Goal: Transaction & Acquisition: Purchase product/service

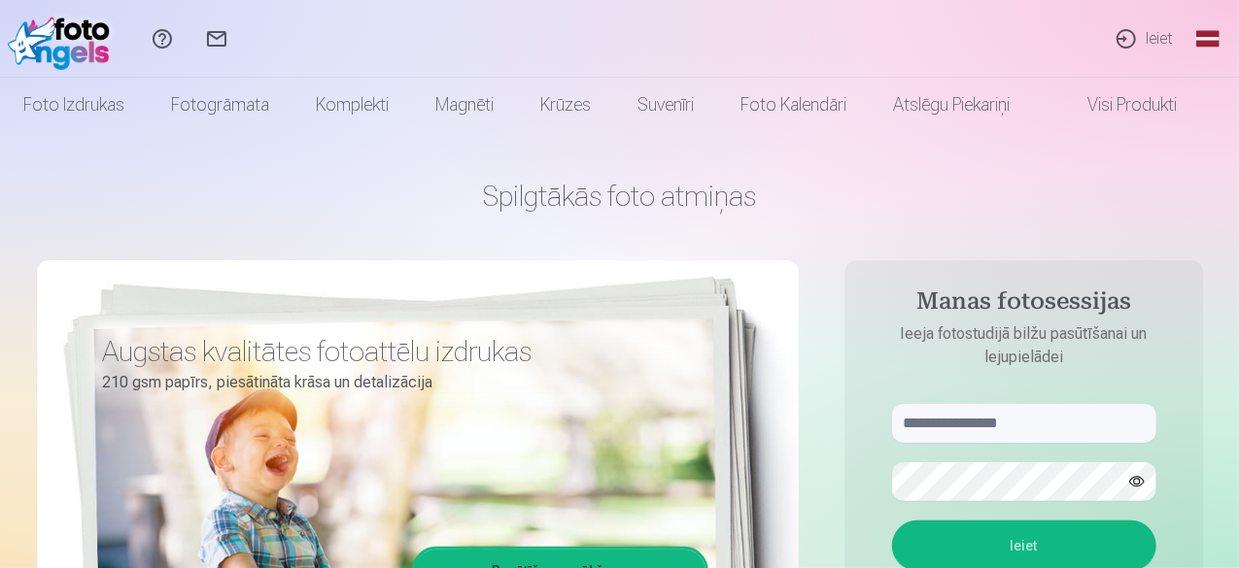
click at [1149, 42] on link "Ieiet" at bounding box center [1143, 39] width 89 height 78
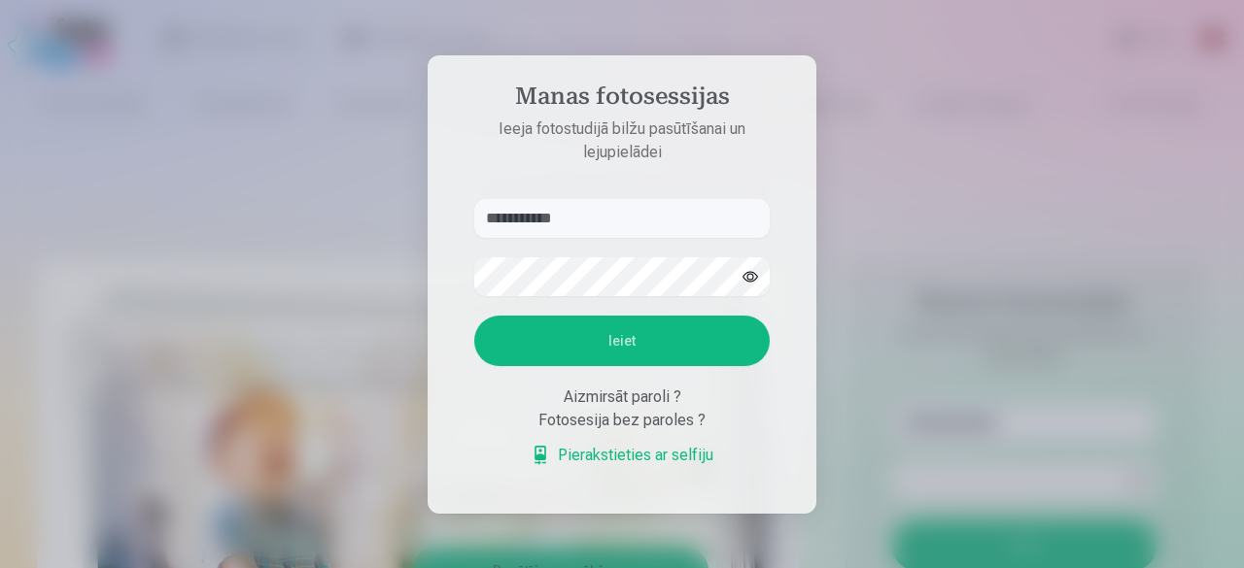
type input "**********"
click at [532, 341] on button "Ieiet" at bounding box center [621, 341] width 295 height 51
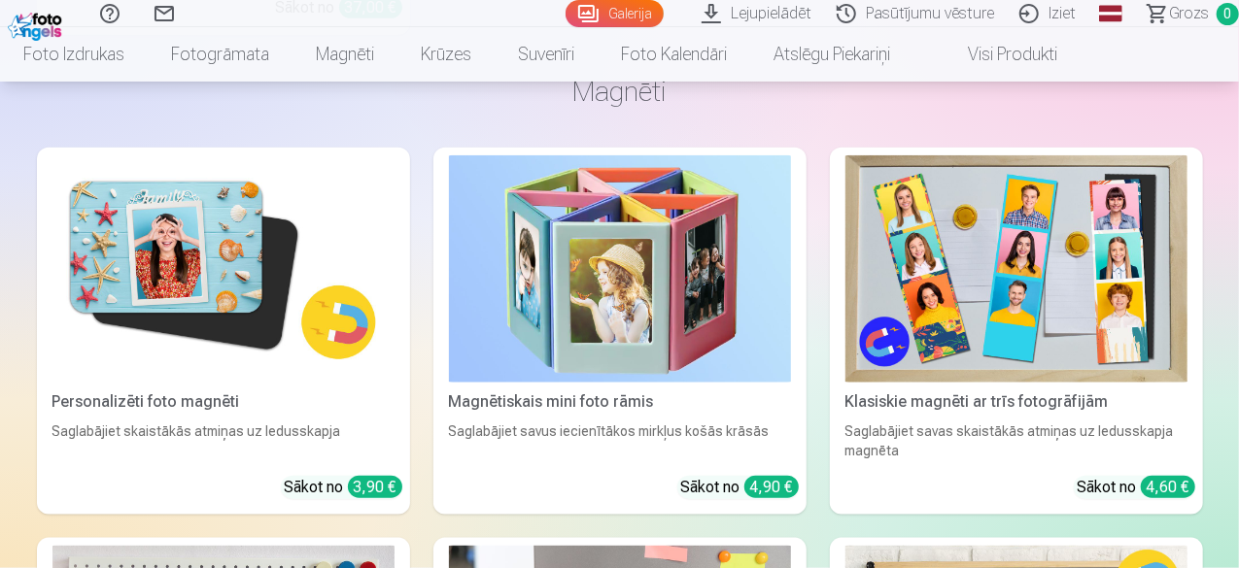
scroll to position [4566, 0]
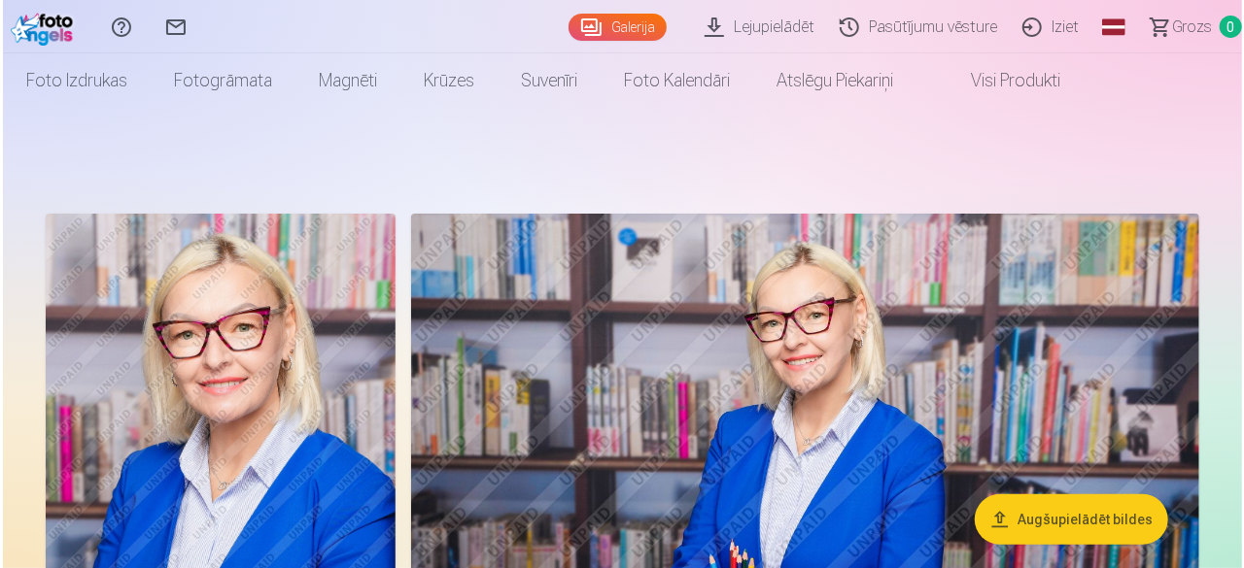
scroll to position [194, 0]
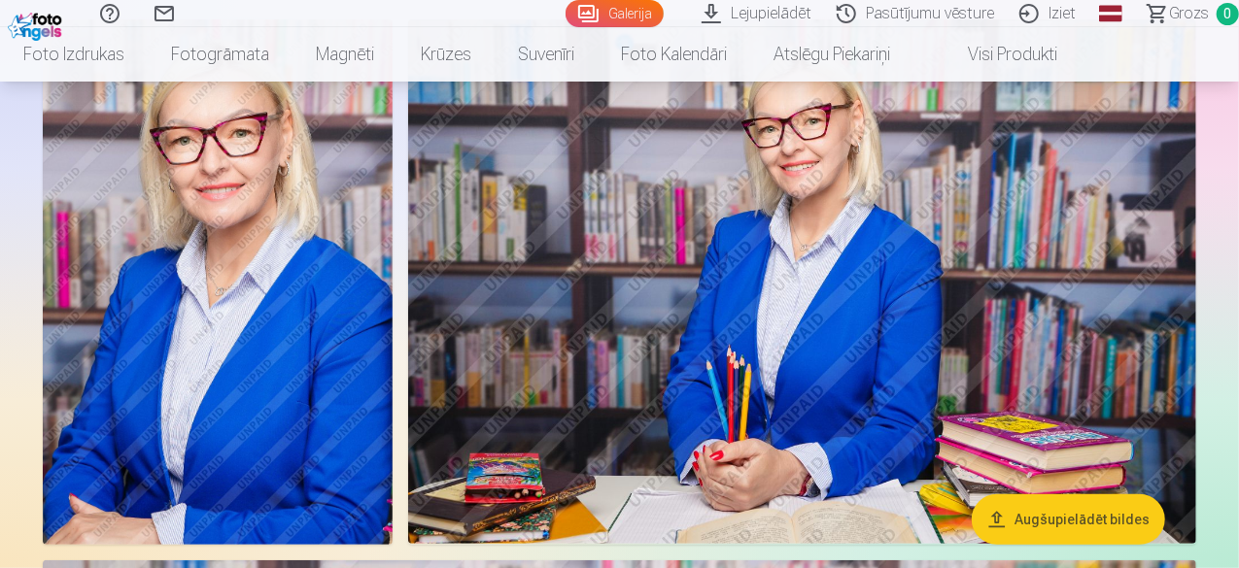
click at [177, 249] on img at bounding box center [218, 282] width 350 height 526
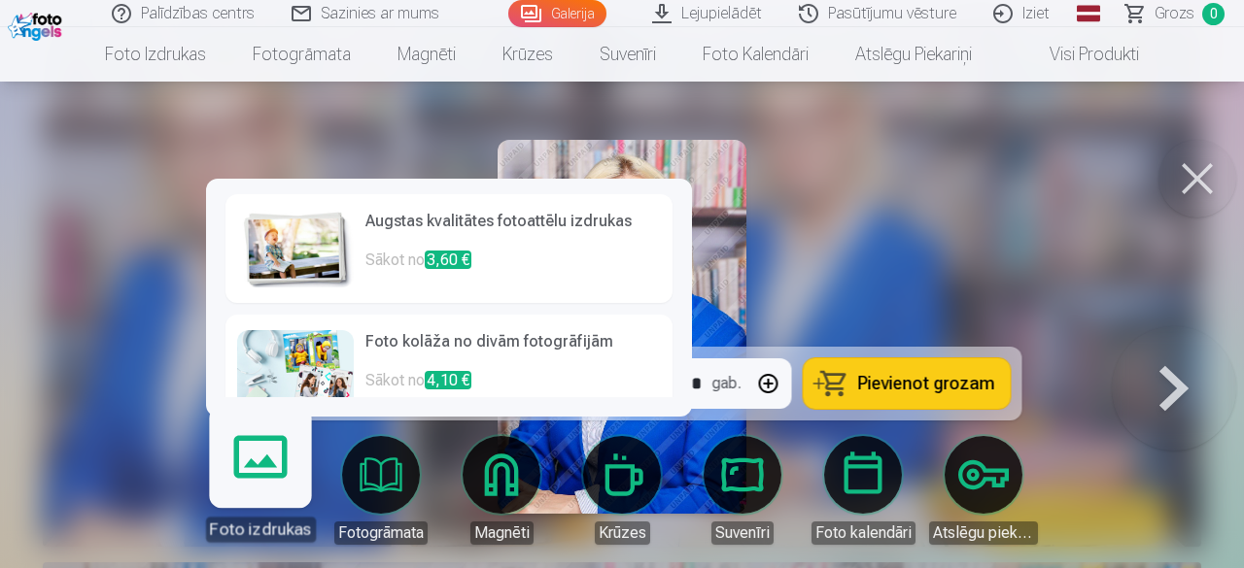
click at [264, 470] on link "Foto izdrukas" at bounding box center [259, 482] width 119 height 119
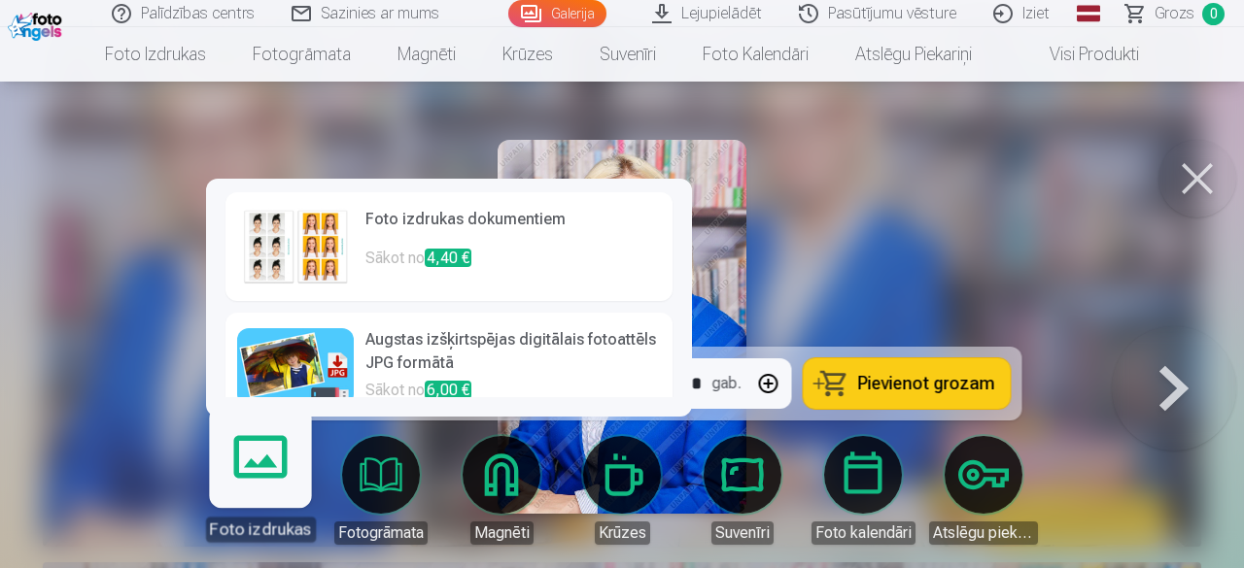
scroll to position [270, 0]
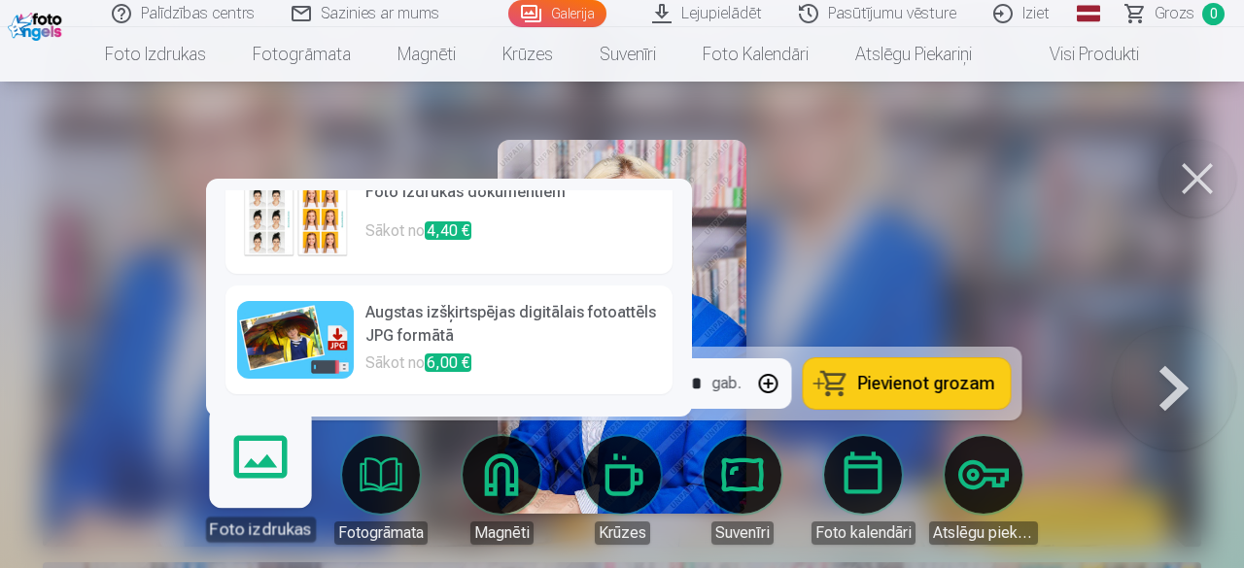
click at [275, 465] on link "Foto izdrukas" at bounding box center [259, 482] width 119 height 119
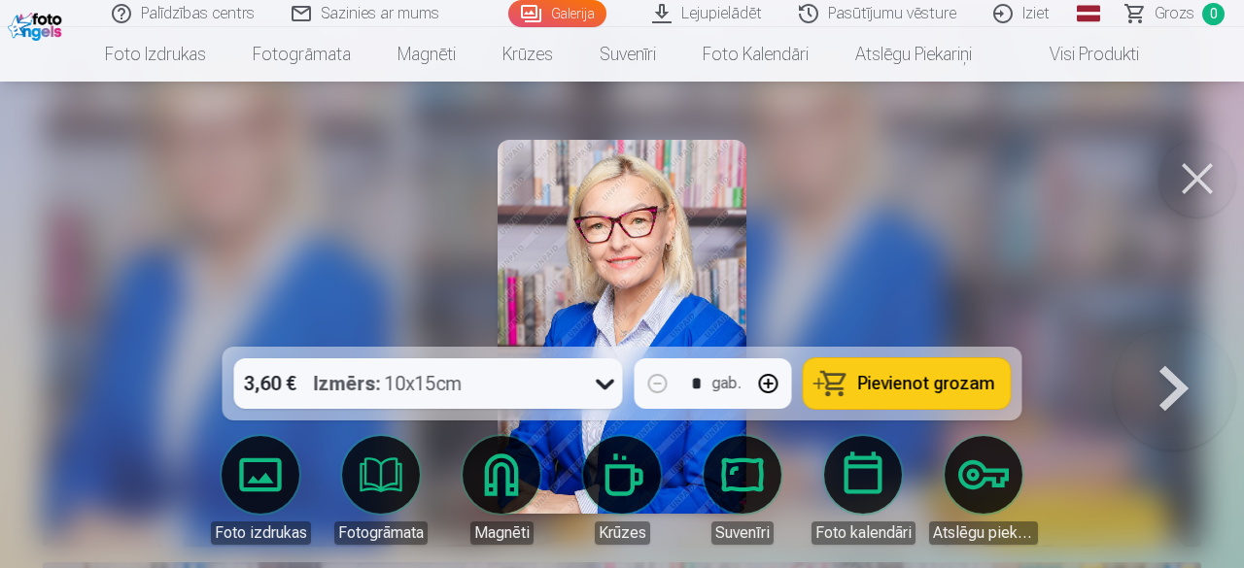
click at [717, 14] on link "Lejupielādēt" at bounding box center [707, 13] width 147 height 27
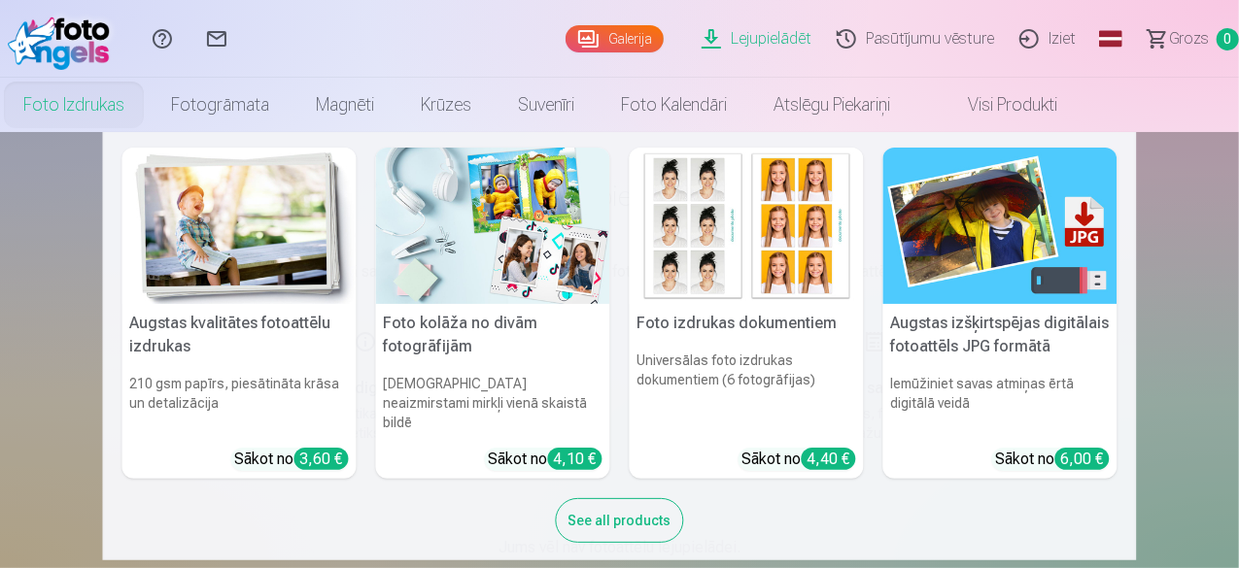
scroll to position [4, 0]
click at [148, 102] on link "Foto izdrukas" at bounding box center [74, 105] width 148 height 54
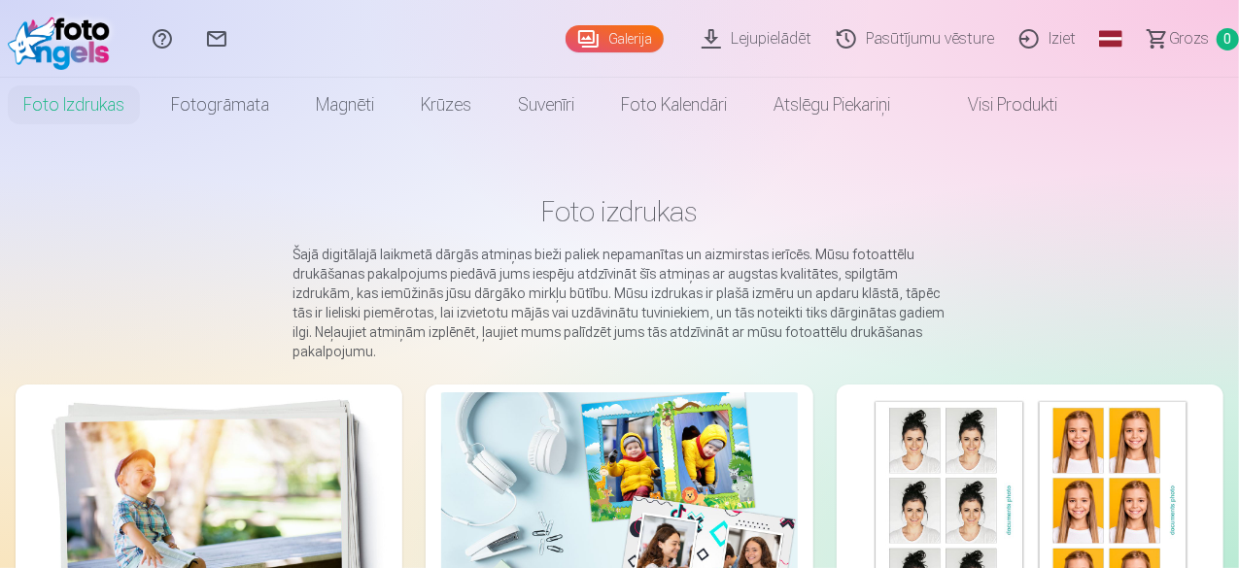
click at [869, 34] on link "Pasūtījumu vēsture" at bounding box center [918, 39] width 183 height 78
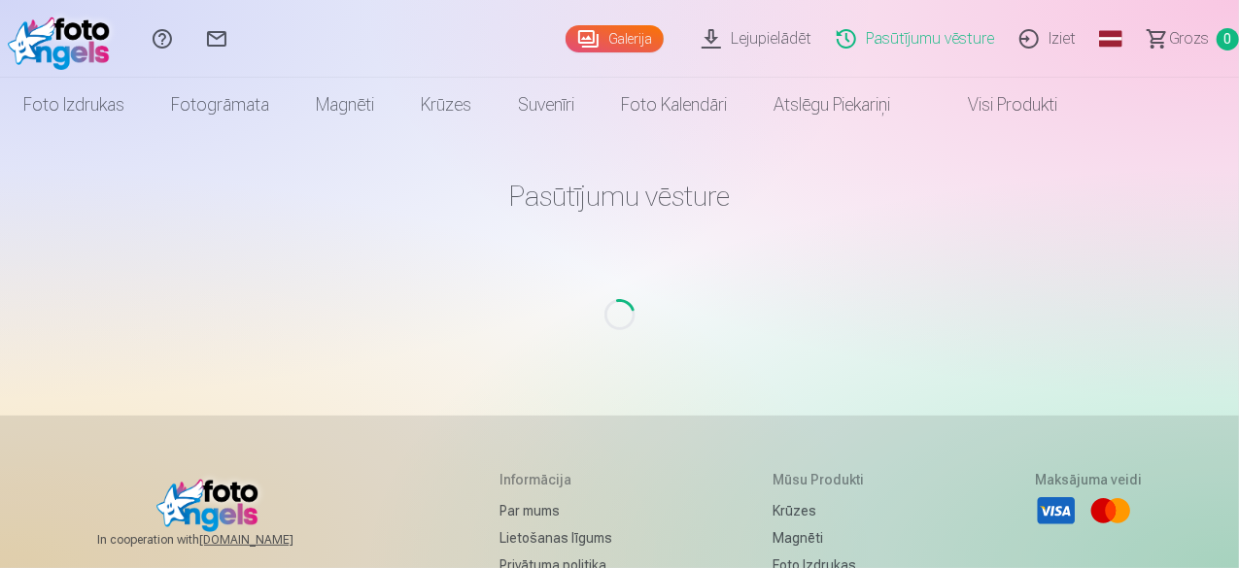
click at [573, 37] on link "Galerija" at bounding box center [614, 38] width 98 height 27
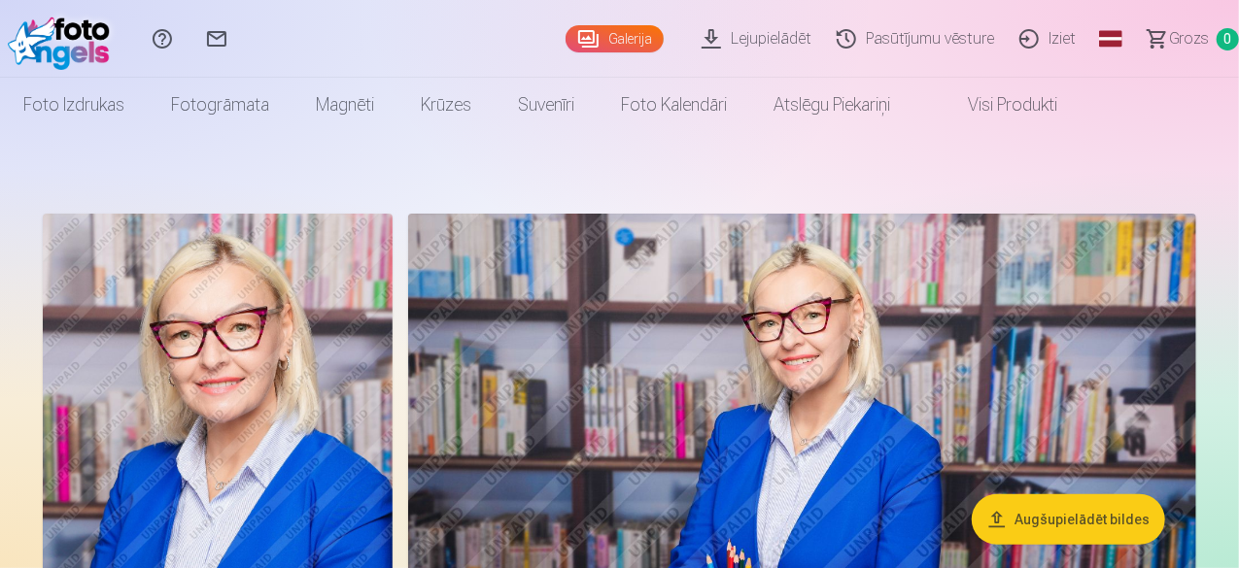
click at [565, 40] on link "Galerija" at bounding box center [614, 38] width 98 height 27
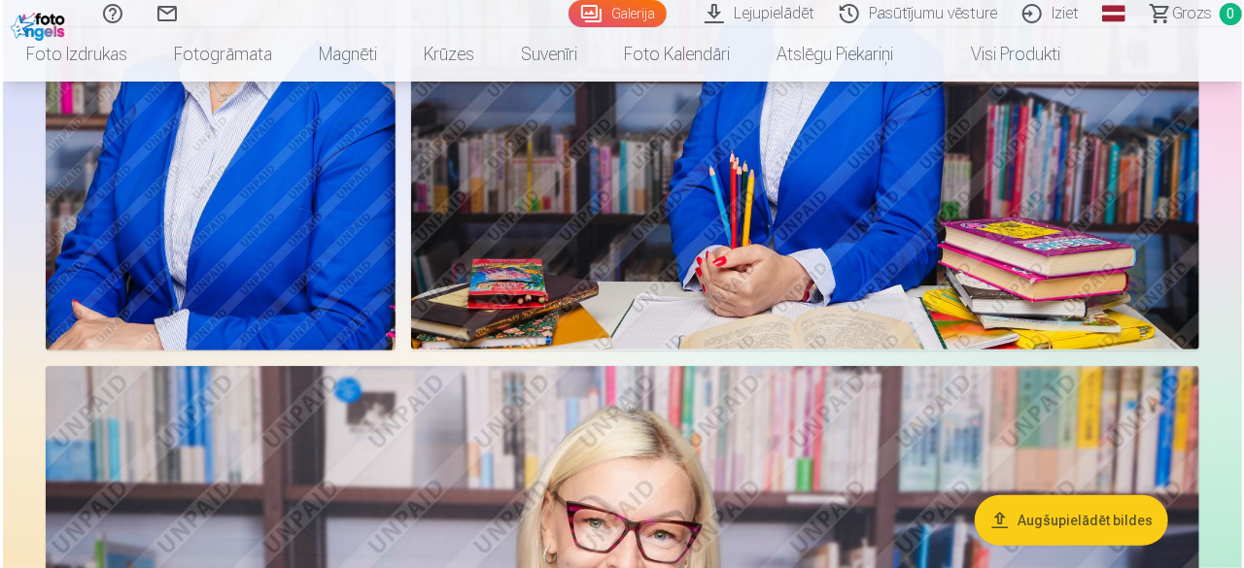
scroll to position [194, 0]
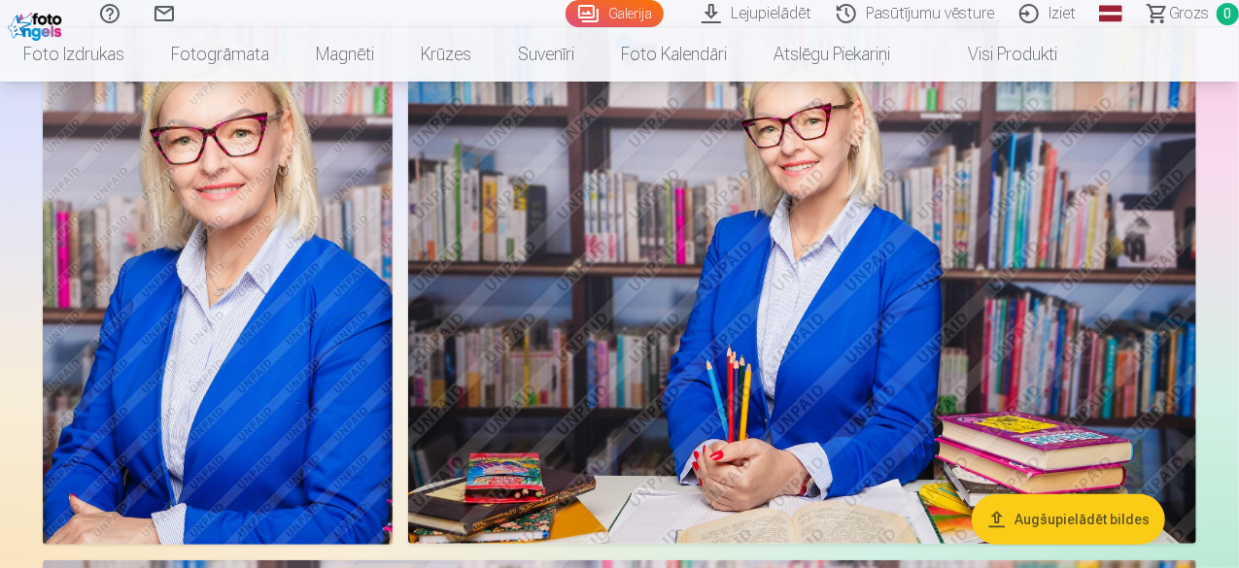
click at [216, 294] on img at bounding box center [218, 282] width 350 height 526
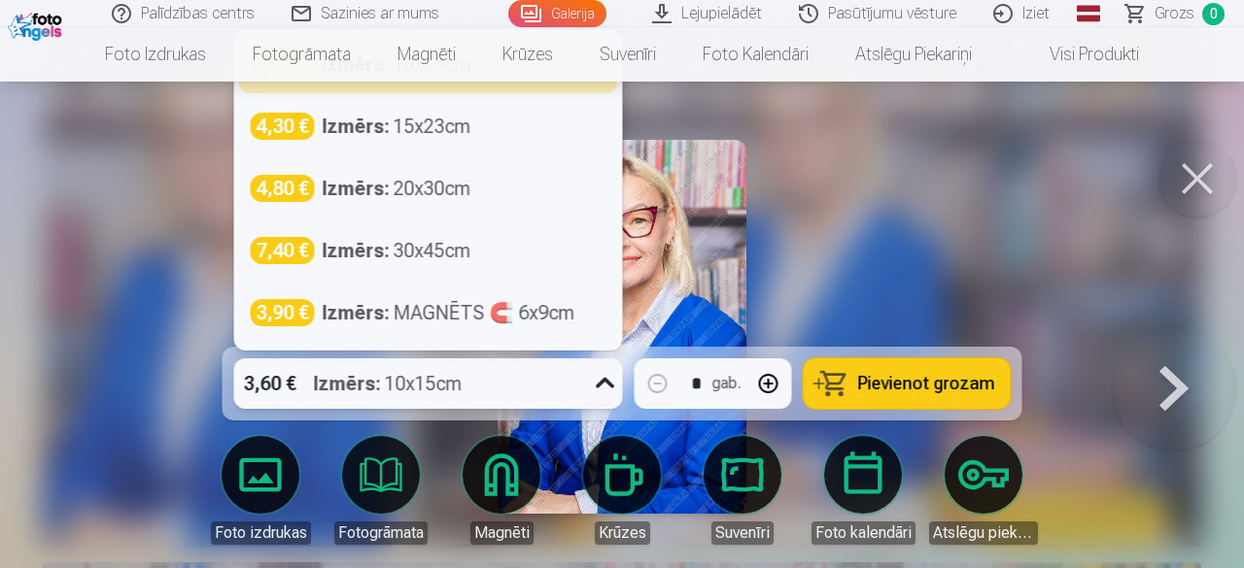
click at [601, 382] on icon at bounding box center [605, 383] width 31 height 31
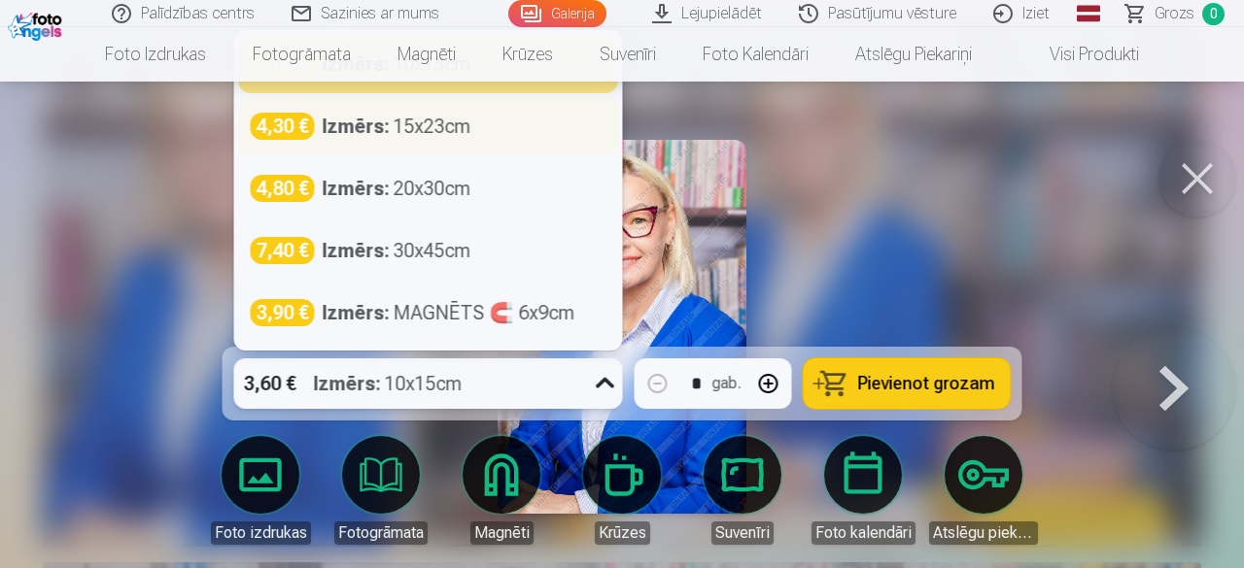
click at [420, 123] on div "Izmērs : 15x23cm" at bounding box center [397, 126] width 149 height 27
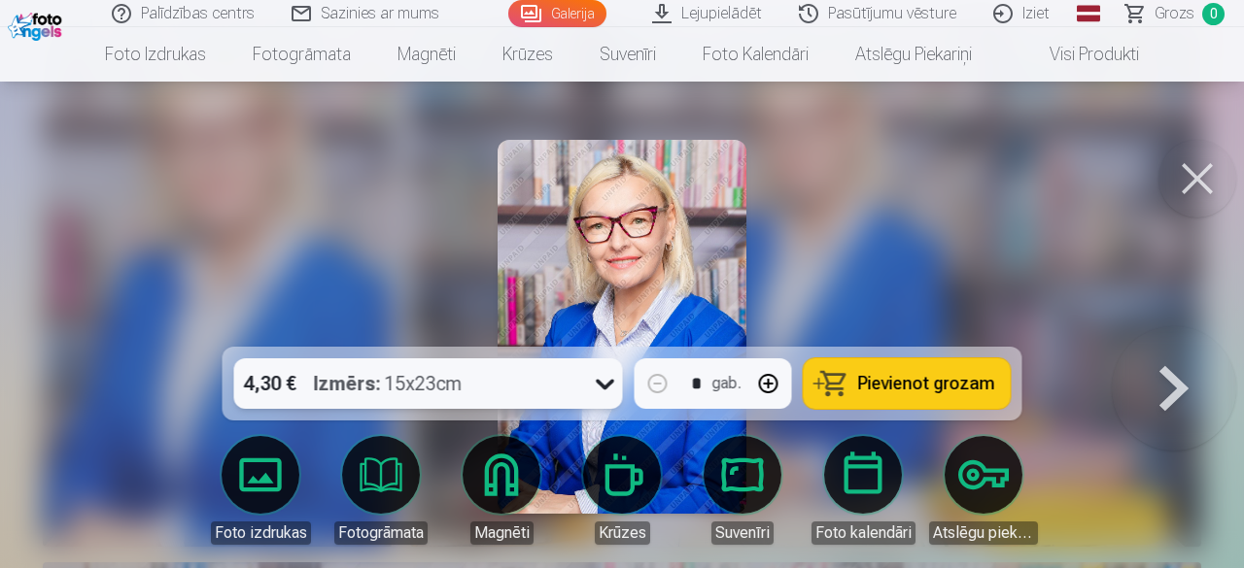
click at [954, 378] on span "Pievienot grozam" at bounding box center [926, 383] width 137 height 17
click at [1171, 327] on button at bounding box center [1173, 326] width 124 height 1
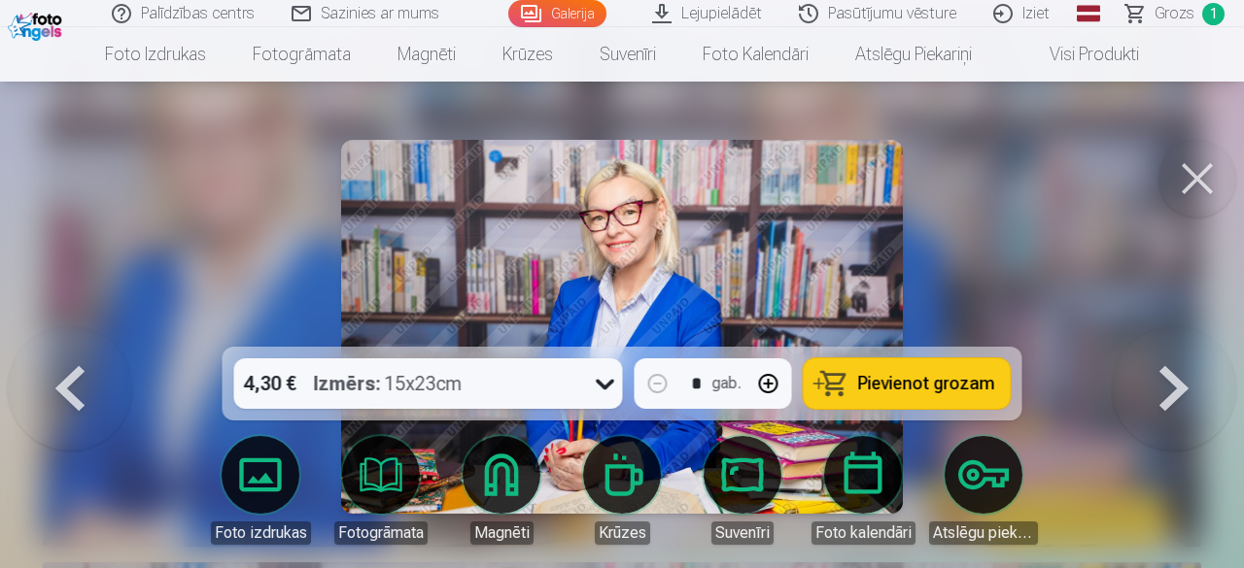
click at [1171, 327] on button at bounding box center [1173, 326] width 124 height 1
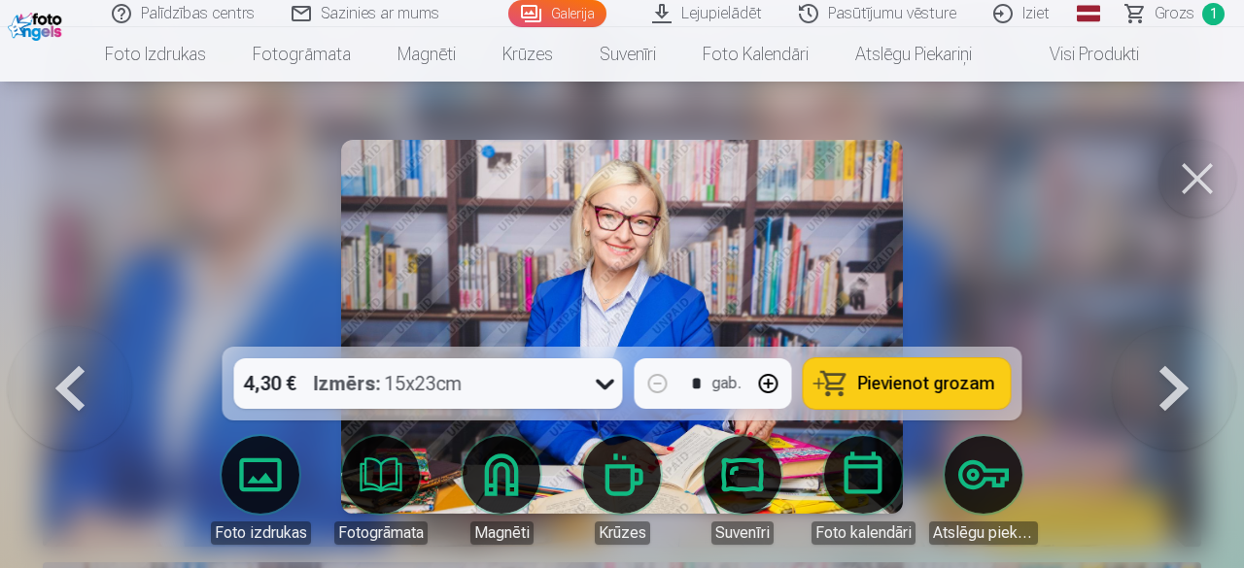
click at [1171, 327] on button at bounding box center [1173, 326] width 124 height 1
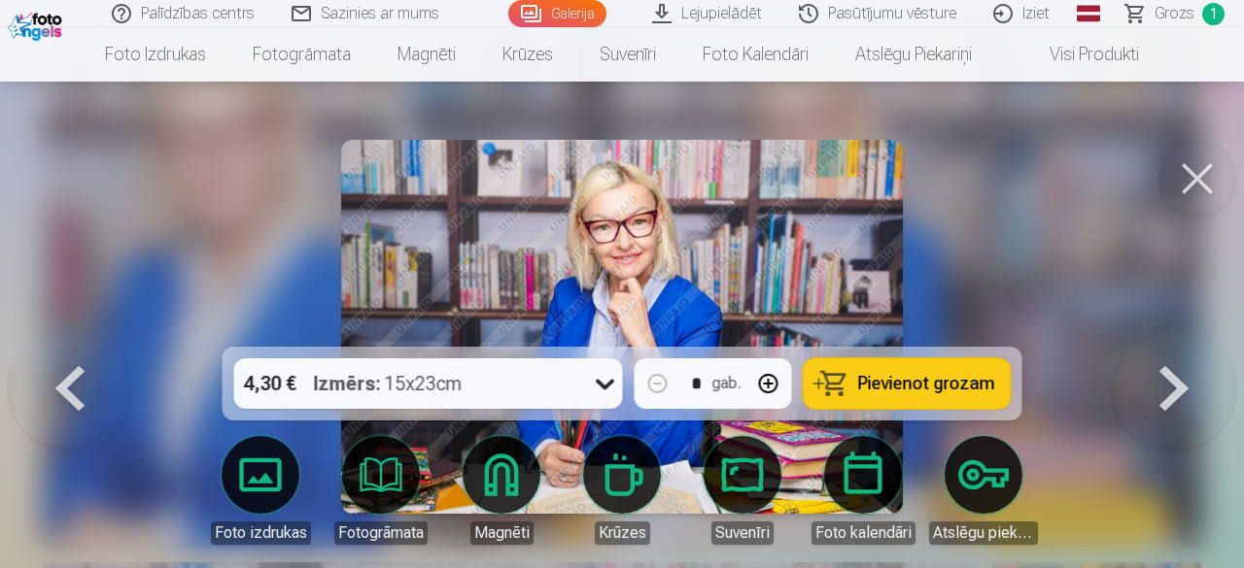
click at [608, 384] on icon at bounding box center [605, 385] width 18 height 11
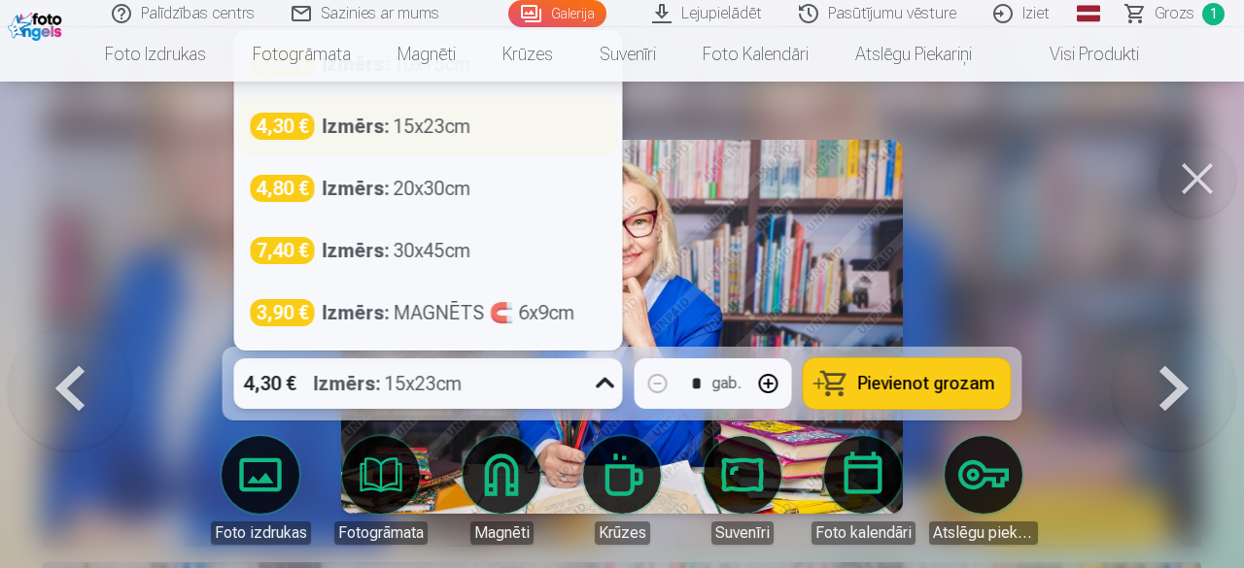
click at [397, 133] on div "Izmērs : 15x23cm" at bounding box center [397, 126] width 149 height 27
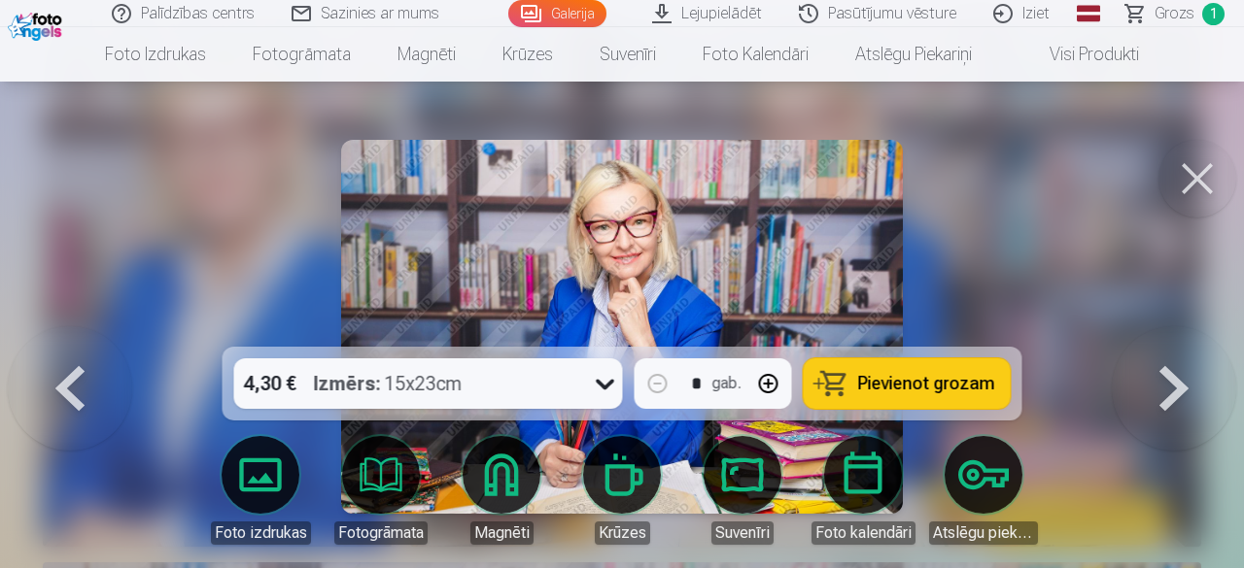
click at [916, 377] on span "Pievienot grozam" at bounding box center [926, 383] width 137 height 17
click at [913, 382] on span "Pievienot grozam" at bounding box center [926, 383] width 137 height 17
click at [907, 384] on span "Pievienot grozam" at bounding box center [926, 383] width 137 height 17
click at [1176, 327] on button at bounding box center [1173, 326] width 124 height 1
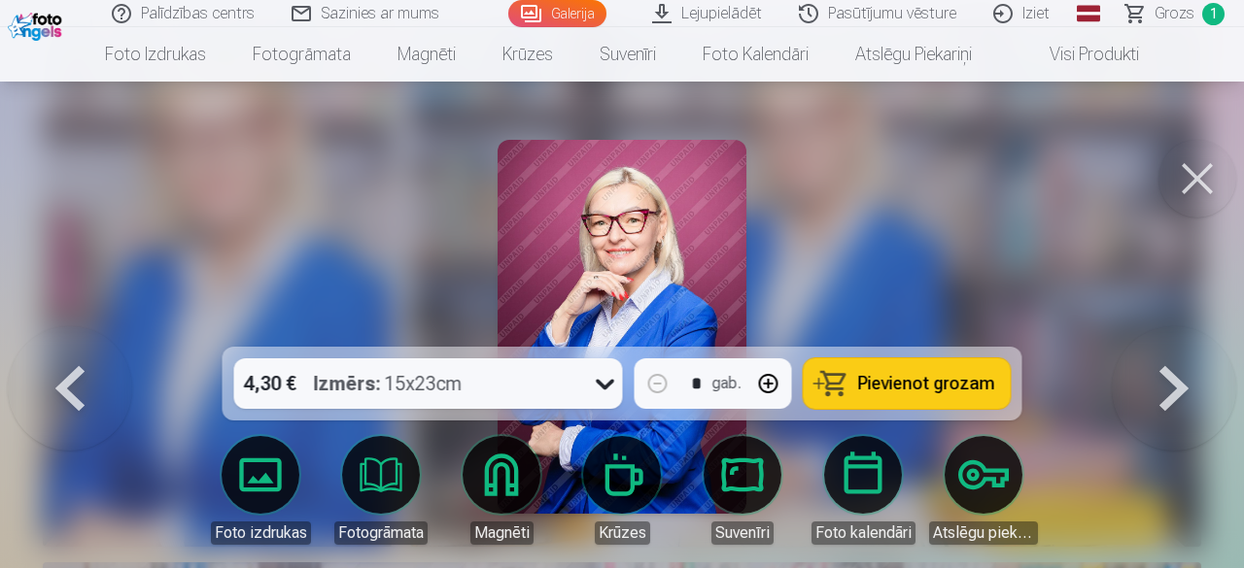
click at [1176, 327] on button at bounding box center [1173, 326] width 124 height 1
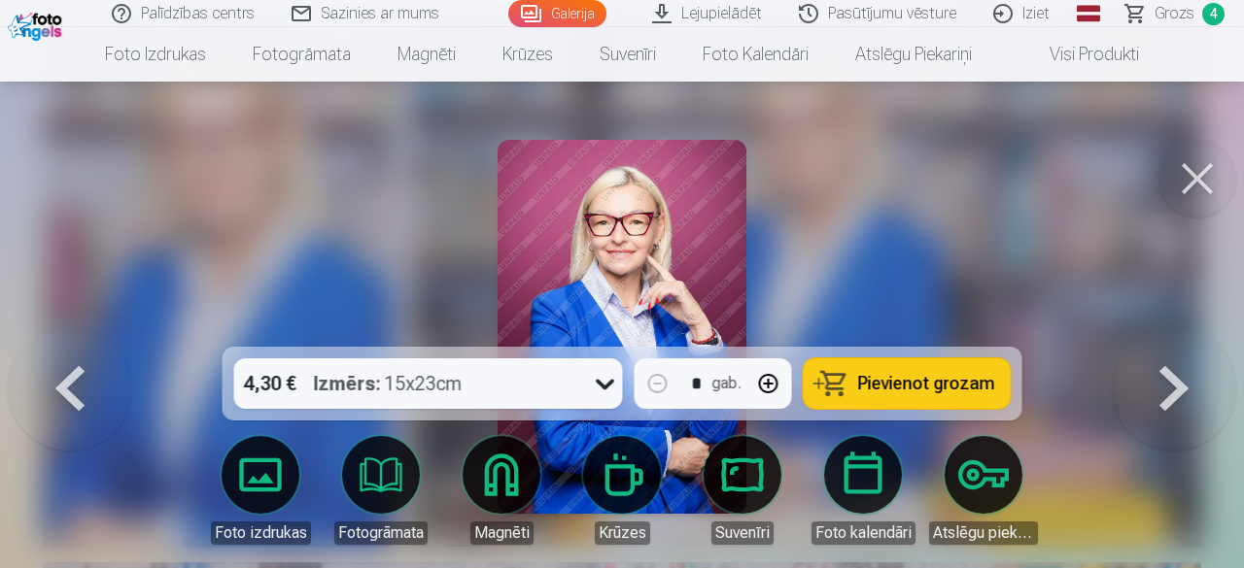
click at [1176, 327] on button at bounding box center [1173, 326] width 124 height 1
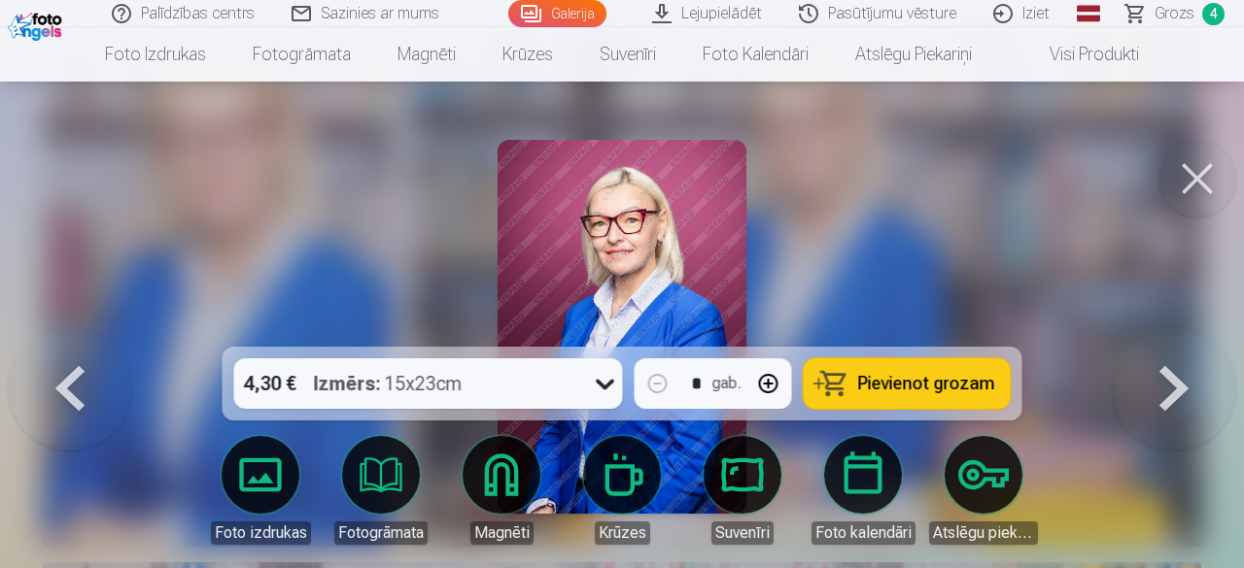
click at [1176, 327] on button at bounding box center [1173, 326] width 124 height 1
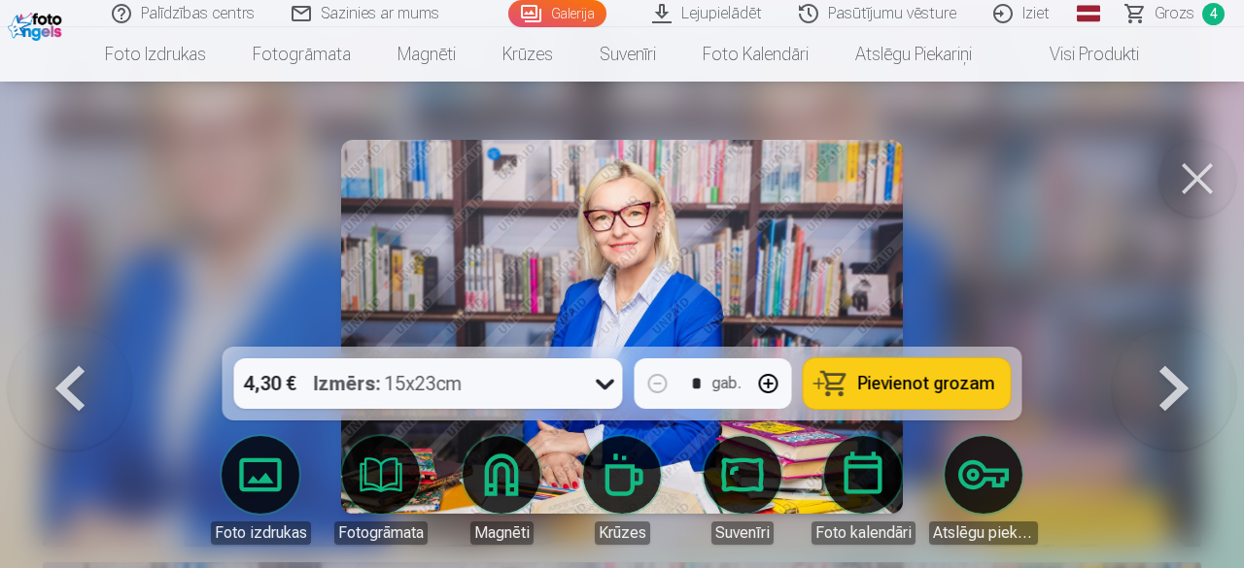
click at [942, 375] on span "Pievienot grozam" at bounding box center [926, 383] width 137 height 17
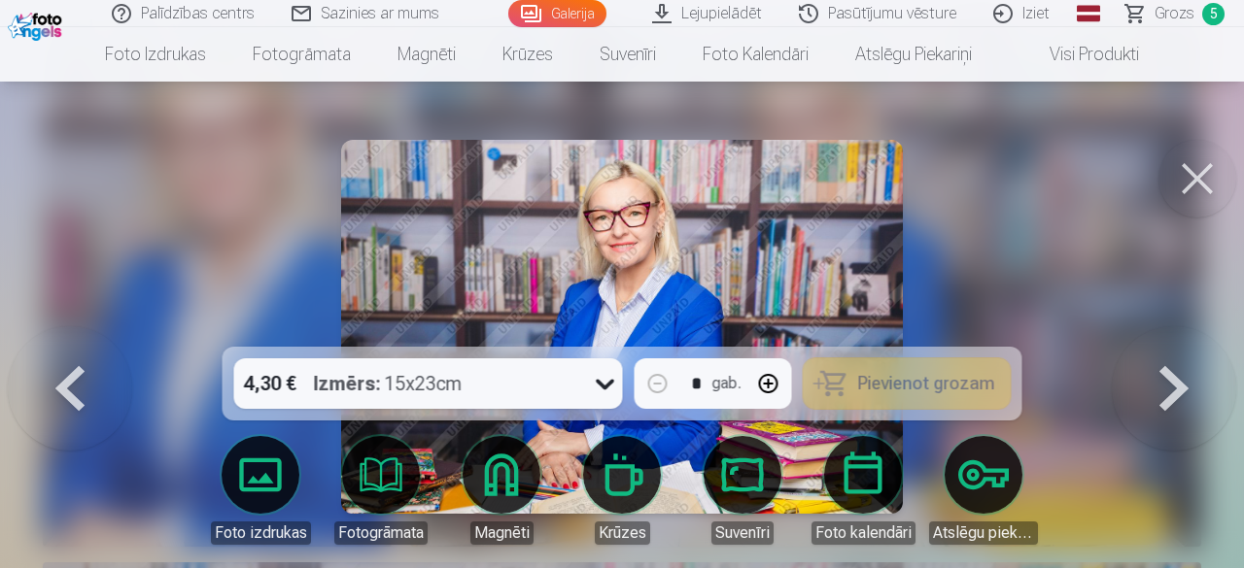
click at [1179, 327] on button at bounding box center [1173, 326] width 124 height 1
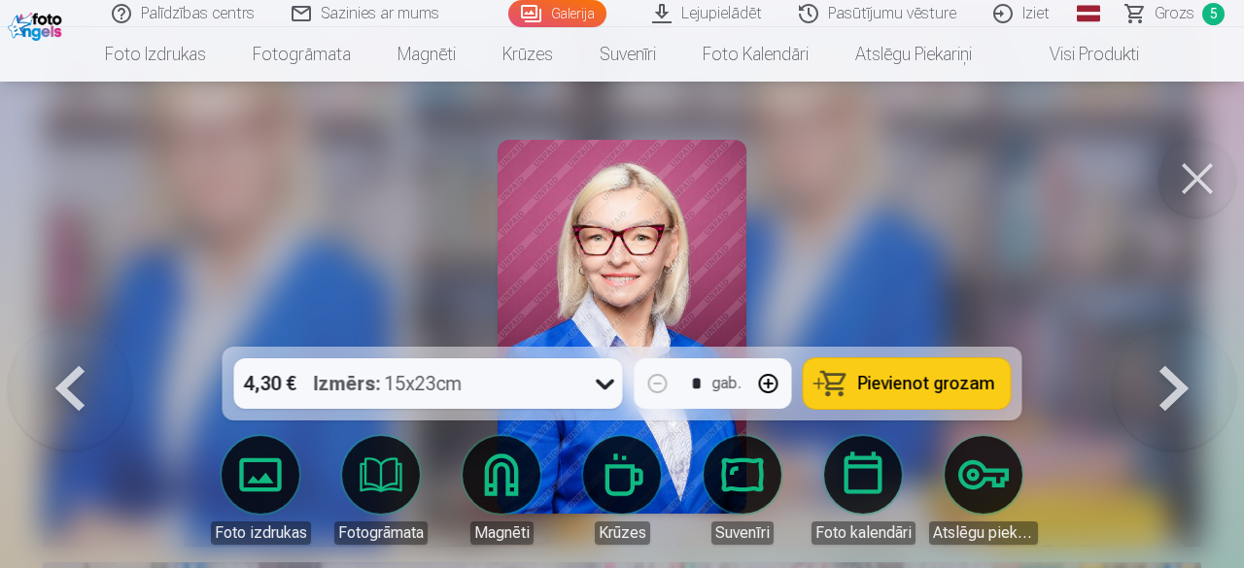
click at [938, 386] on span "Pievienot grozam" at bounding box center [926, 383] width 137 height 17
click at [1174, 327] on button at bounding box center [1173, 326] width 124 height 1
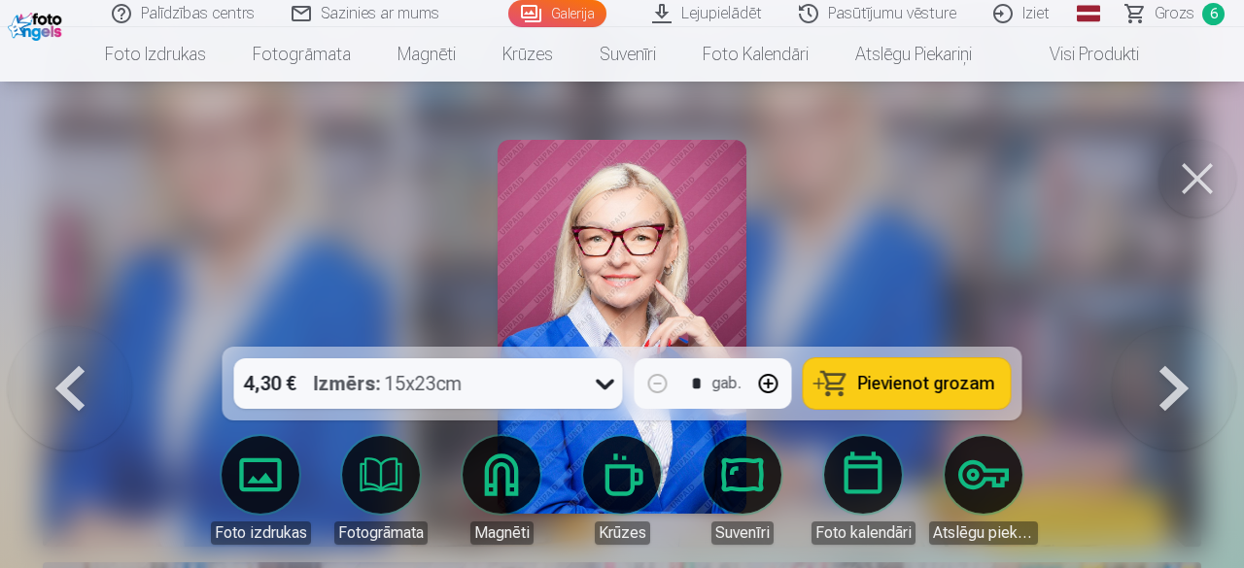
click at [1174, 327] on button at bounding box center [1173, 326] width 124 height 1
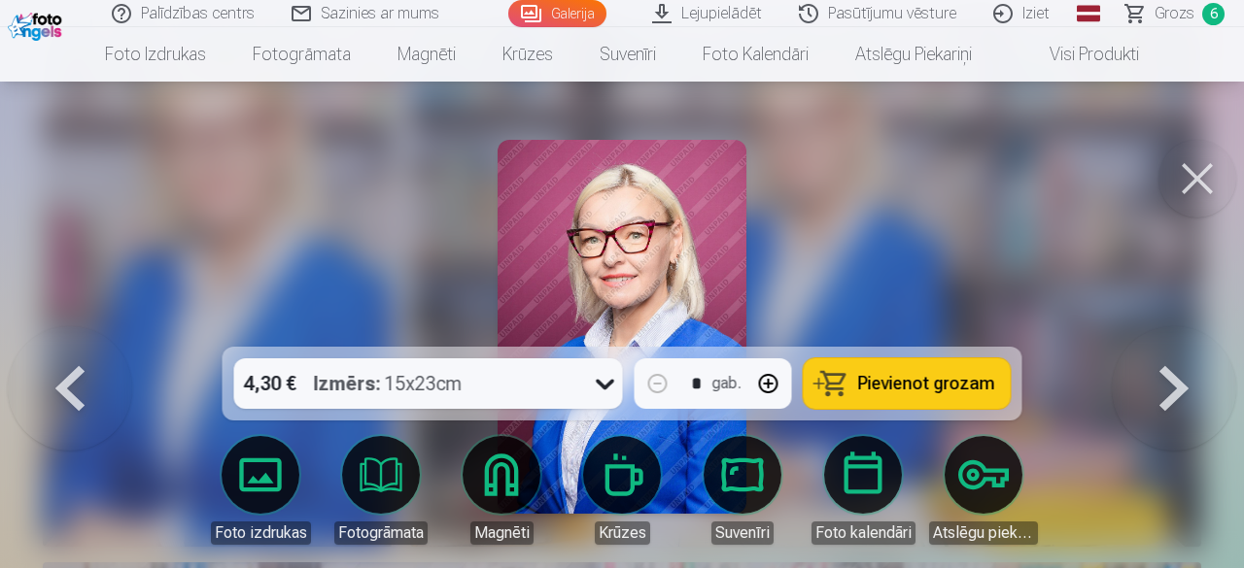
click at [1174, 327] on button at bounding box center [1173, 326] width 124 height 1
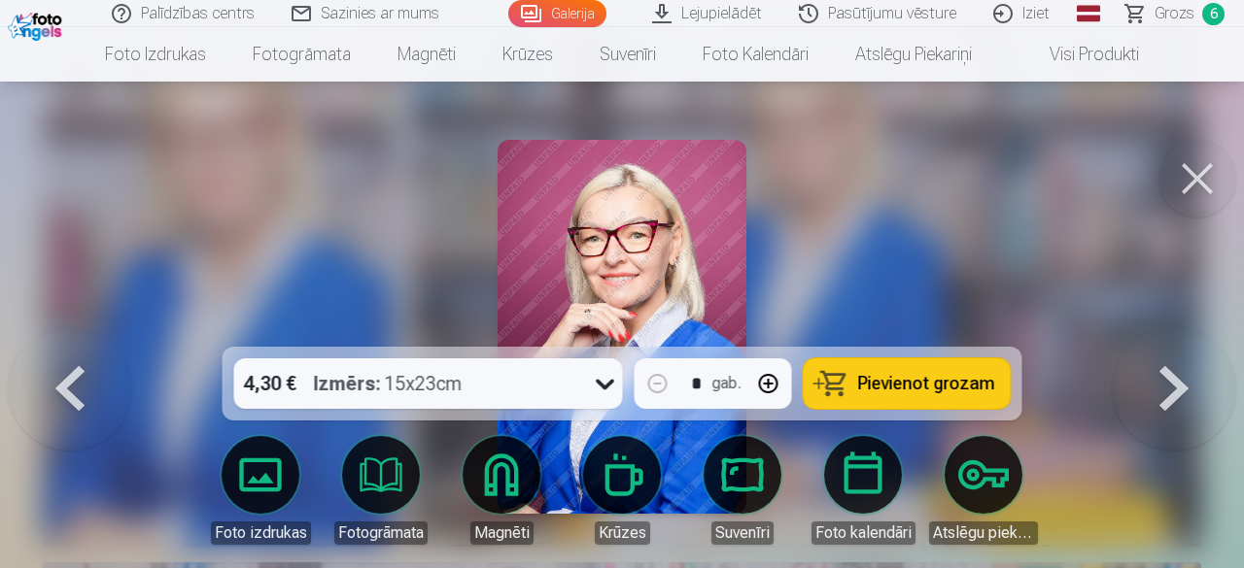
click at [1174, 327] on button at bounding box center [1173, 326] width 124 height 1
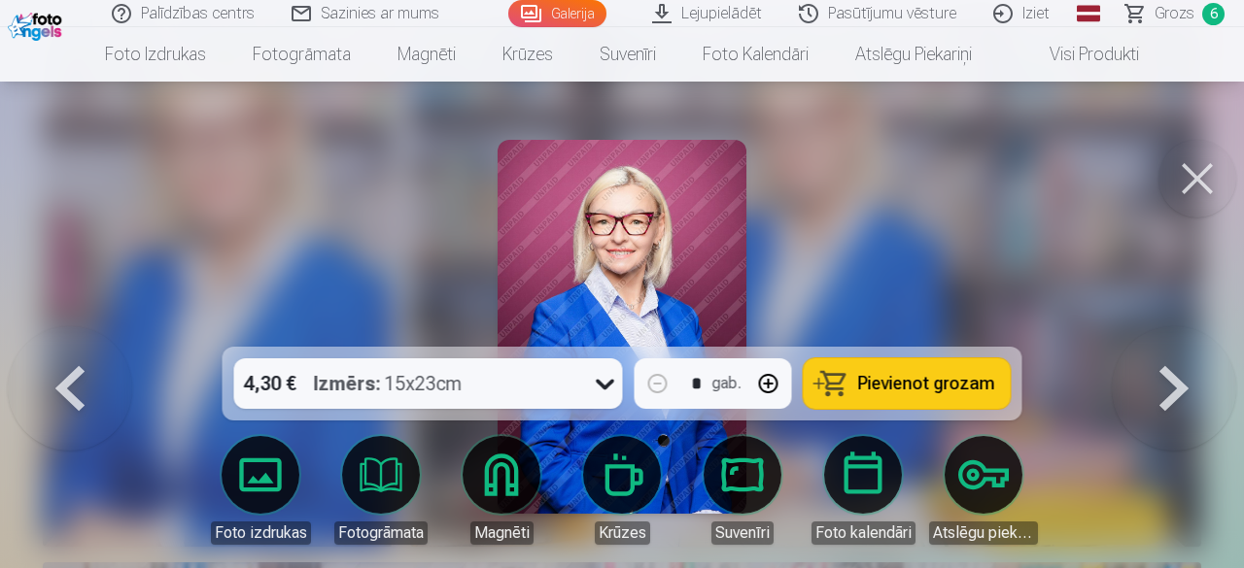
click at [1174, 327] on button at bounding box center [1173, 326] width 124 height 1
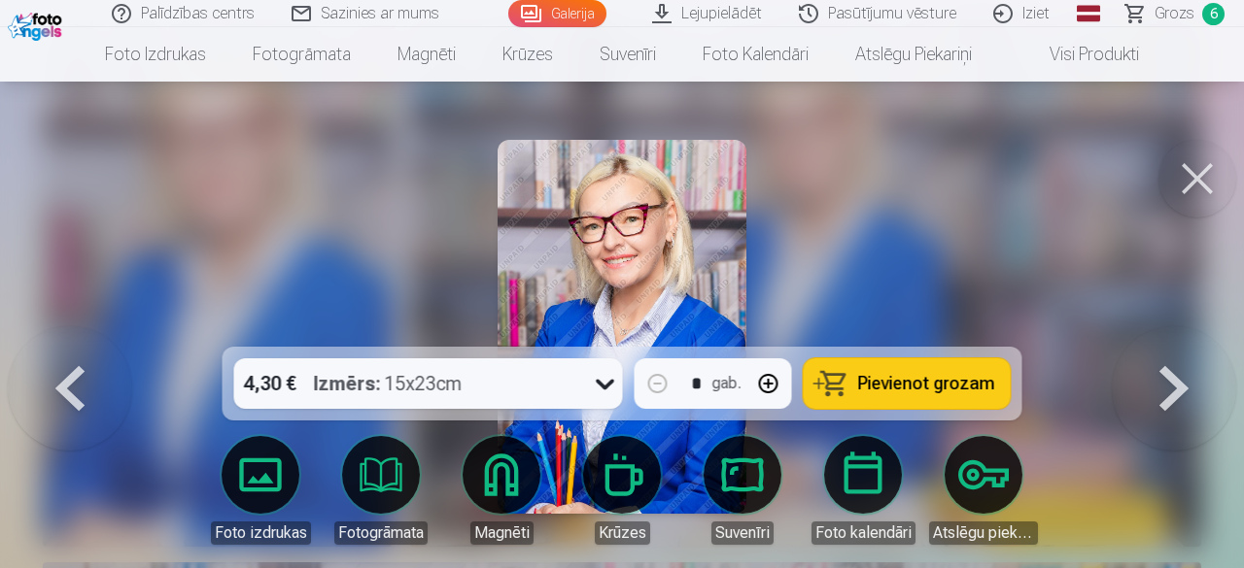
click at [80, 327] on button at bounding box center [70, 326] width 124 height 1
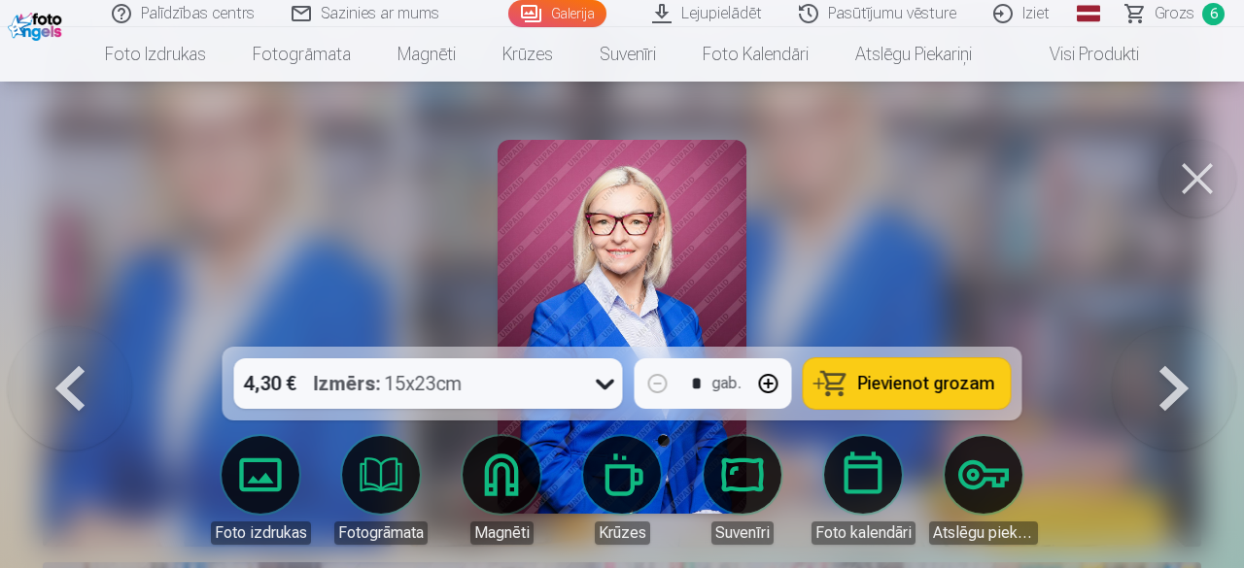
click at [80, 327] on button at bounding box center [70, 326] width 124 height 1
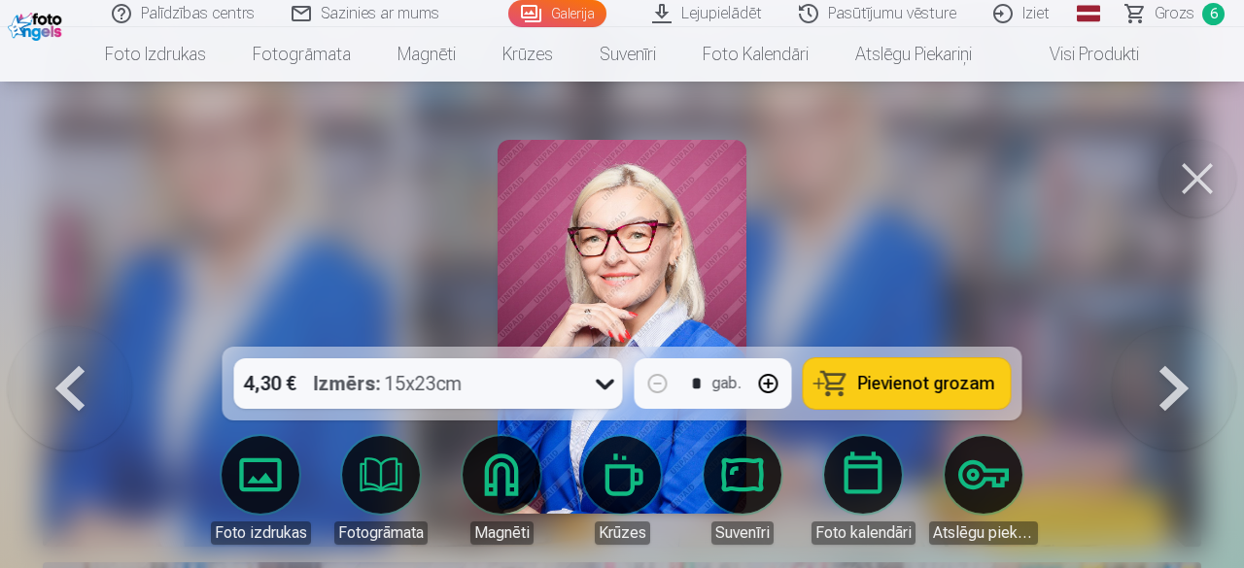
click at [80, 327] on button at bounding box center [70, 326] width 124 height 1
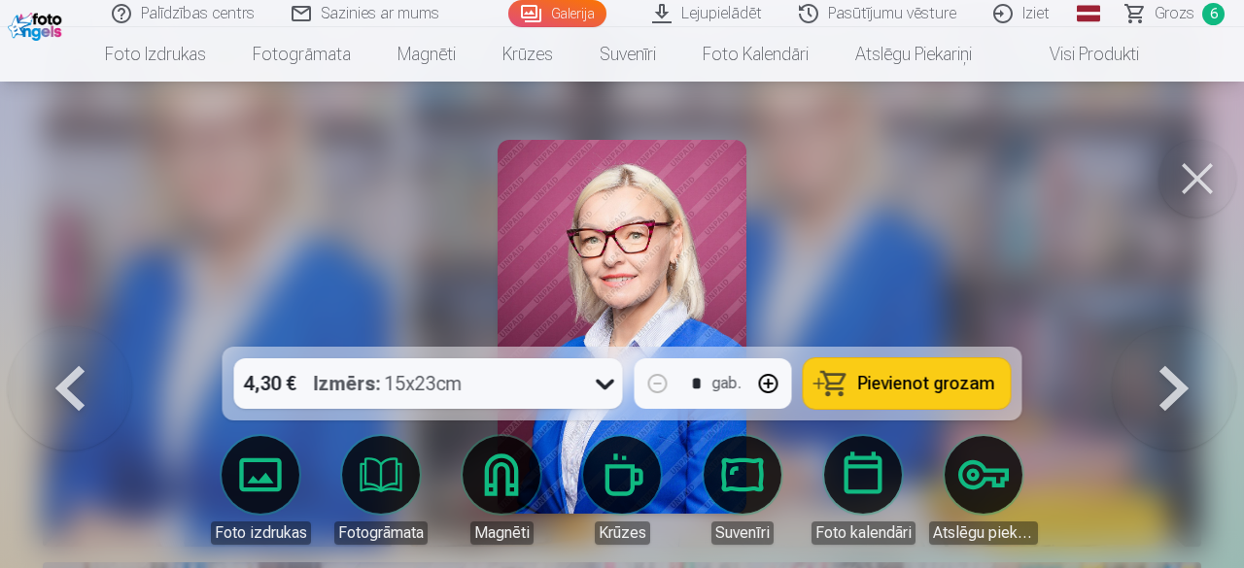
click at [80, 327] on button at bounding box center [70, 326] width 124 height 1
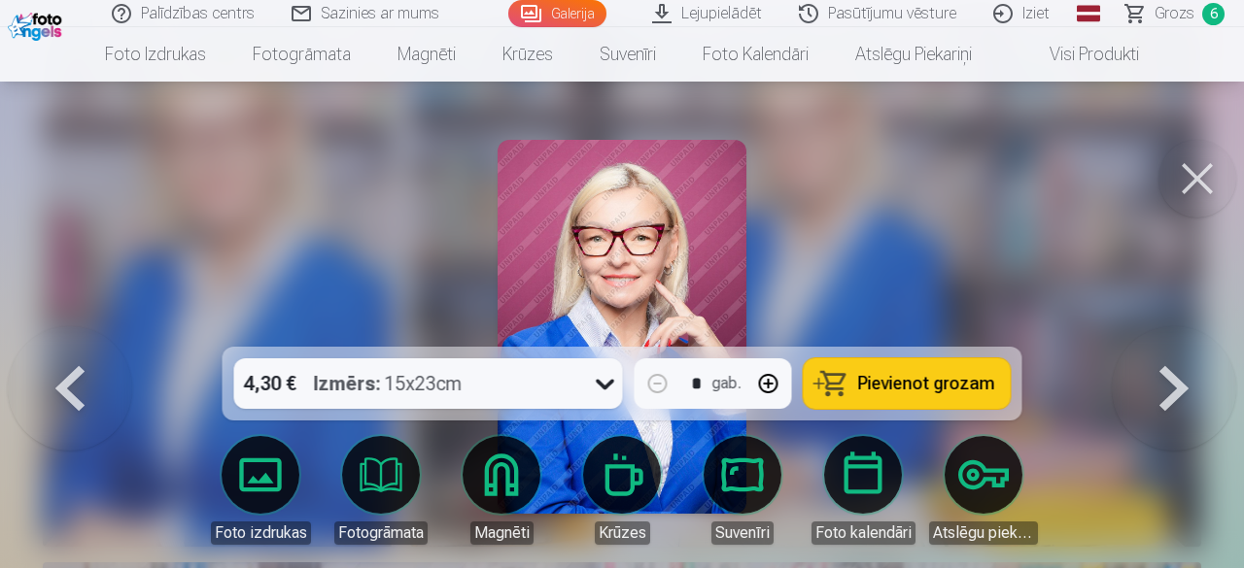
click at [933, 376] on span "Pievienot grozam" at bounding box center [926, 383] width 137 height 17
click at [898, 380] on span "Pievienot grozam" at bounding box center [926, 383] width 137 height 17
click at [79, 327] on button at bounding box center [70, 326] width 124 height 1
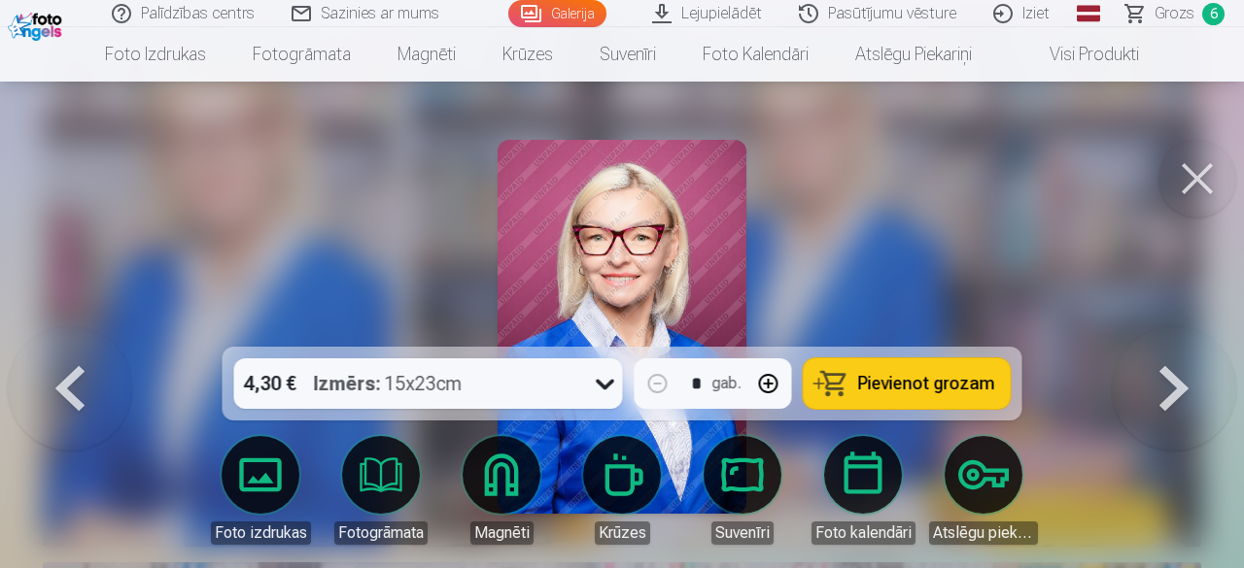
click at [907, 384] on span "Pievienot grozam" at bounding box center [926, 383] width 137 height 17
click at [73, 327] on button at bounding box center [70, 326] width 124 height 1
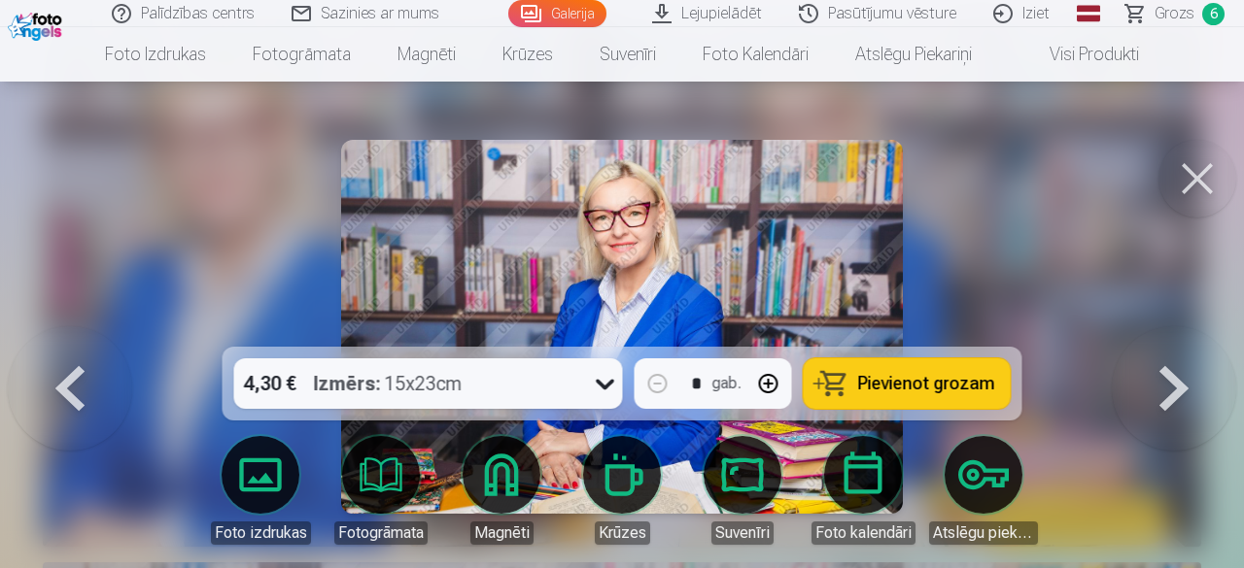
click at [1174, 327] on button at bounding box center [1173, 326] width 124 height 1
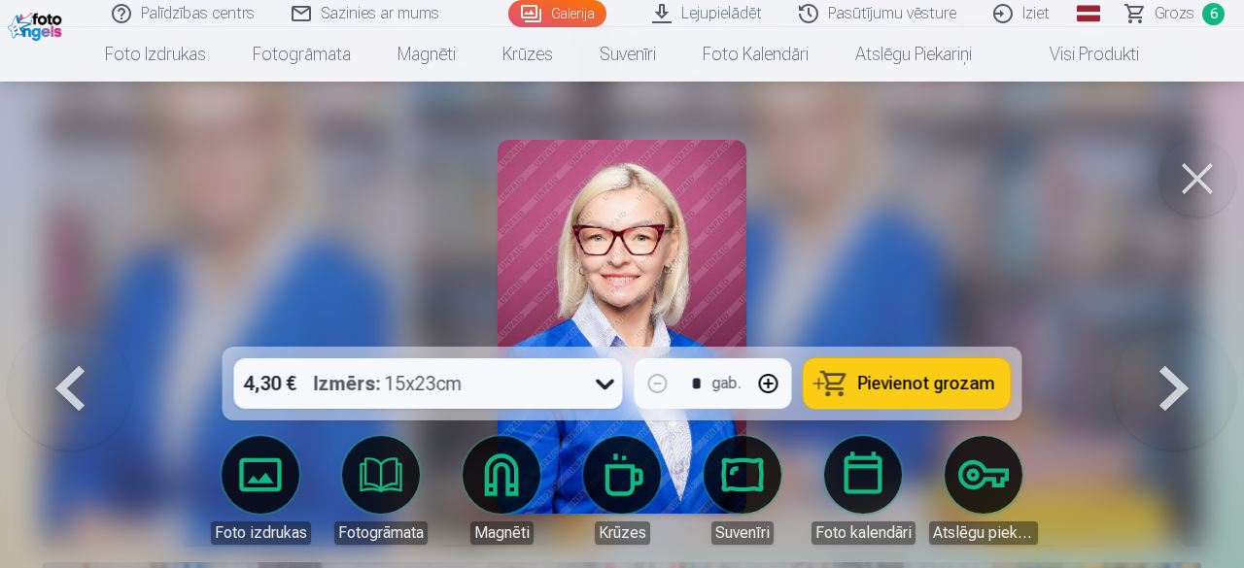
click at [921, 380] on span "Pievienot grozam" at bounding box center [926, 383] width 137 height 17
click at [1181, 327] on button at bounding box center [1173, 326] width 124 height 1
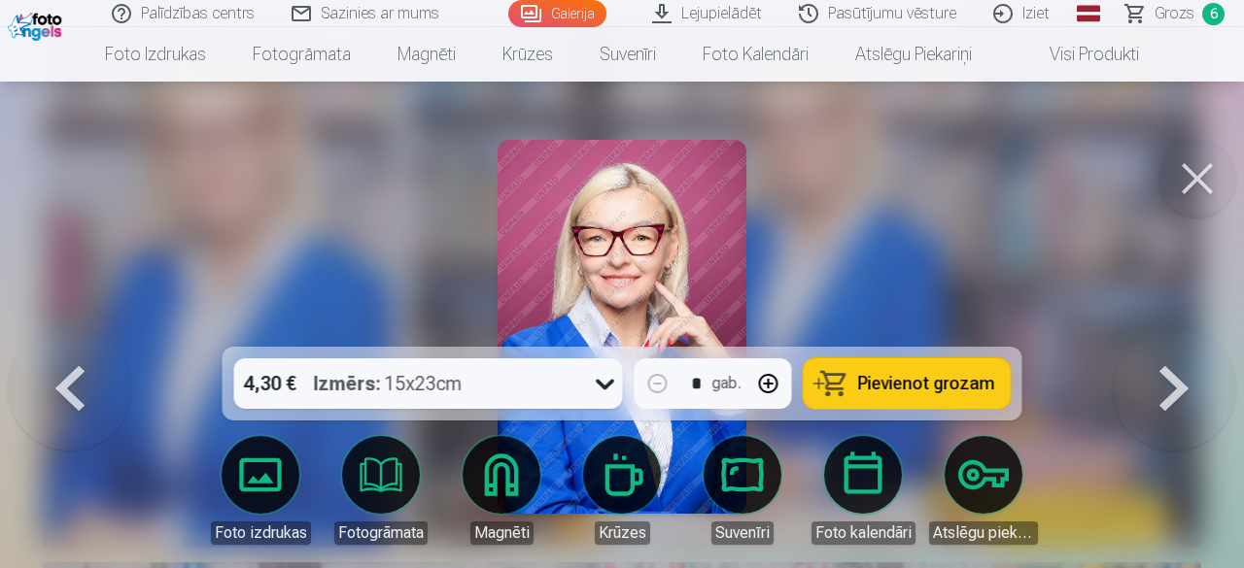
click at [1181, 327] on button at bounding box center [1173, 326] width 124 height 1
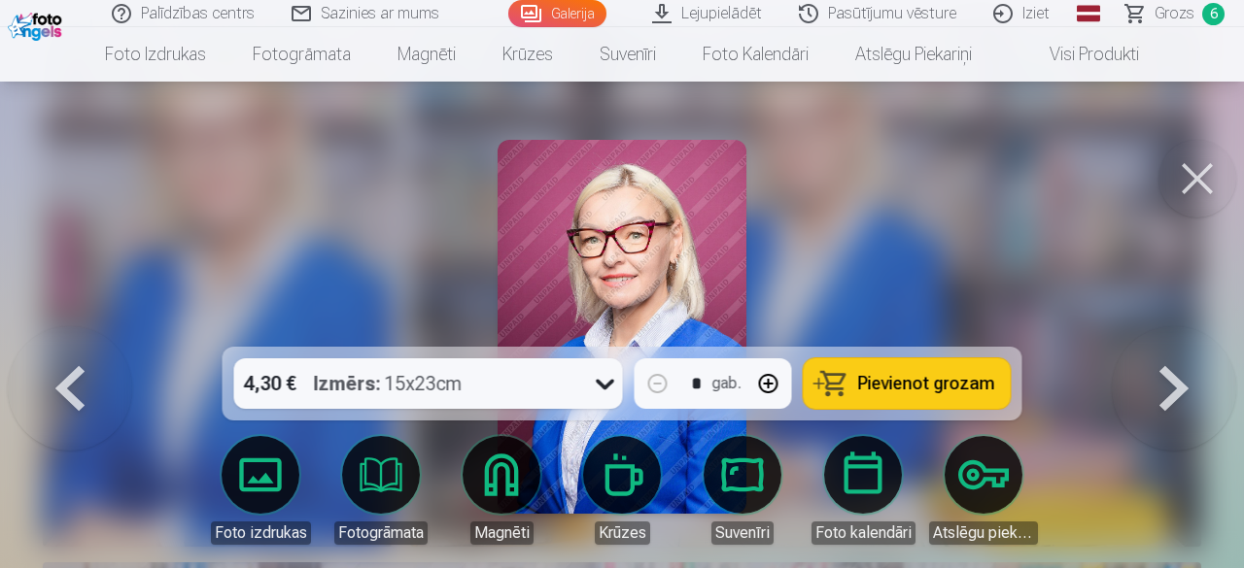
click at [1181, 327] on button at bounding box center [1173, 326] width 124 height 1
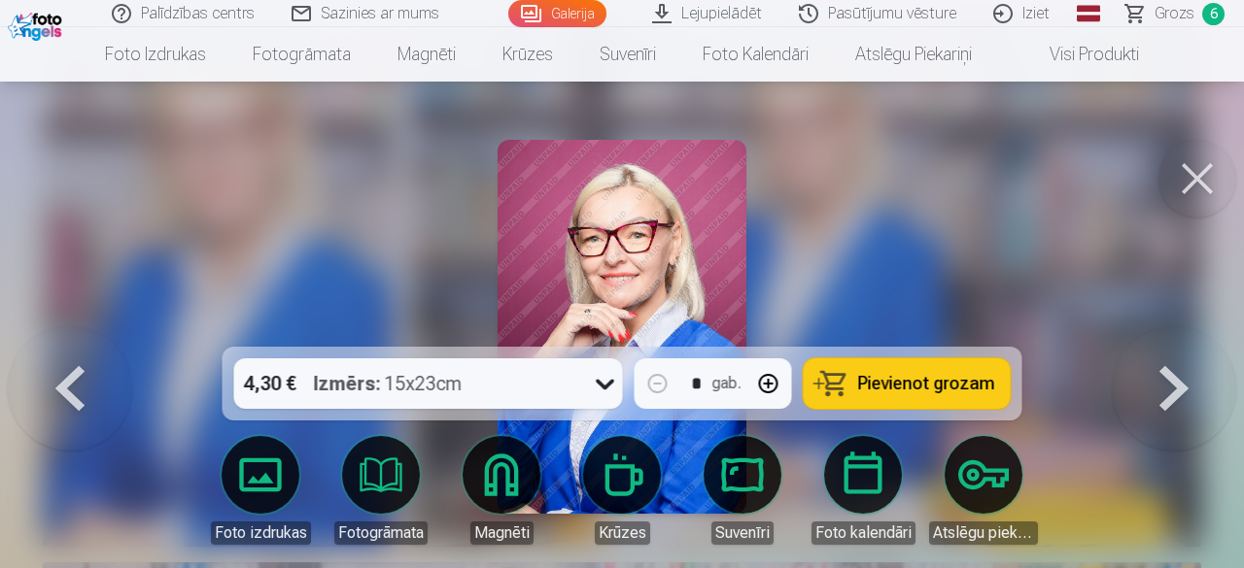
click at [1181, 327] on button at bounding box center [1173, 326] width 124 height 1
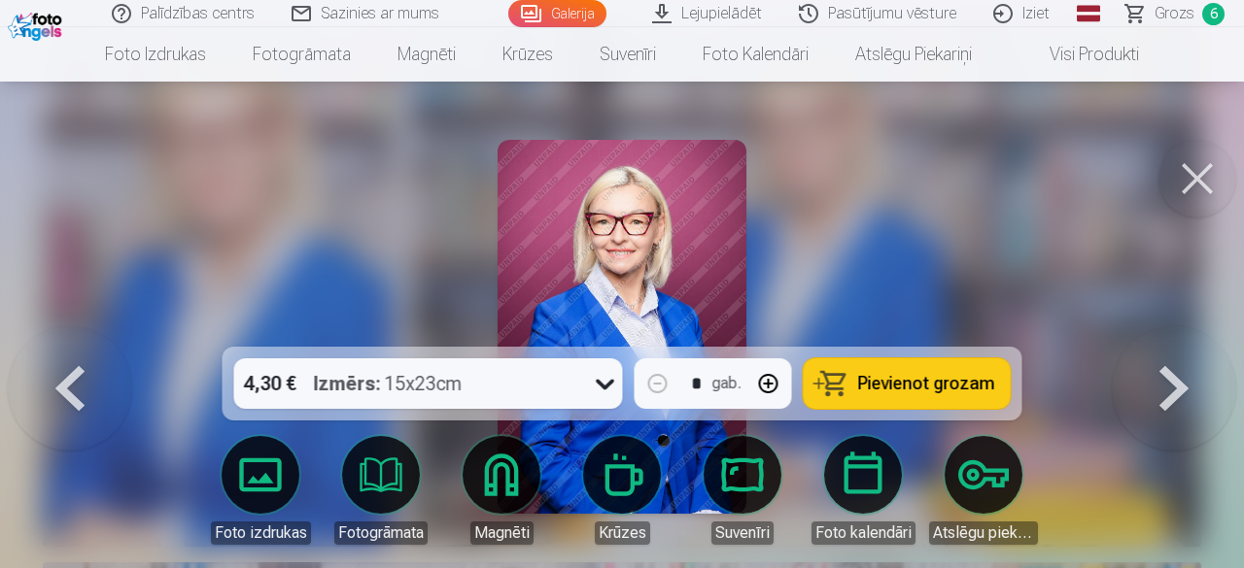
click at [956, 376] on span "Pievienot grozam" at bounding box center [926, 383] width 137 height 17
click at [1179, 327] on button at bounding box center [1173, 326] width 124 height 1
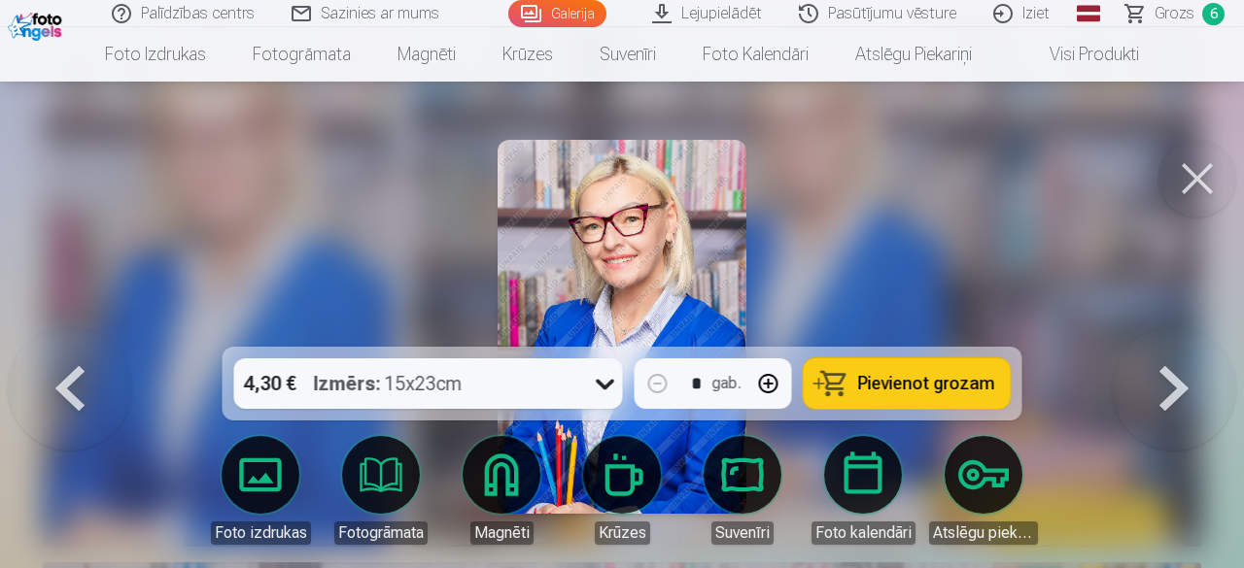
click at [953, 377] on span "Pievienot grozam" at bounding box center [926, 383] width 137 height 17
click at [1172, 327] on button at bounding box center [1173, 326] width 124 height 1
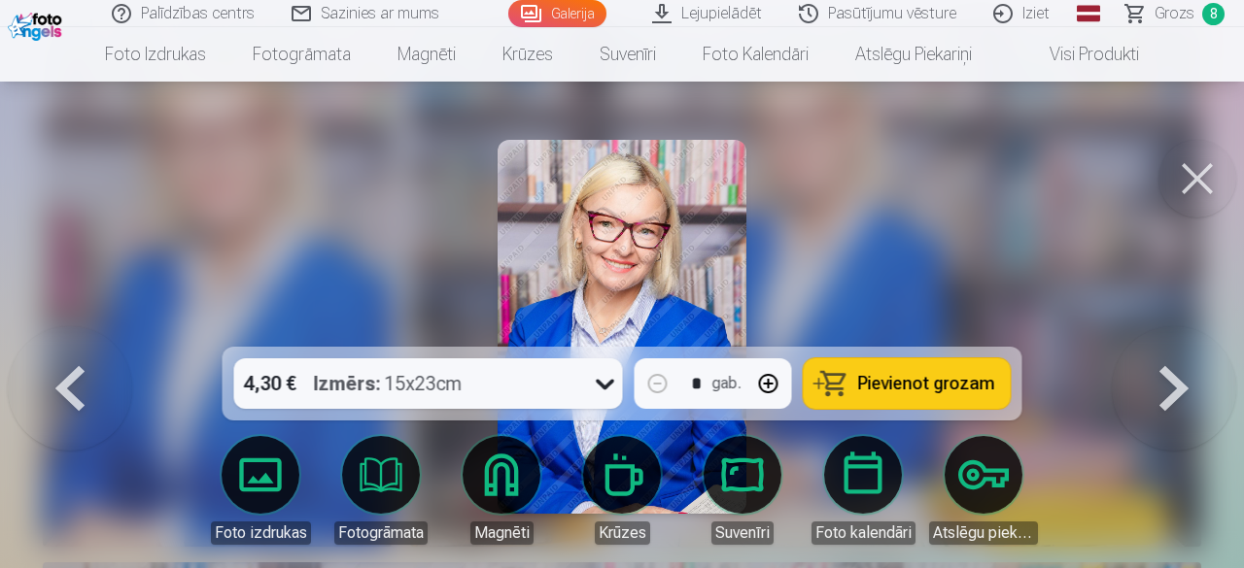
click at [1173, 327] on button at bounding box center [1173, 326] width 124 height 1
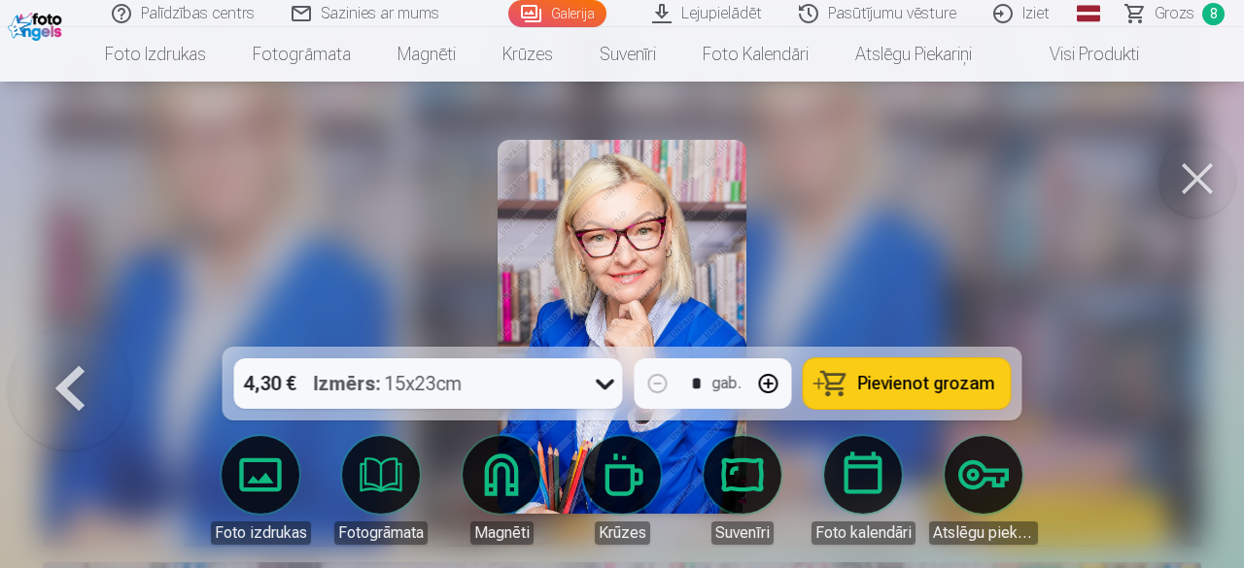
click at [946, 382] on span "Pievienot grozam" at bounding box center [926, 383] width 137 height 17
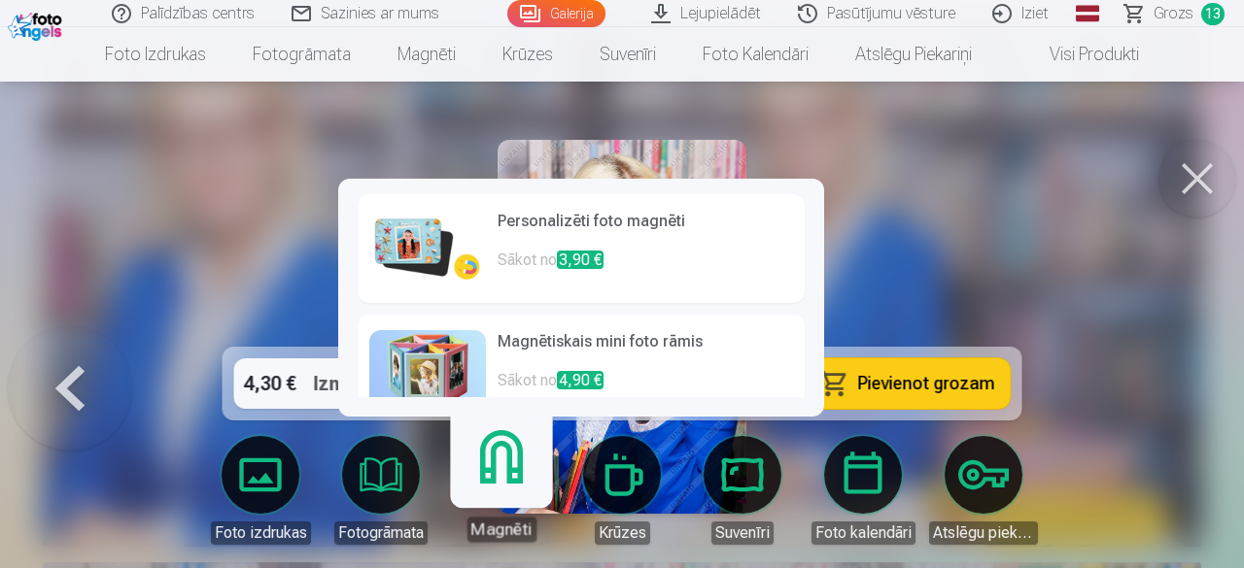
click at [495, 480] on link "Magnēti" at bounding box center [500, 482] width 119 height 119
click at [541, 230] on h6 "Personalizēti foto magnēti" at bounding box center [644, 229] width 295 height 39
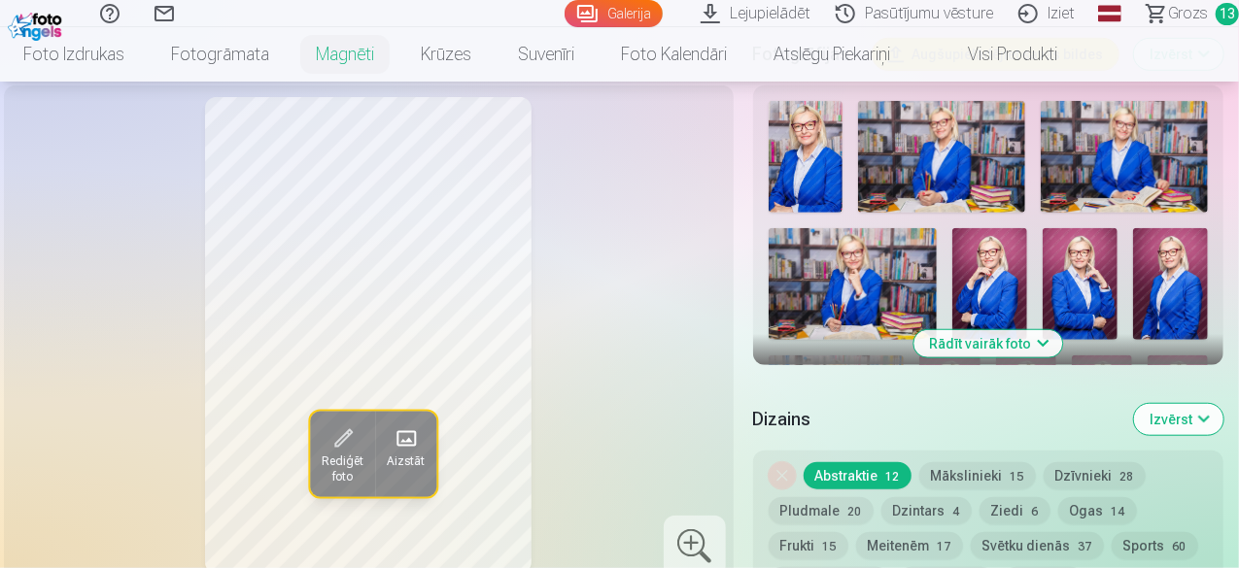
scroll to position [680, 0]
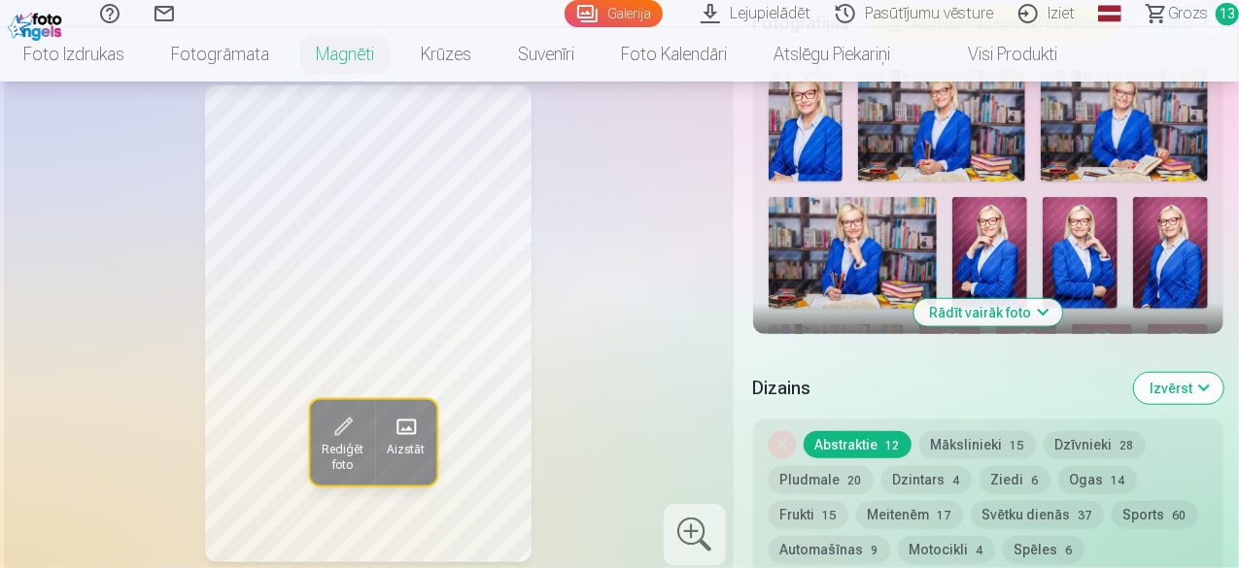
click at [688, 504] on div at bounding box center [695, 535] width 62 height 62
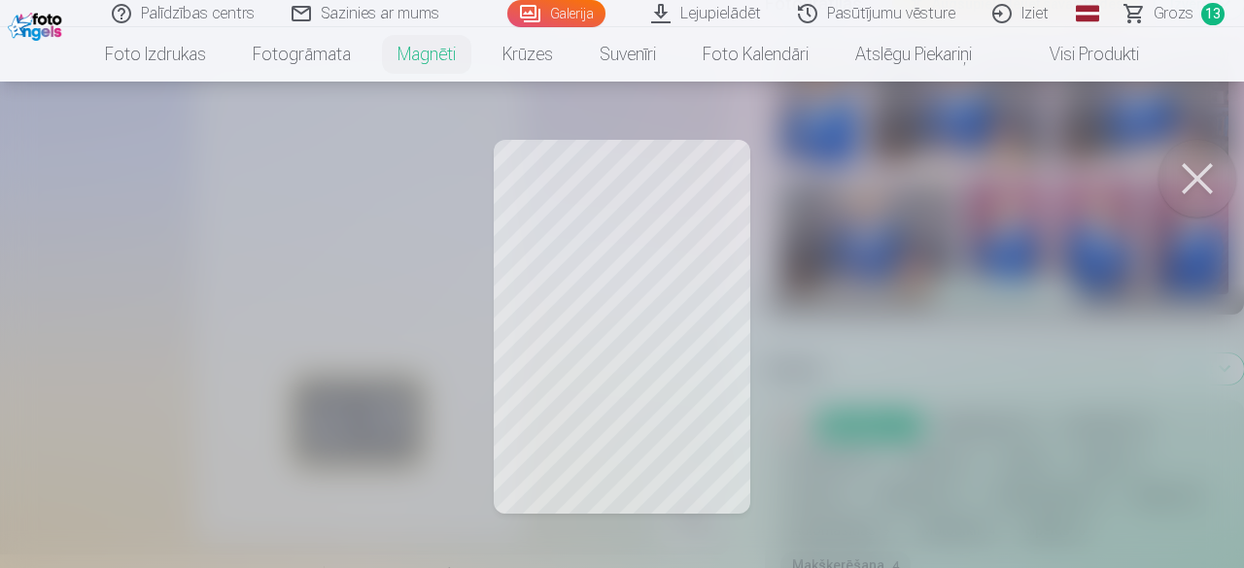
click at [1192, 174] on button at bounding box center [1197, 179] width 78 height 78
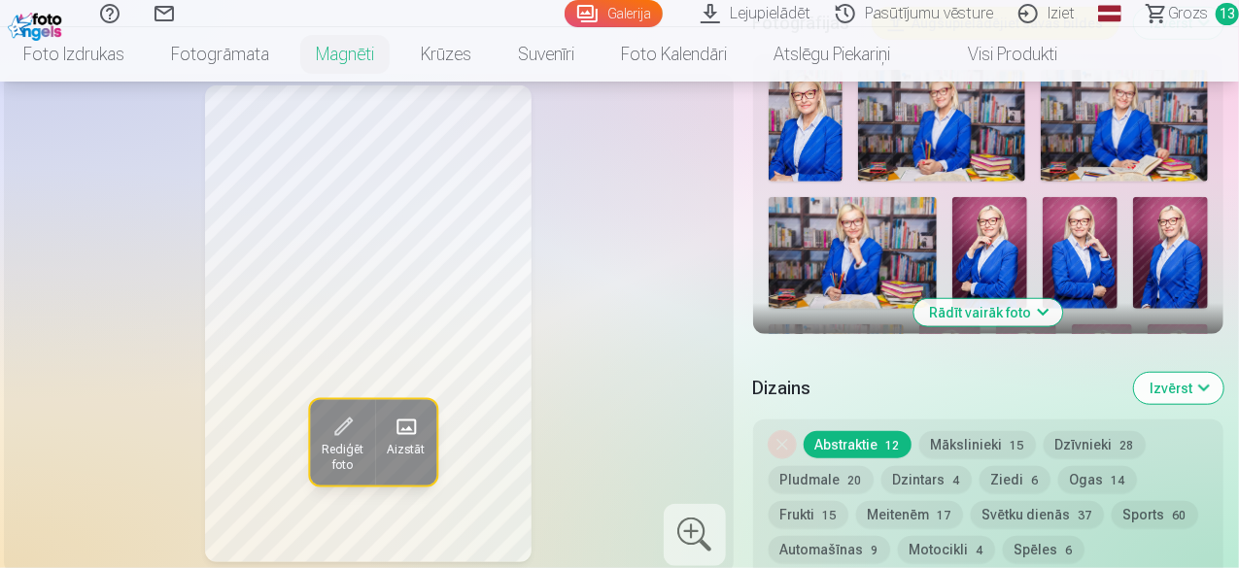
click at [978, 431] on button "Mākslinieki 15" at bounding box center [977, 444] width 117 height 27
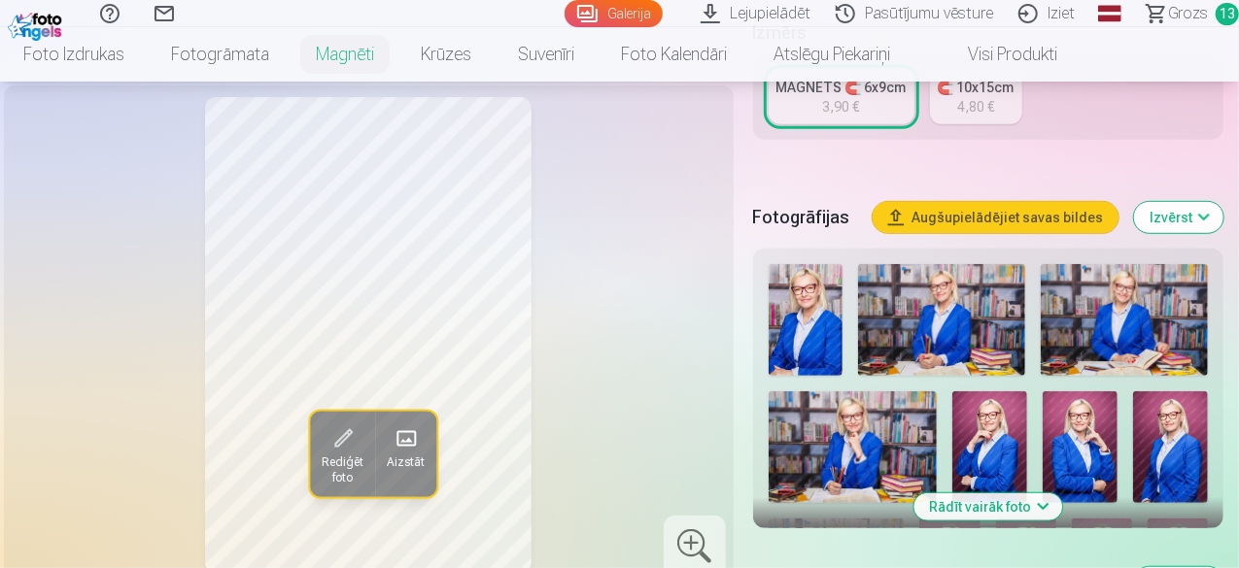
scroll to position [389, 0]
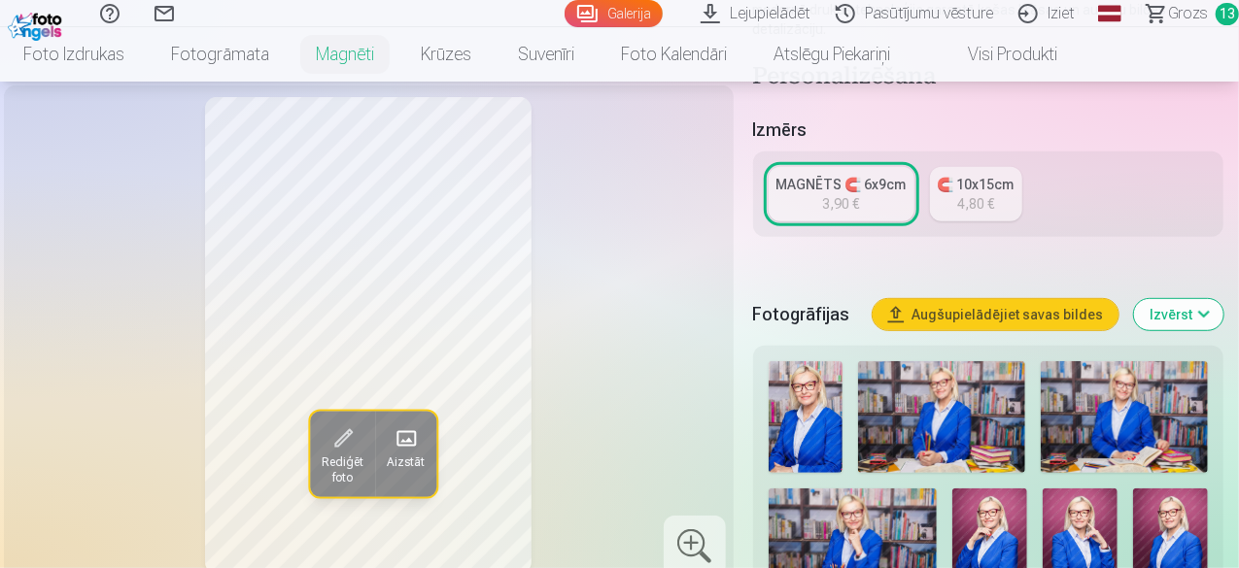
click at [865, 175] on div "MAGNĒTS 🧲 6x9cm" at bounding box center [841, 184] width 130 height 19
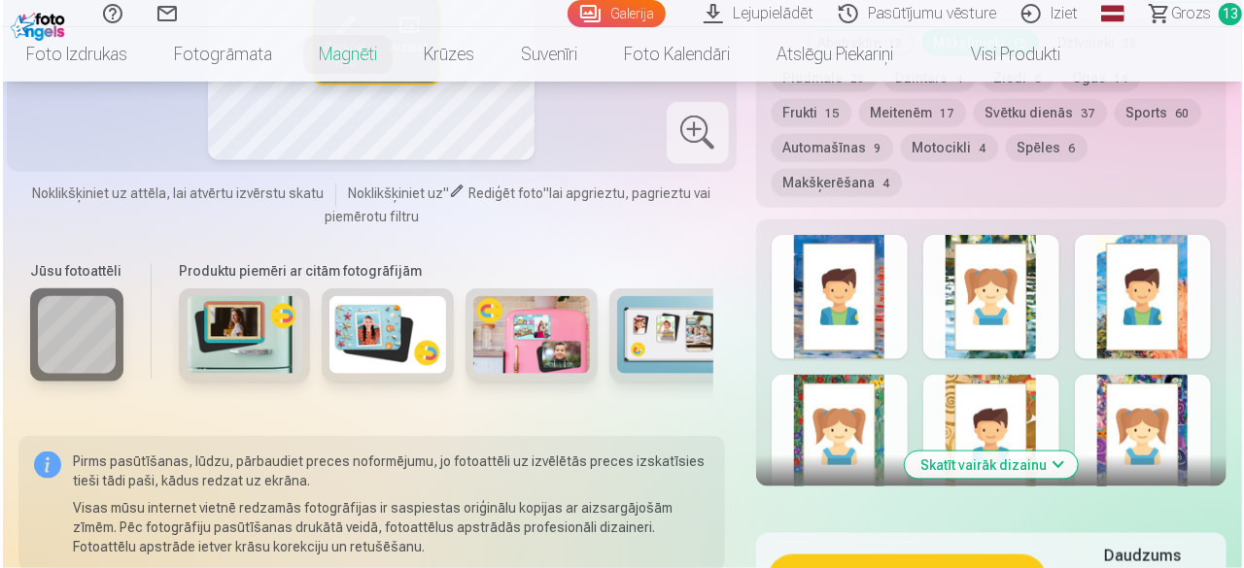
scroll to position [1263, 0]
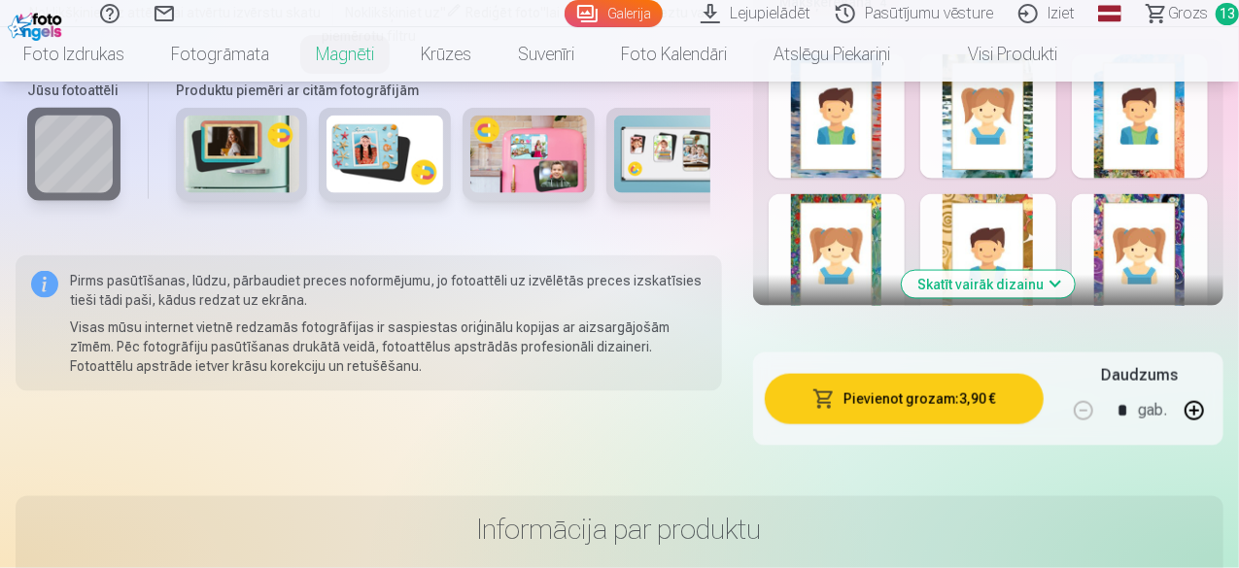
click at [979, 374] on button "Pievienot grozam : 3,90 €" at bounding box center [904, 399] width 279 height 51
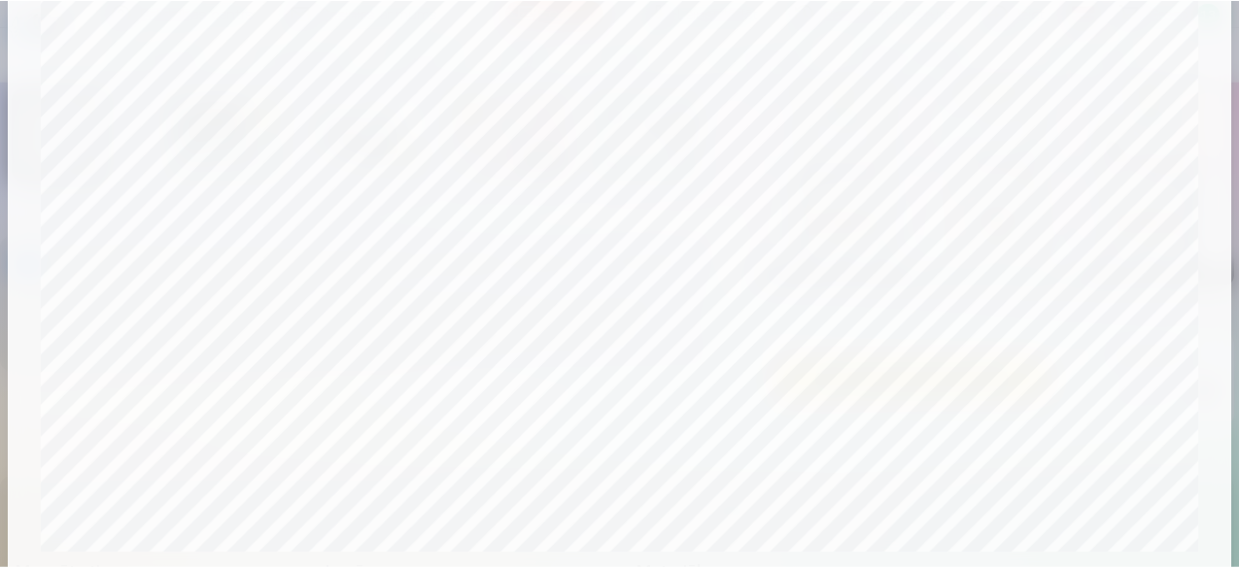
scroll to position [815, 0]
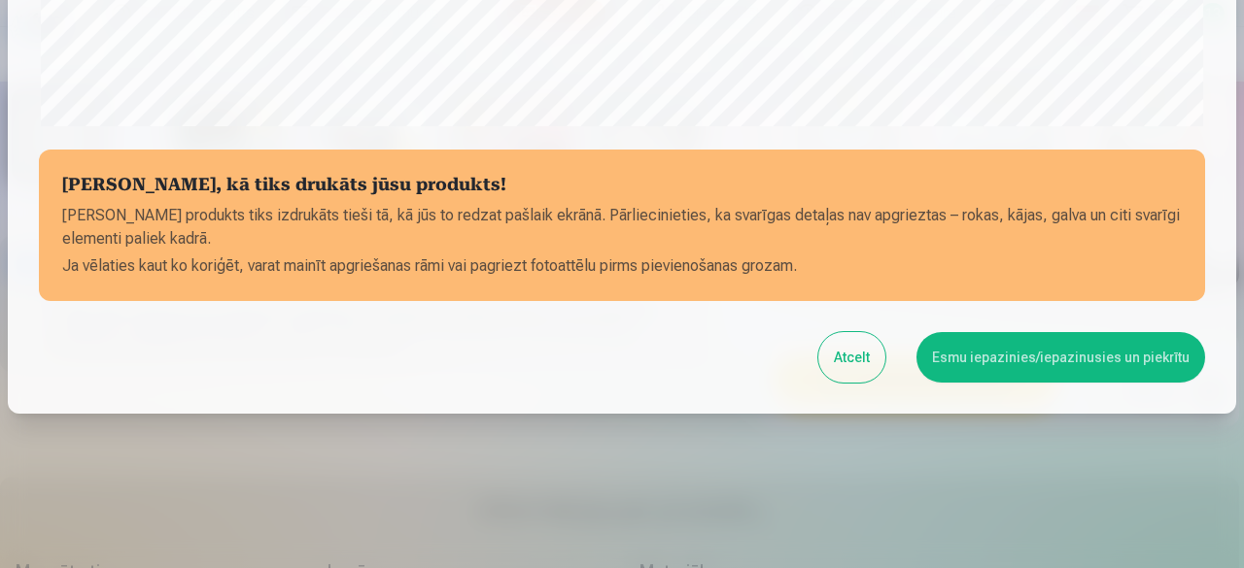
click at [1076, 358] on button "Esmu iepazinies/iepazinusies un piekrītu" at bounding box center [1060, 357] width 289 height 51
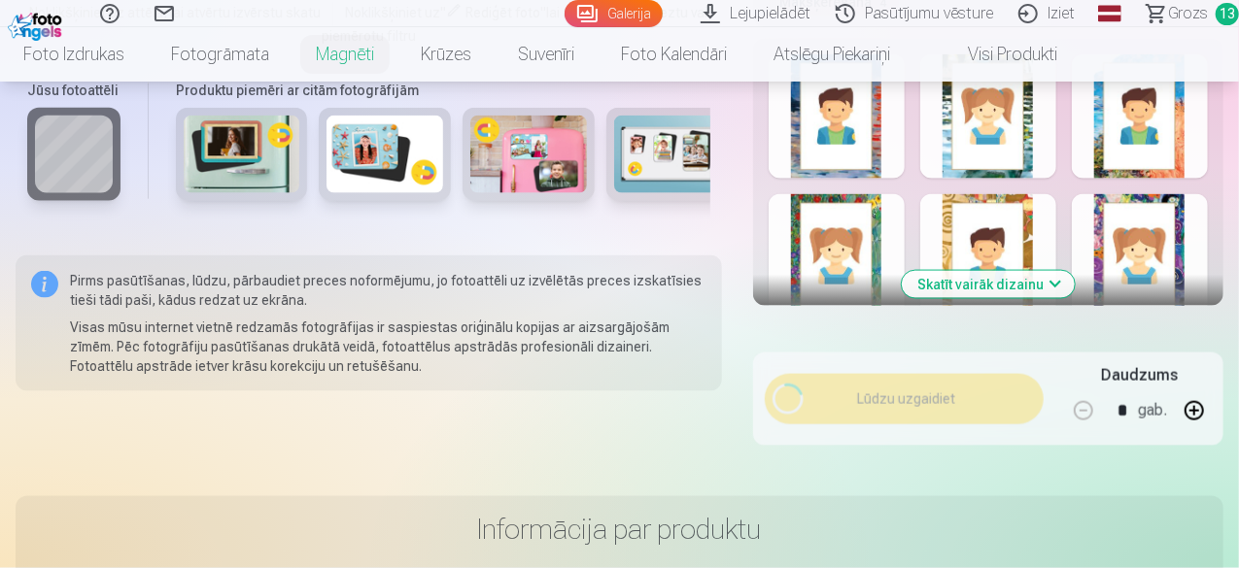
scroll to position [812, 0]
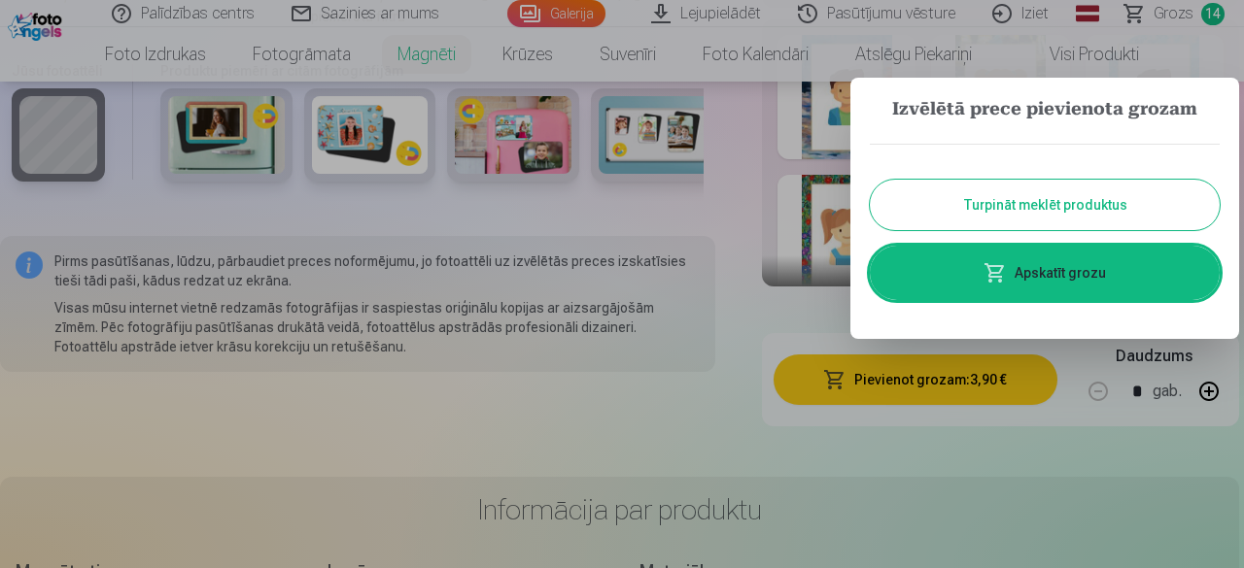
click at [1050, 267] on link "Apskatīt grozu" at bounding box center [1044, 273] width 350 height 54
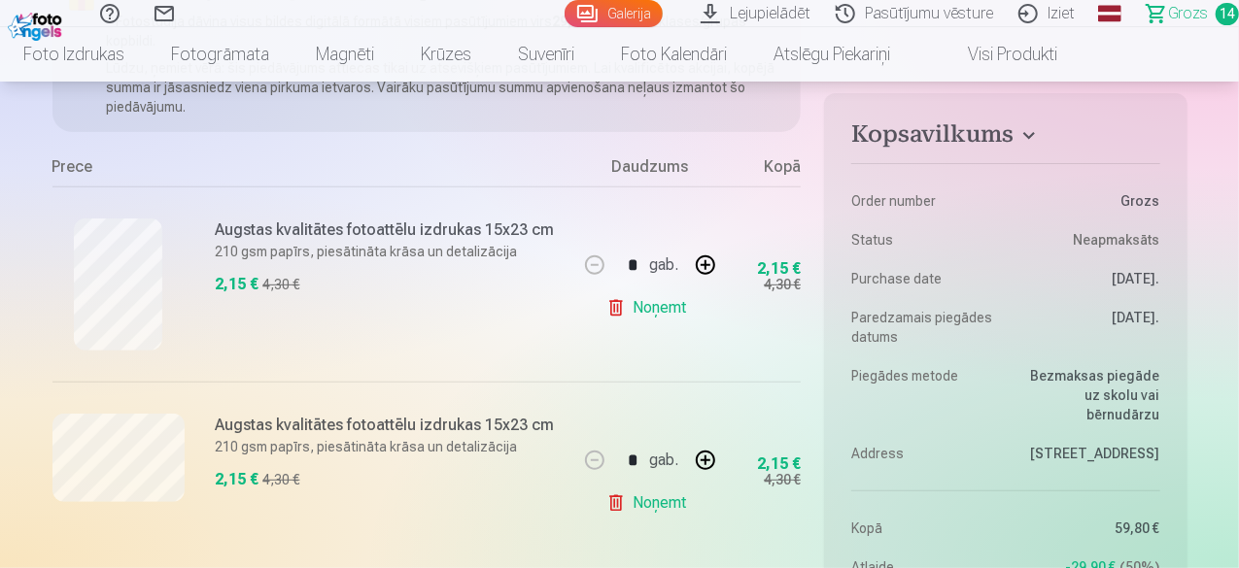
scroll to position [583, 0]
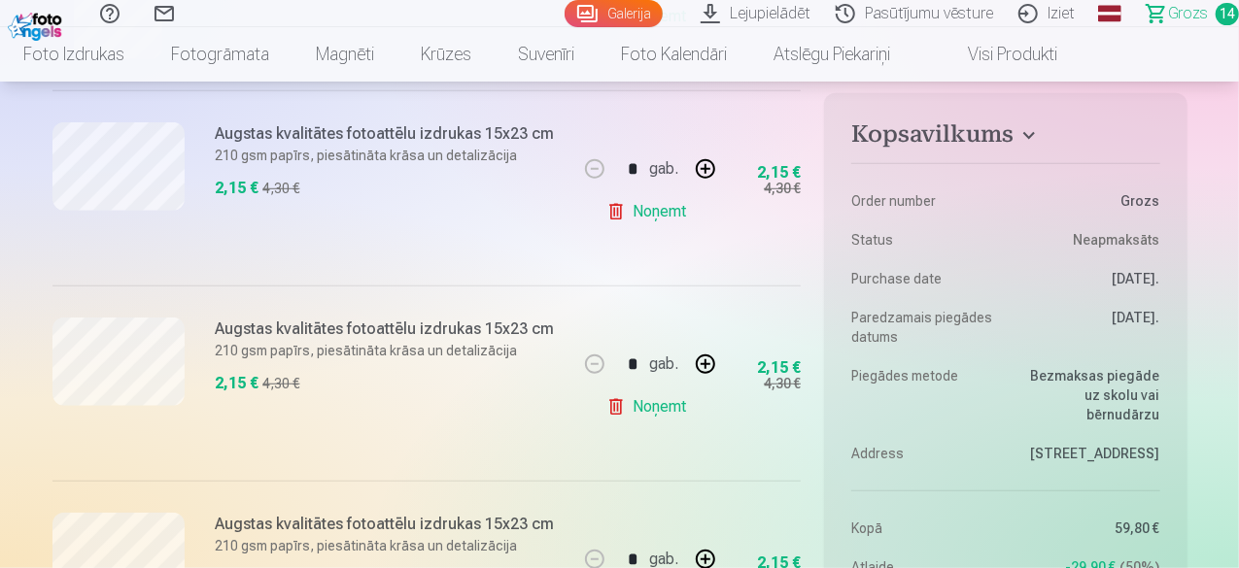
click at [648, 403] on link "Noņemt" at bounding box center [650, 407] width 88 height 39
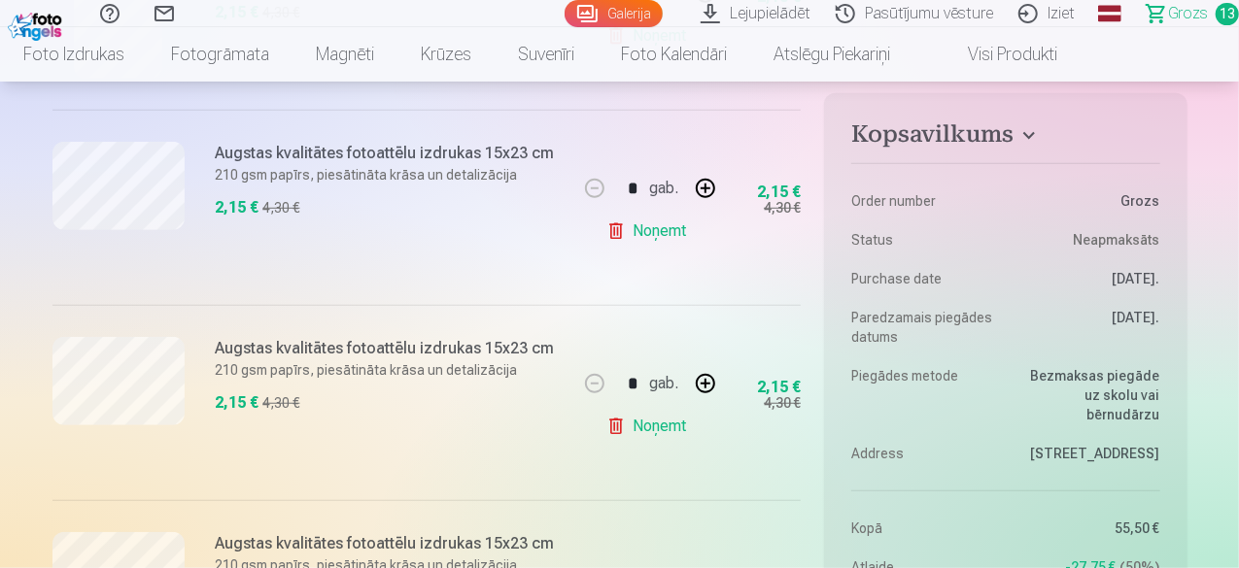
click at [662, 426] on link "Noņemt" at bounding box center [650, 426] width 88 height 39
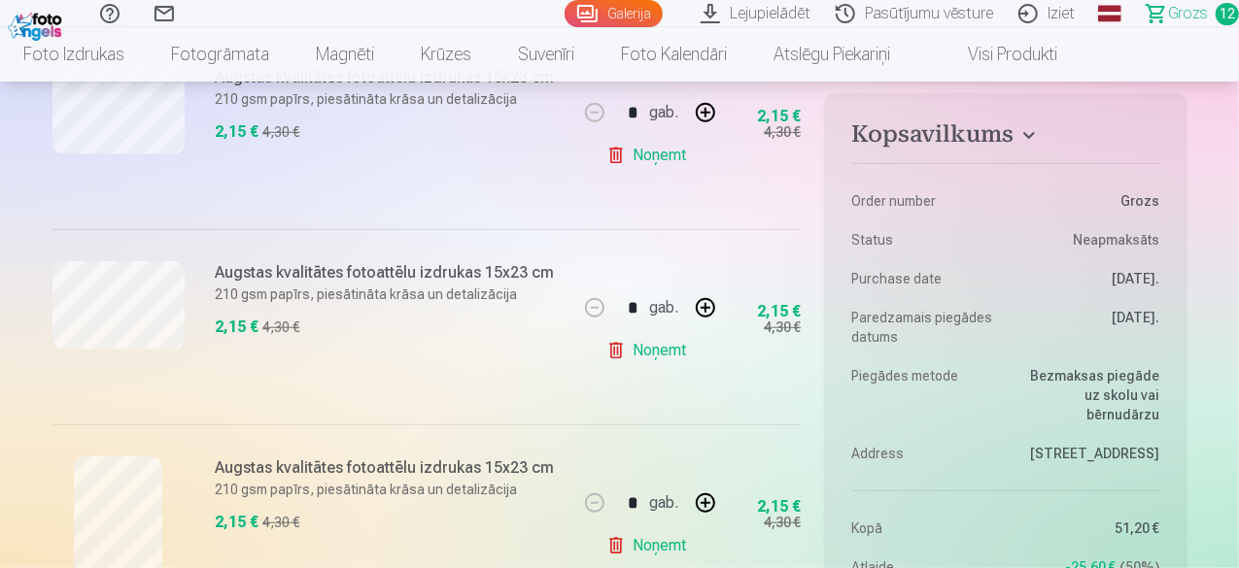
scroll to position [777, 0]
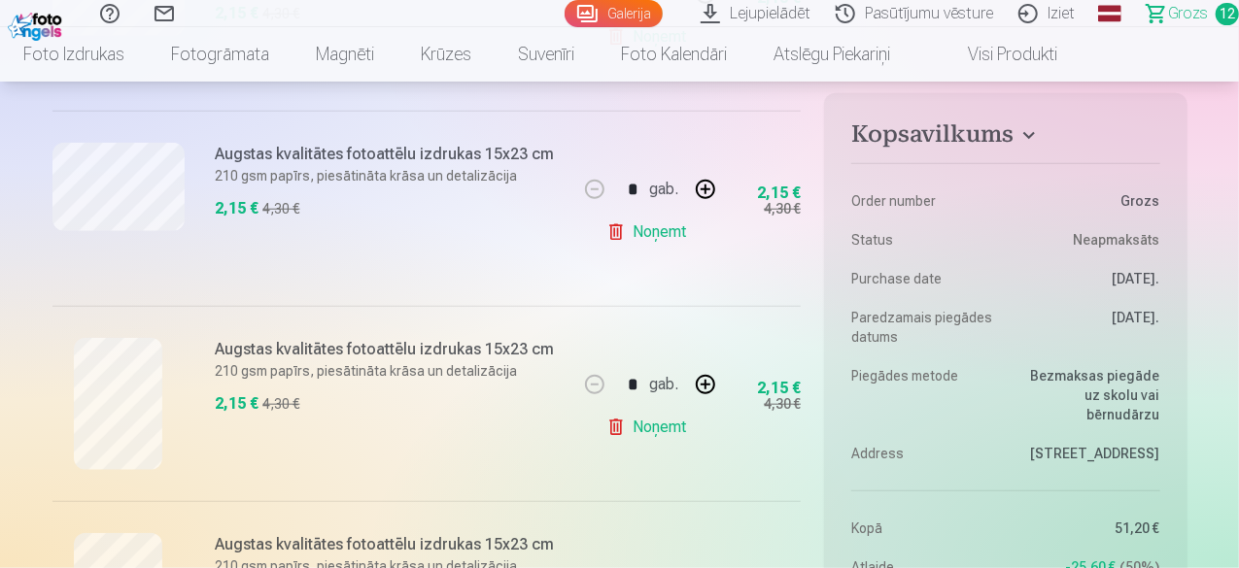
click at [683, 228] on link "Noņemt" at bounding box center [650, 232] width 88 height 39
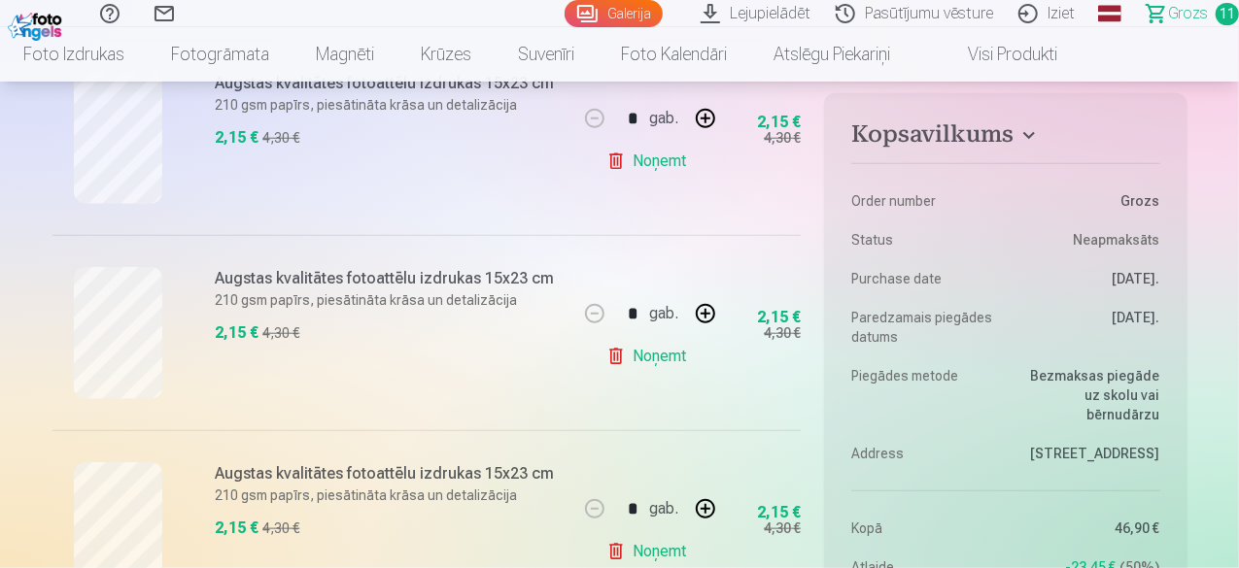
scroll to position [874, 0]
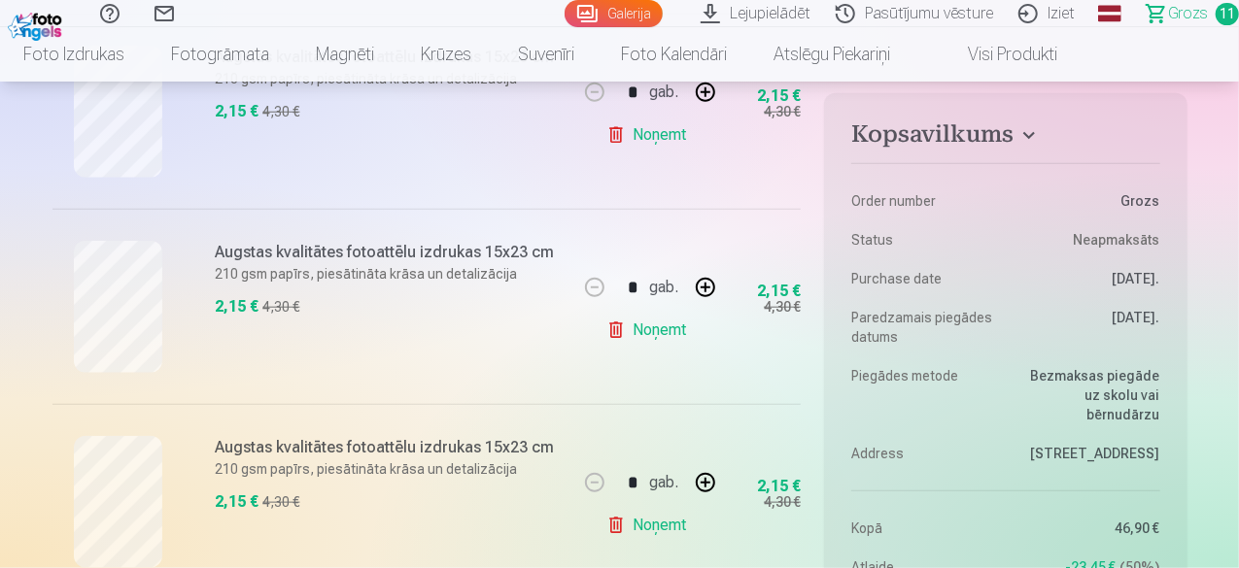
click at [663, 331] on link "Noņemt" at bounding box center [650, 330] width 88 height 39
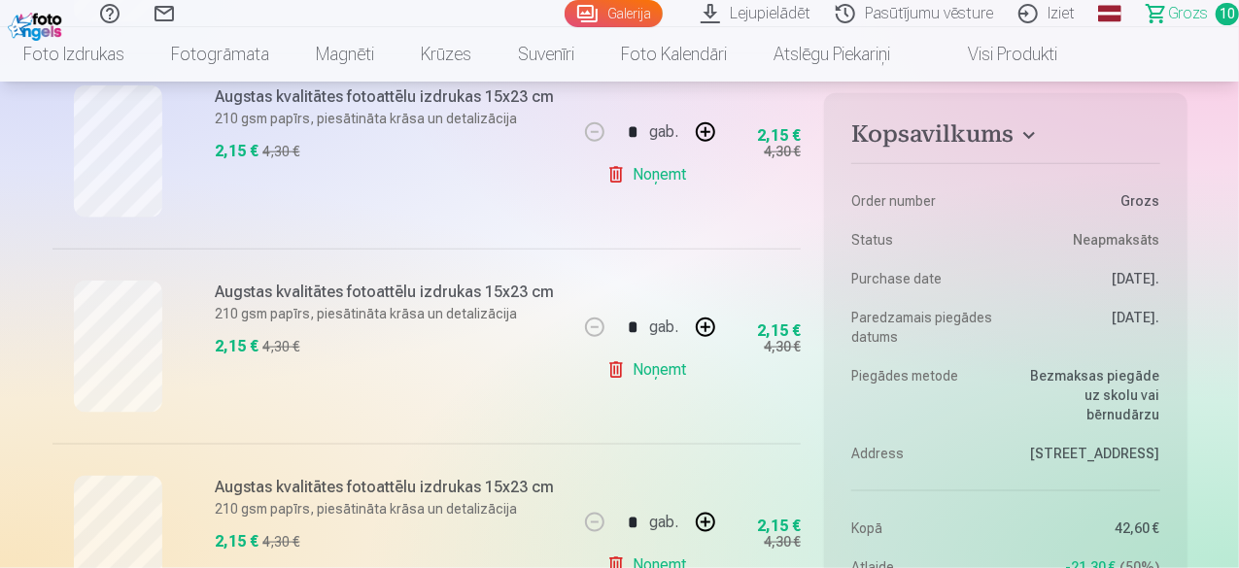
scroll to position [1166, 0]
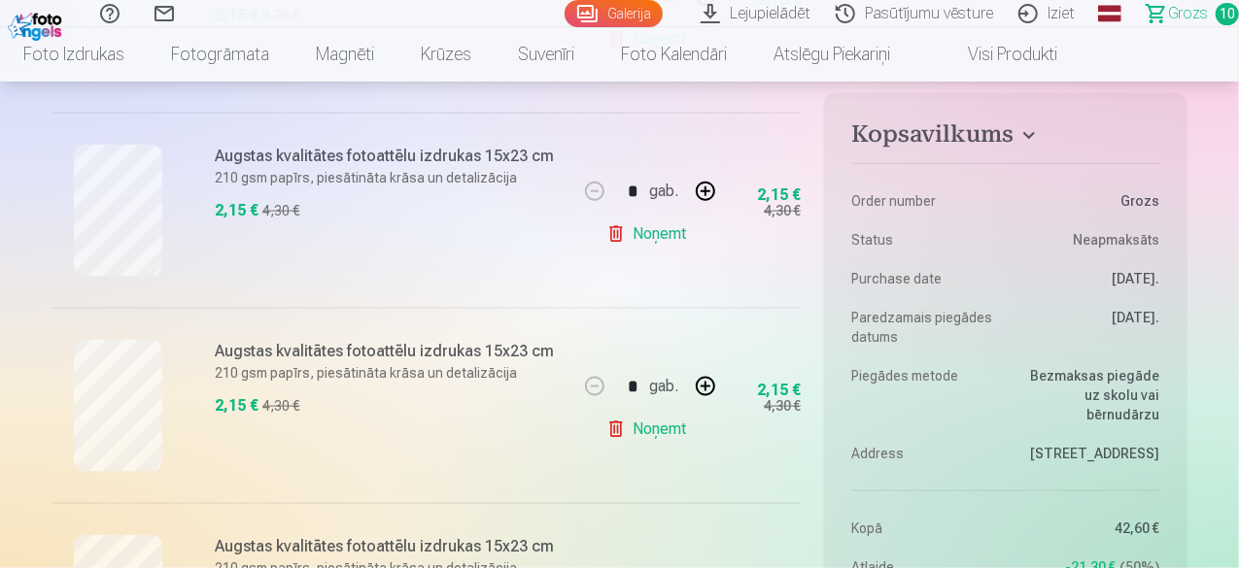
click at [668, 235] on link "Noņemt" at bounding box center [650, 234] width 88 height 39
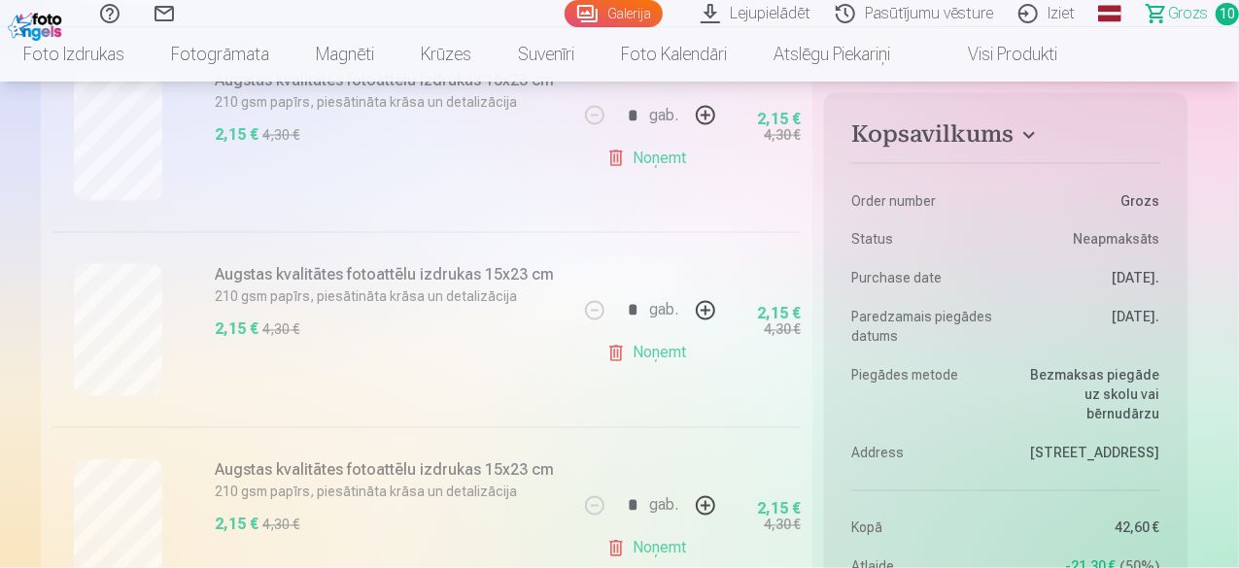
scroll to position [1652, 0]
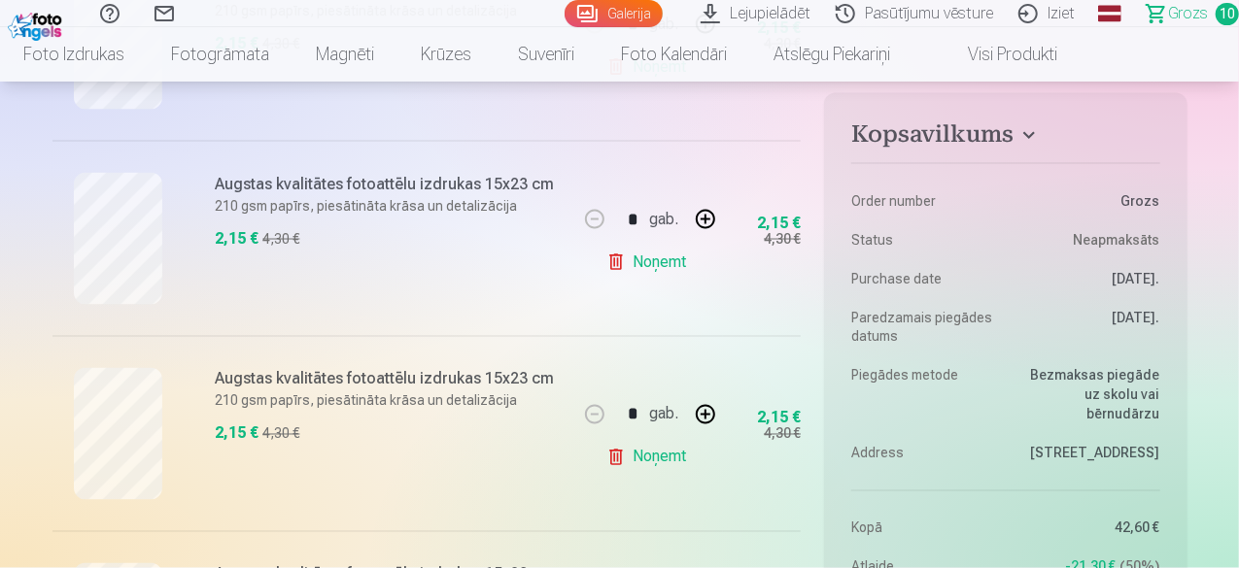
scroll to position [1554, 0]
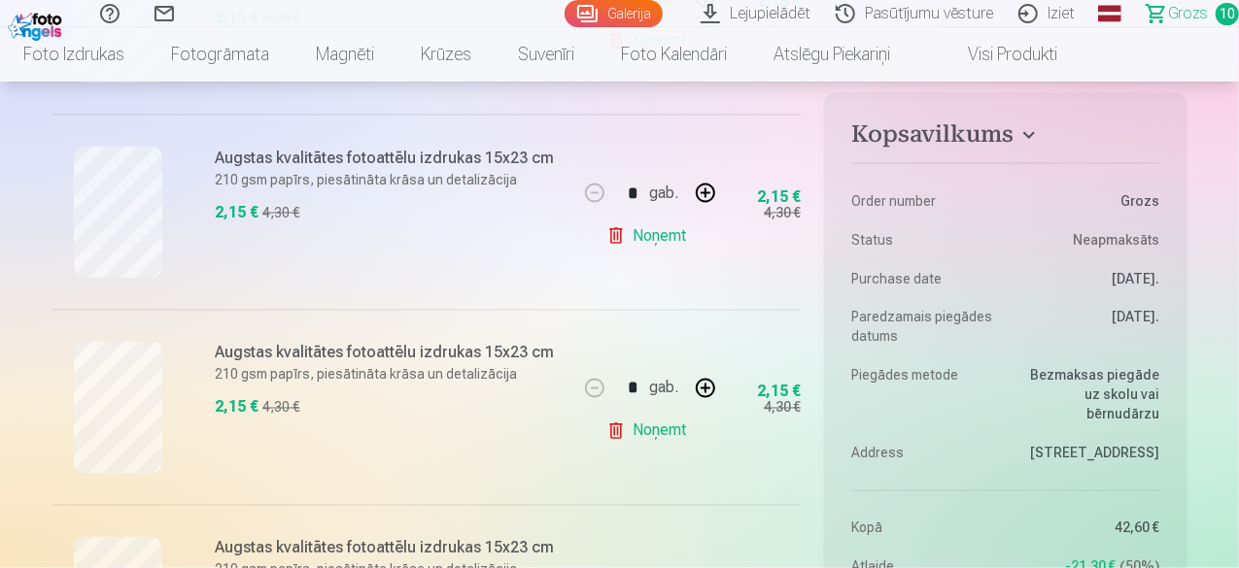
click at [655, 431] on link "Noņemt" at bounding box center [650, 431] width 88 height 39
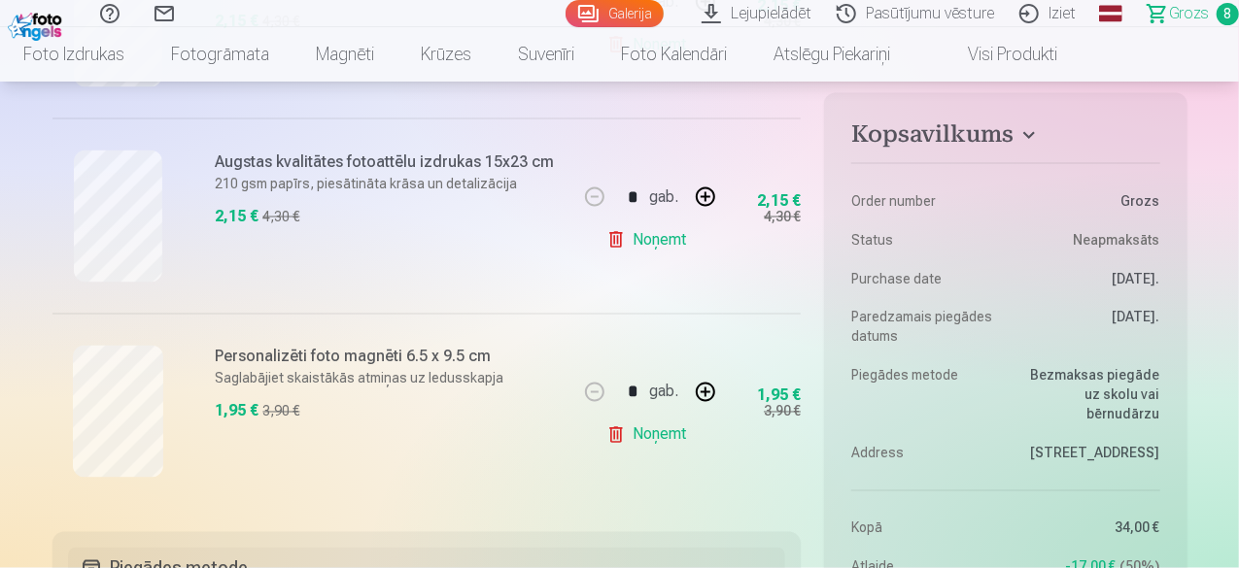
scroll to position [1457, 0]
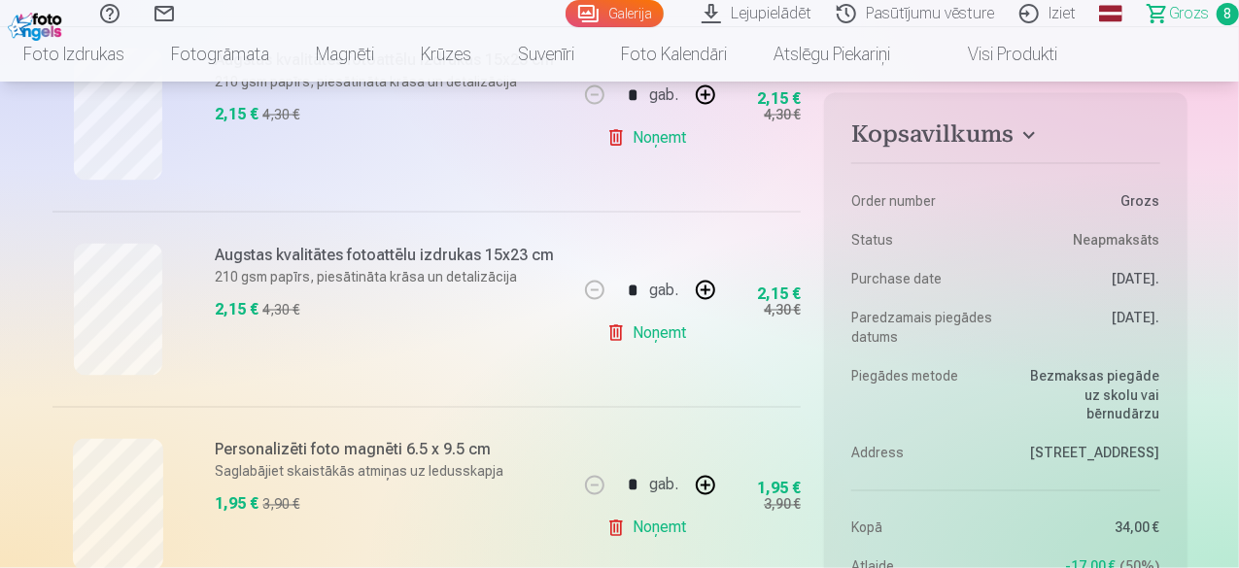
click at [660, 335] on link "Noņemt" at bounding box center [650, 333] width 88 height 39
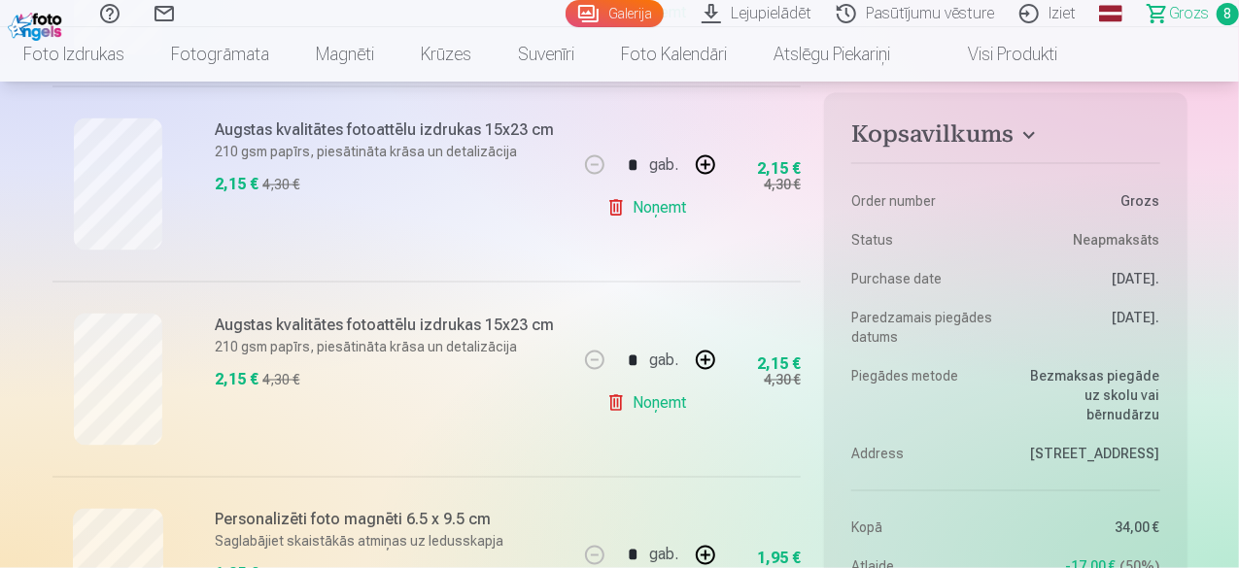
scroll to position [1360, 0]
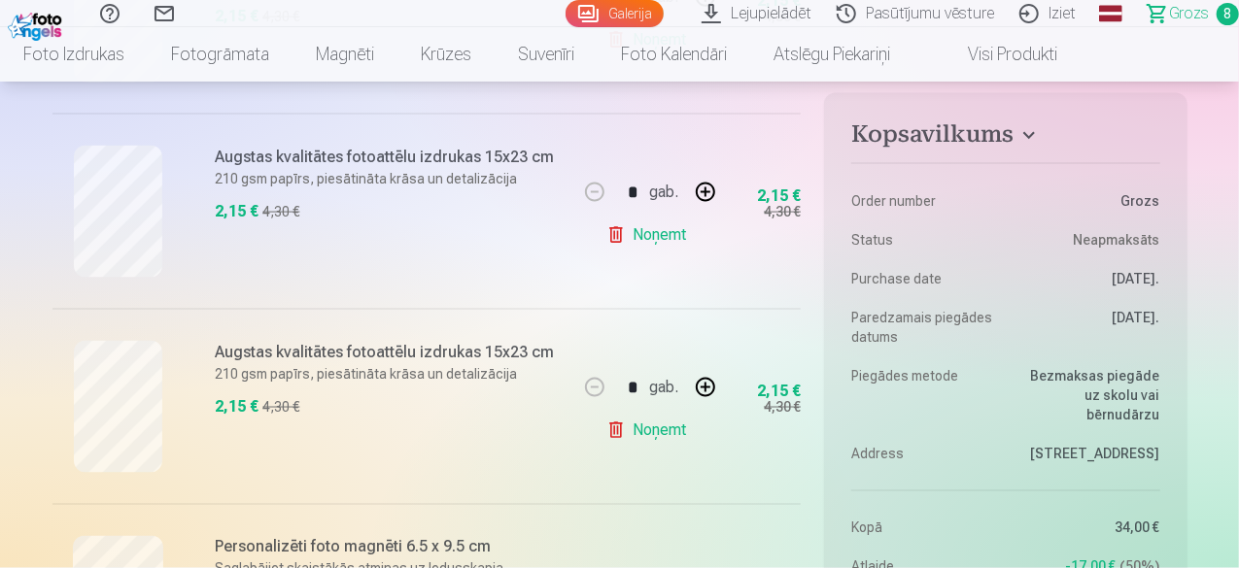
click at [665, 230] on link "Noņemt" at bounding box center [650, 235] width 88 height 39
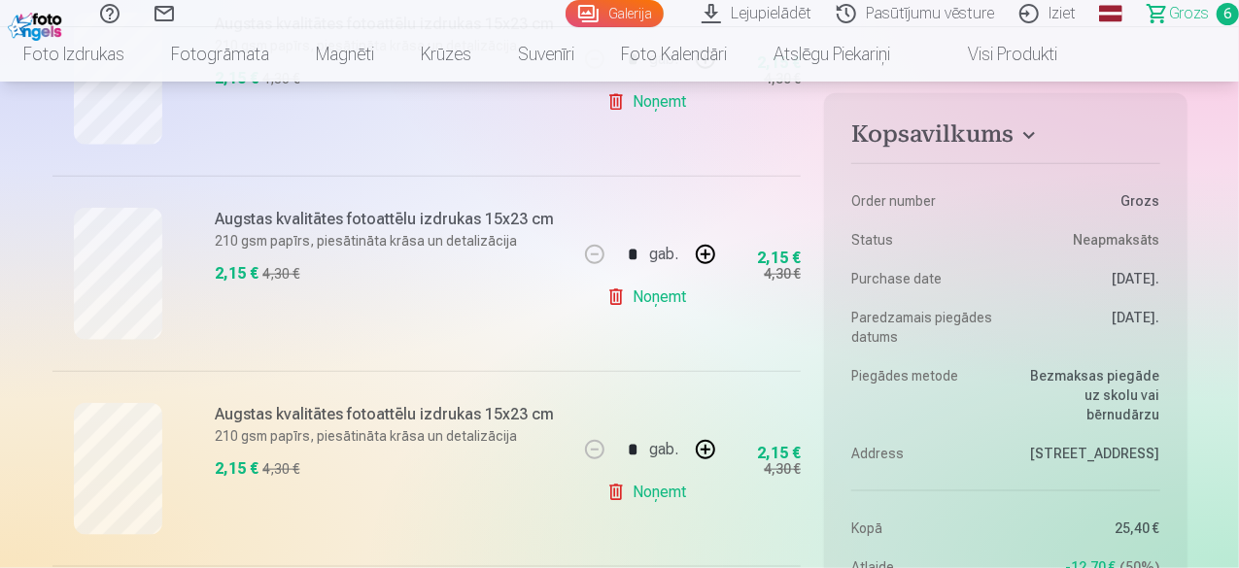
scroll to position [971, 0]
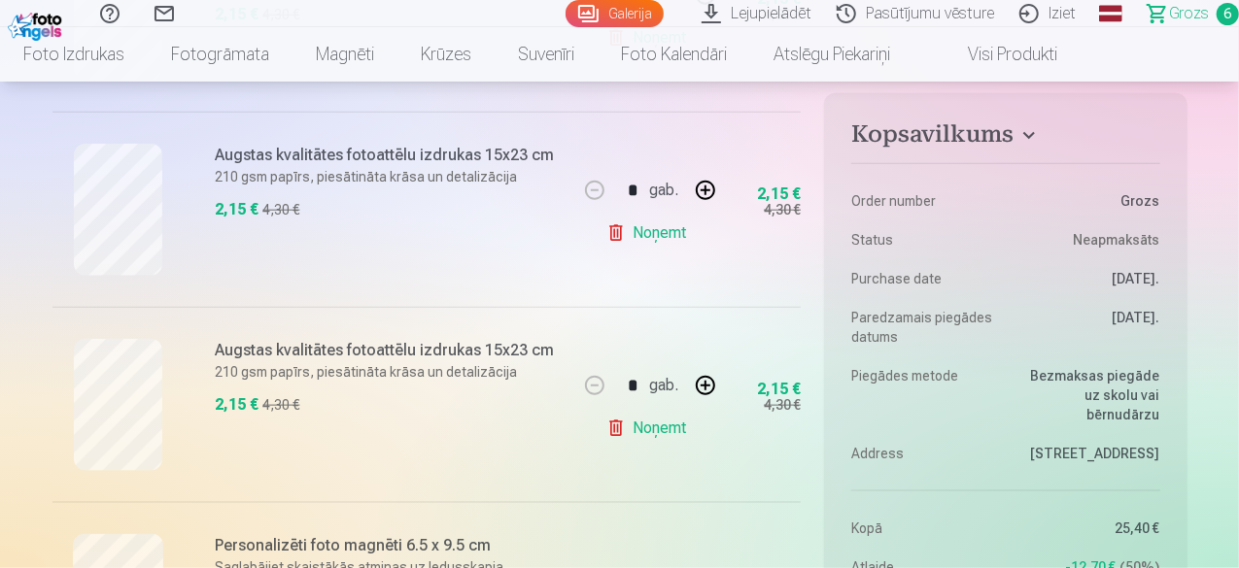
click at [669, 426] on link "Noņemt" at bounding box center [650, 428] width 88 height 39
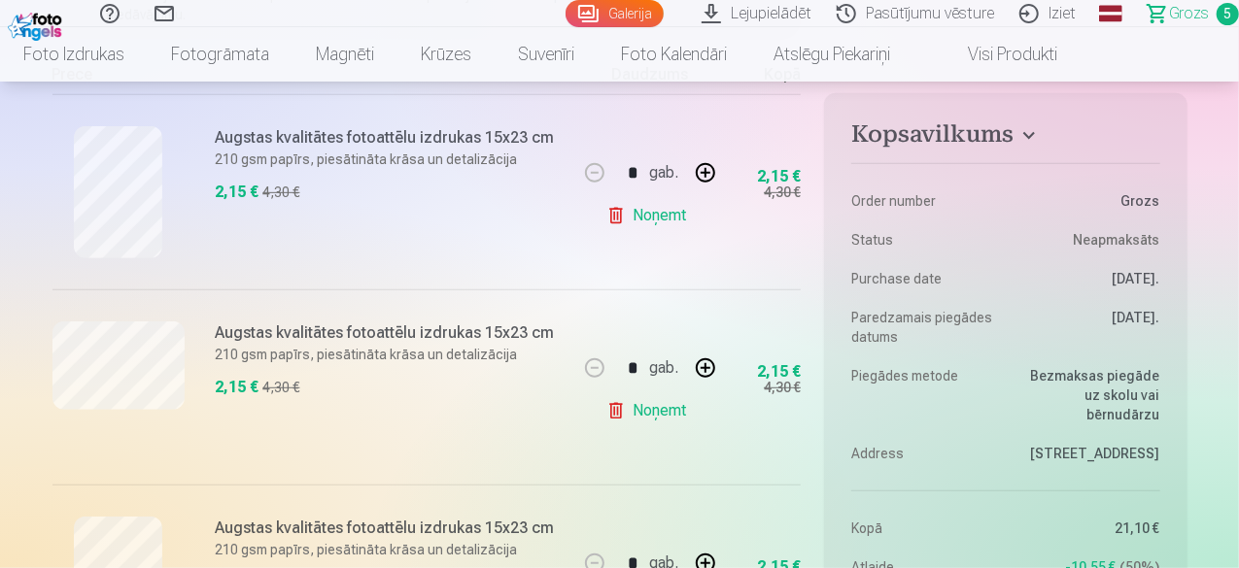
scroll to position [291, 0]
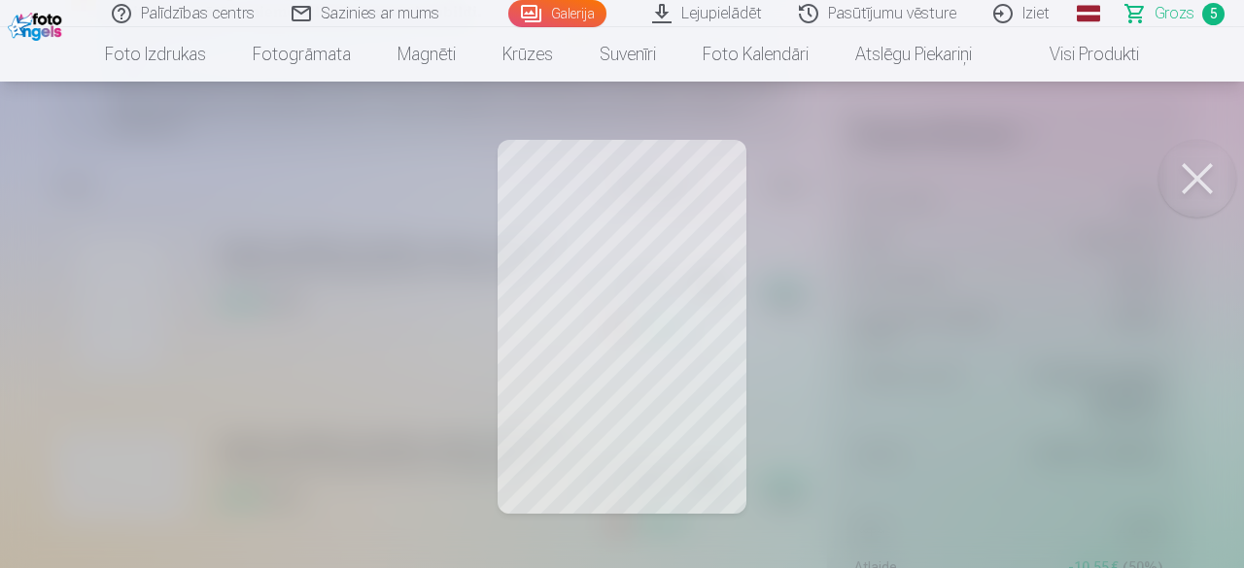
click at [1200, 175] on button at bounding box center [1197, 179] width 78 height 78
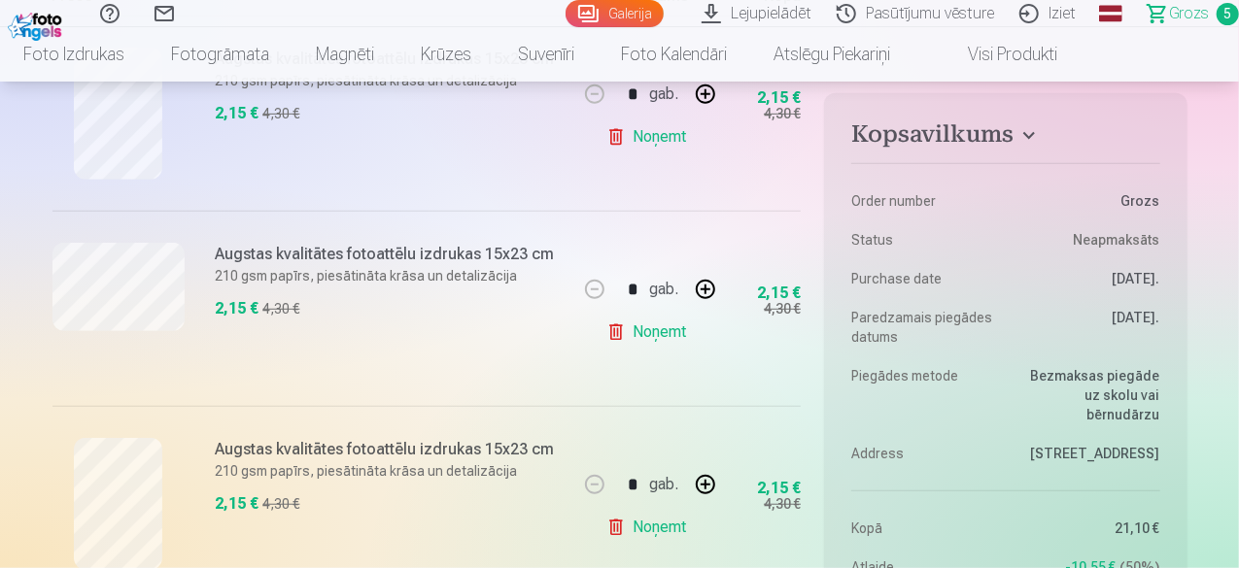
scroll to position [486, 0]
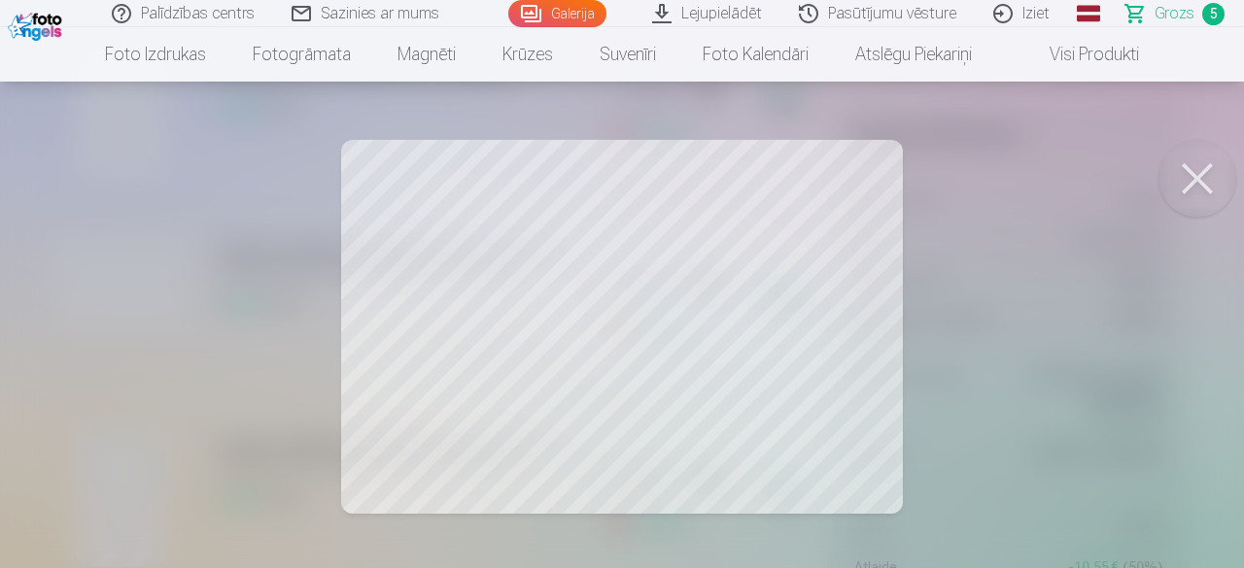
click at [1195, 171] on button at bounding box center [1197, 179] width 78 height 78
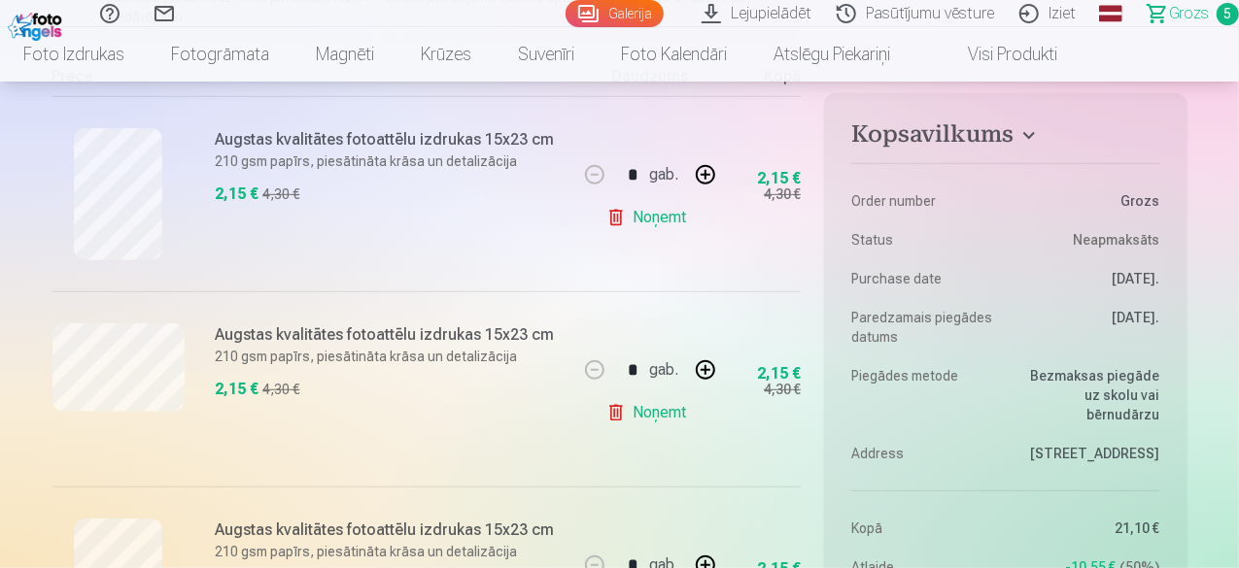
scroll to position [291, 0]
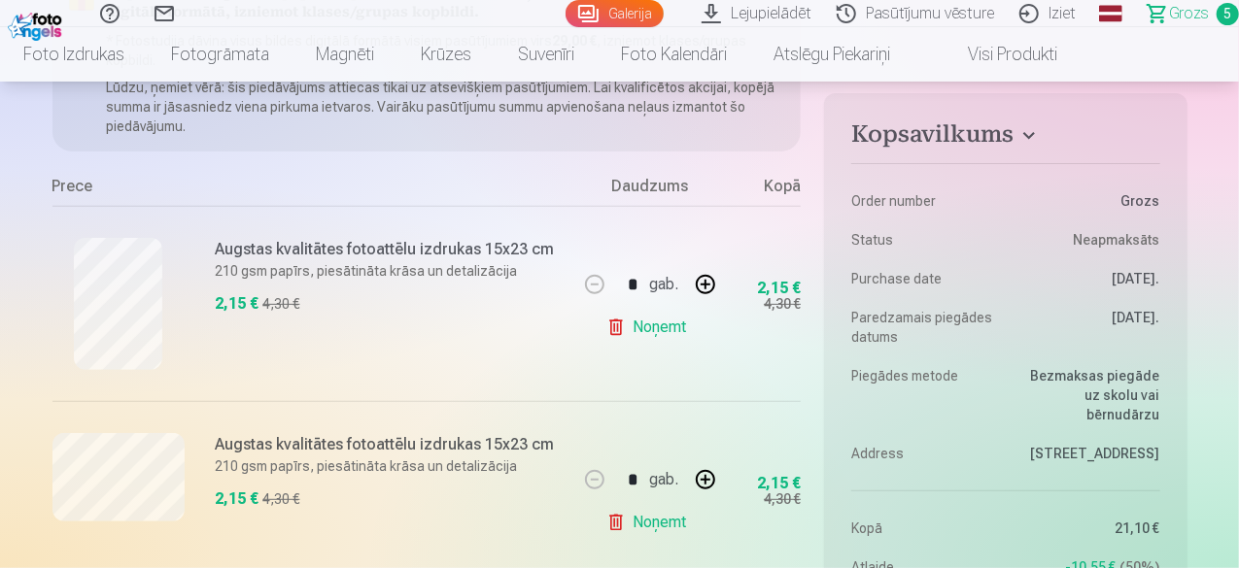
click at [671, 327] on link "Noņemt" at bounding box center [650, 327] width 88 height 39
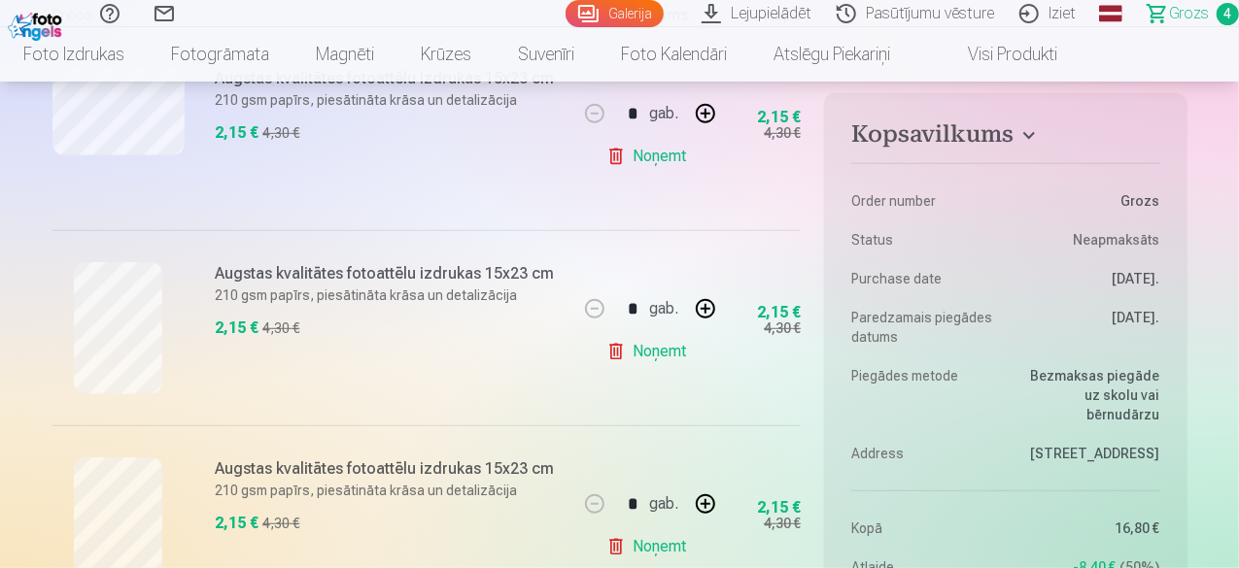
scroll to position [583, 0]
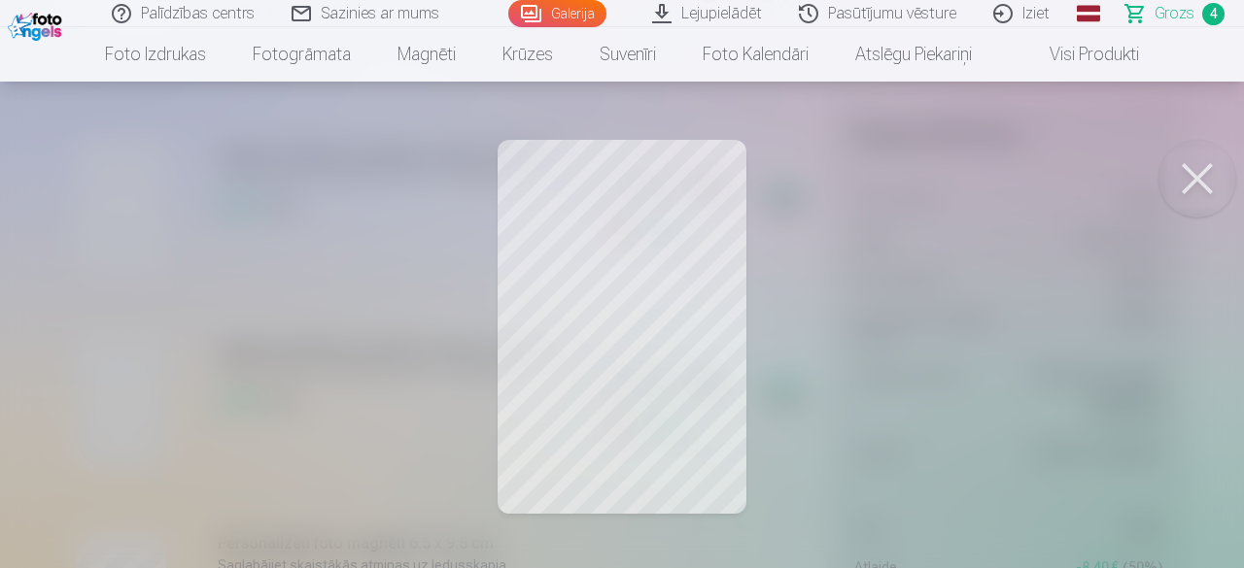
click at [1201, 182] on button at bounding box center [1197, 179] width 78 height 78
click at [1201, 172] on button at bounding box center [1197, 179] width 78 height 78
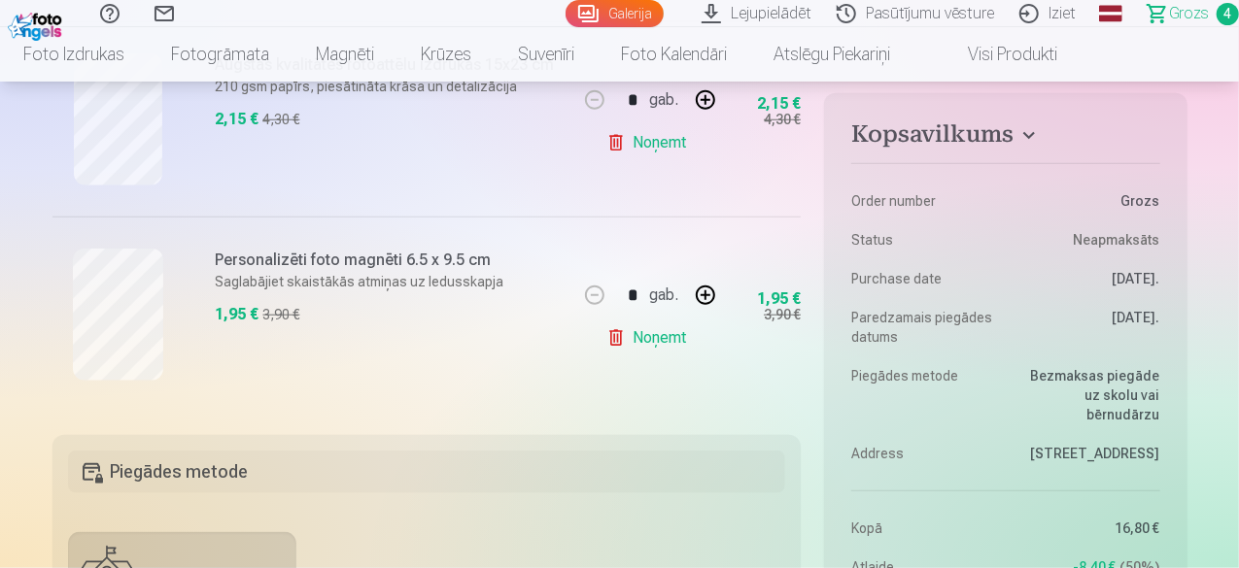
scroll to position [874, 0]
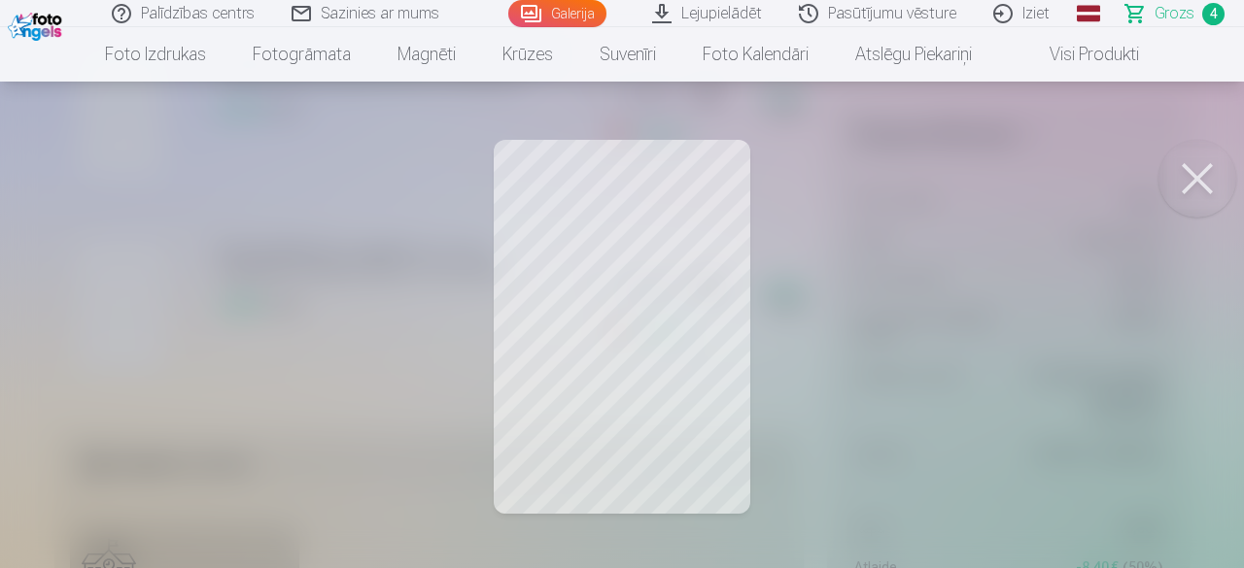
click at [1192, 181] on button at bounding box center [1197, 179] width 78 height 78
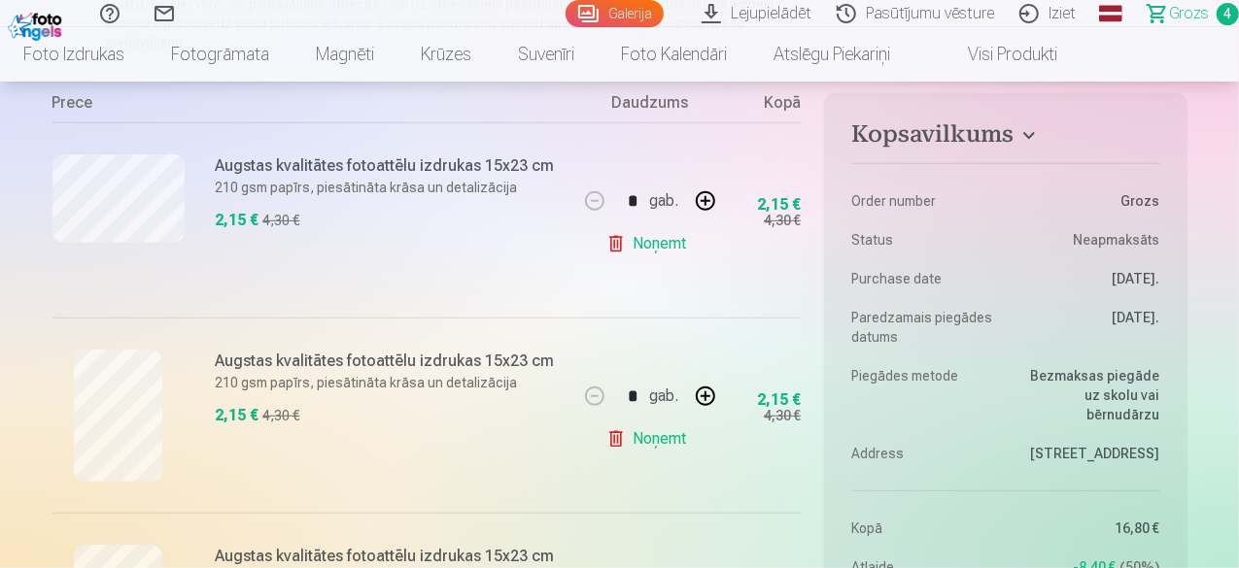
scroll to position [291, 0]
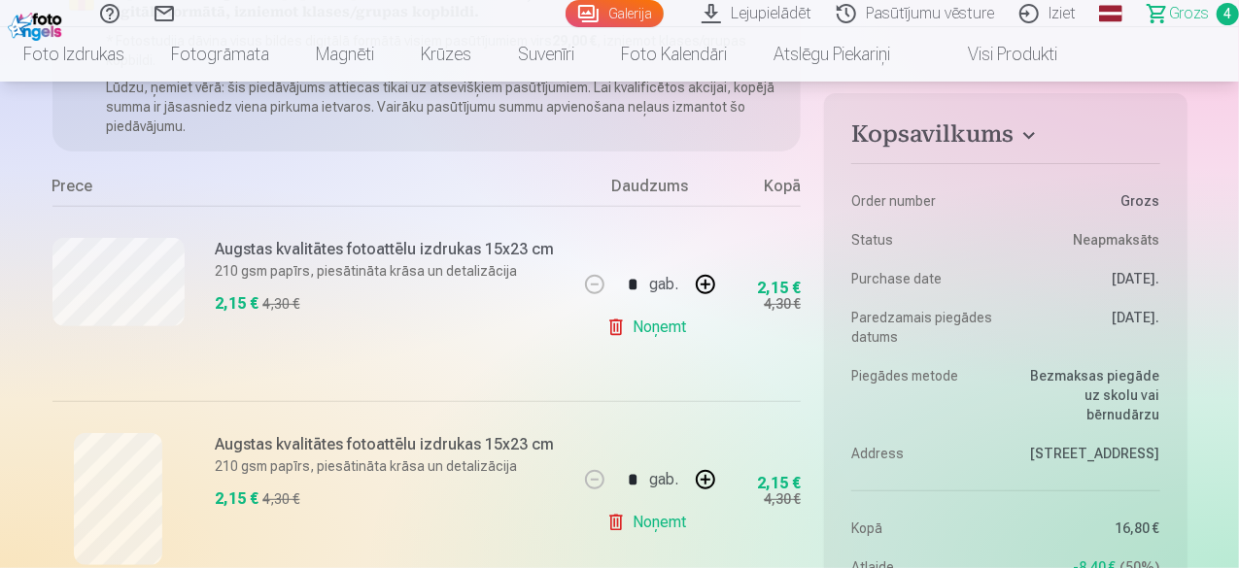
click at [706, 283] on button "button" at bounding box center [705, 284] width 47 height 47
type input "*"
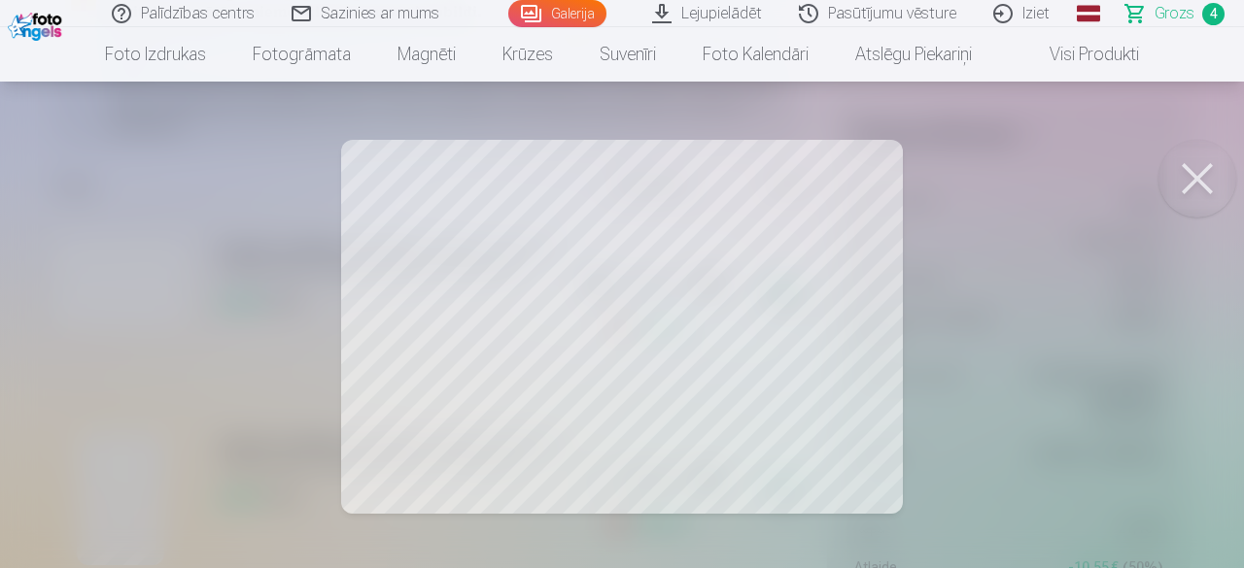
click at [1195, 175] on button at bounding box center [1197, 179] width 78 height 78
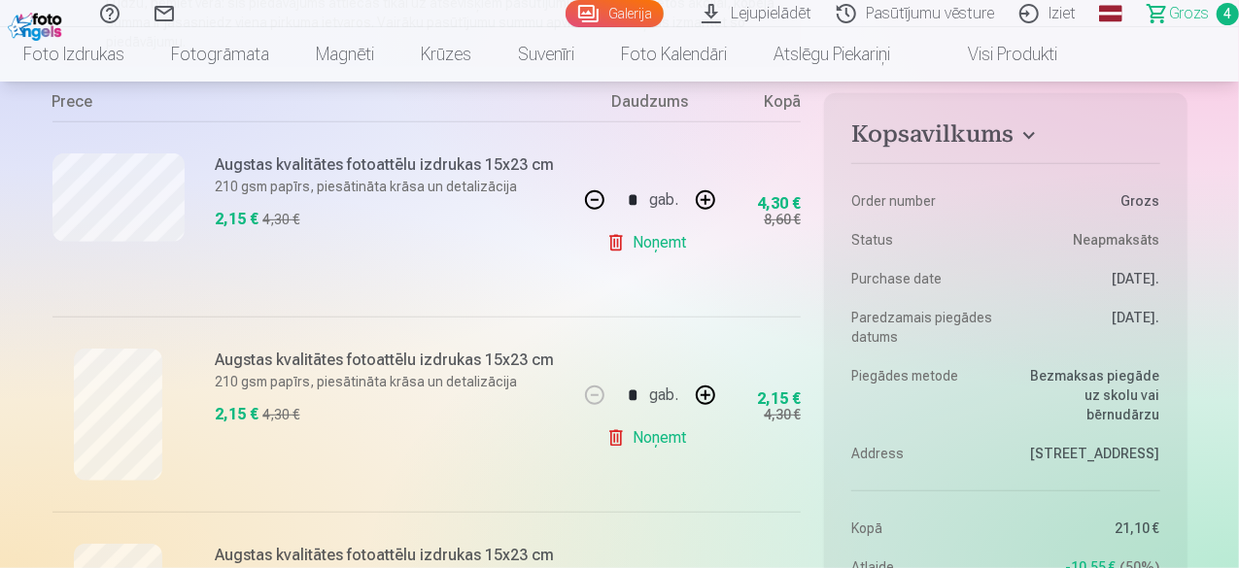
scroll to position [486, 0]
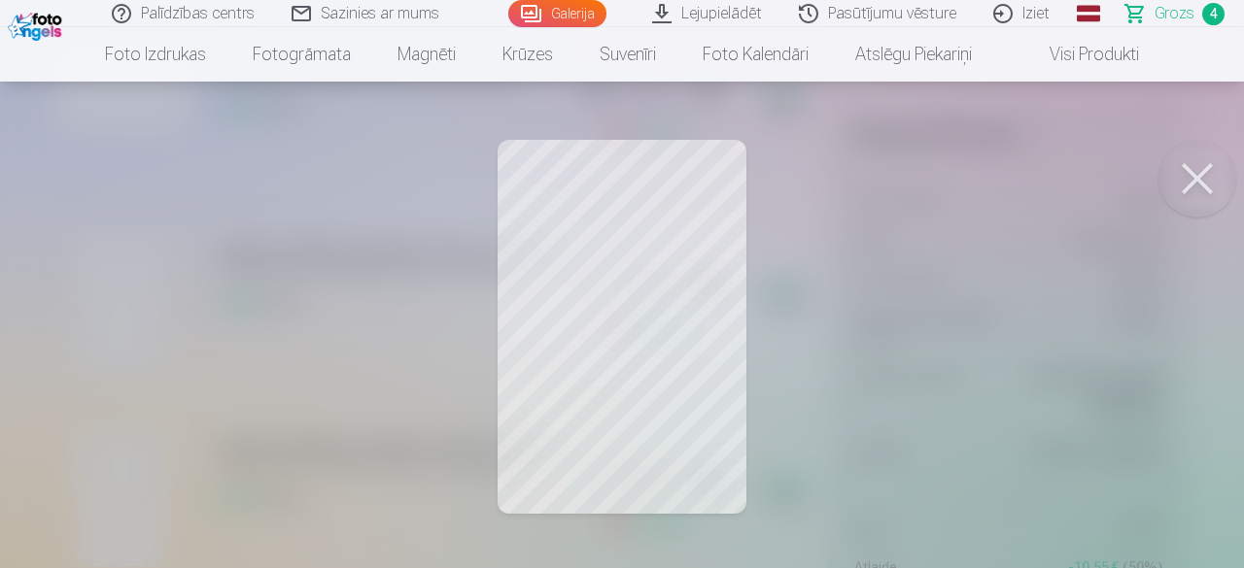
click at [1191, 182] on button at bounding box center [1197, 179] width 78 height 78
click at [1196, 176] on button at bounding box center [1197, 179] width 78 height 78
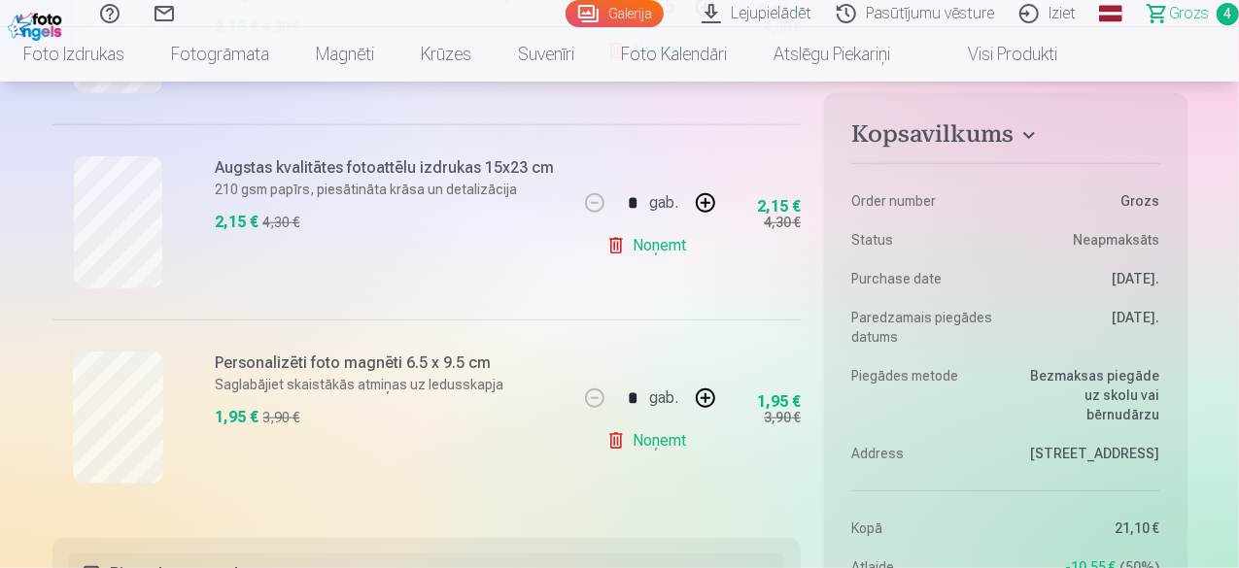
scroll to position [777, 0]
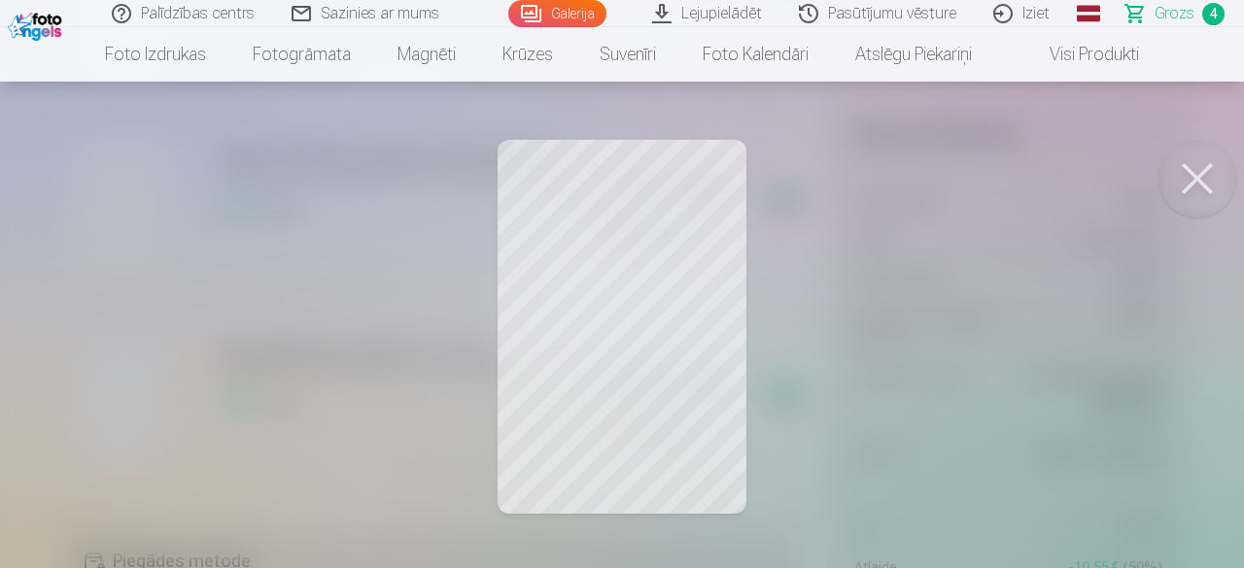
click at [1198, 174] on button at bounding box center [1197, 179] width 78 height 78
click at [1197, 172] on button at bounding box center [1197, 179] width 78 height 78
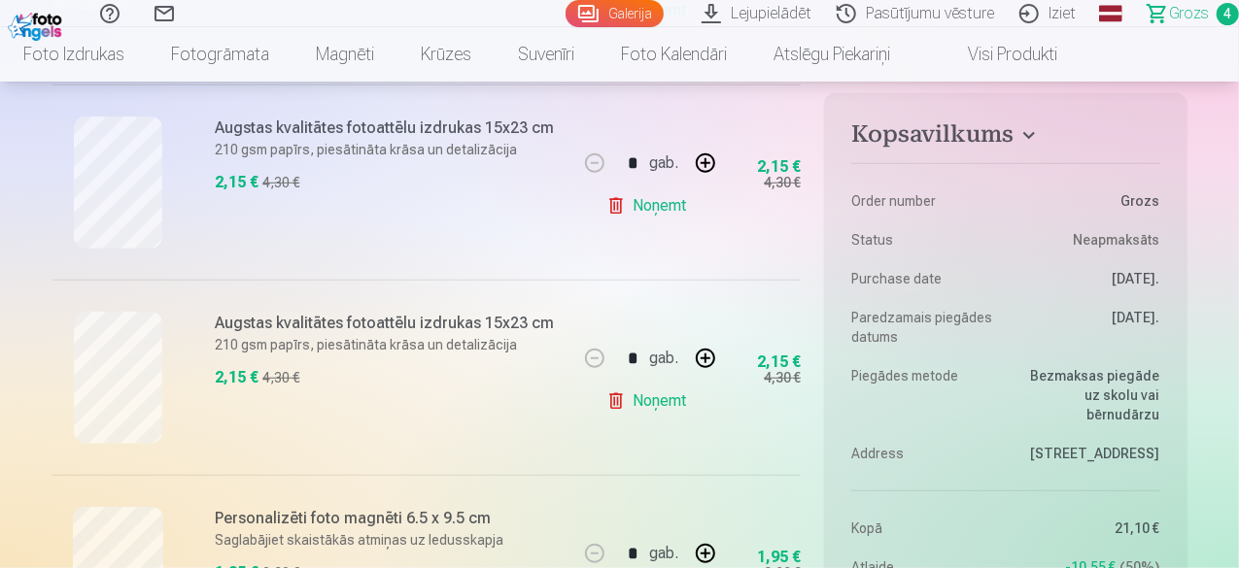
scroll to position [583, 0]
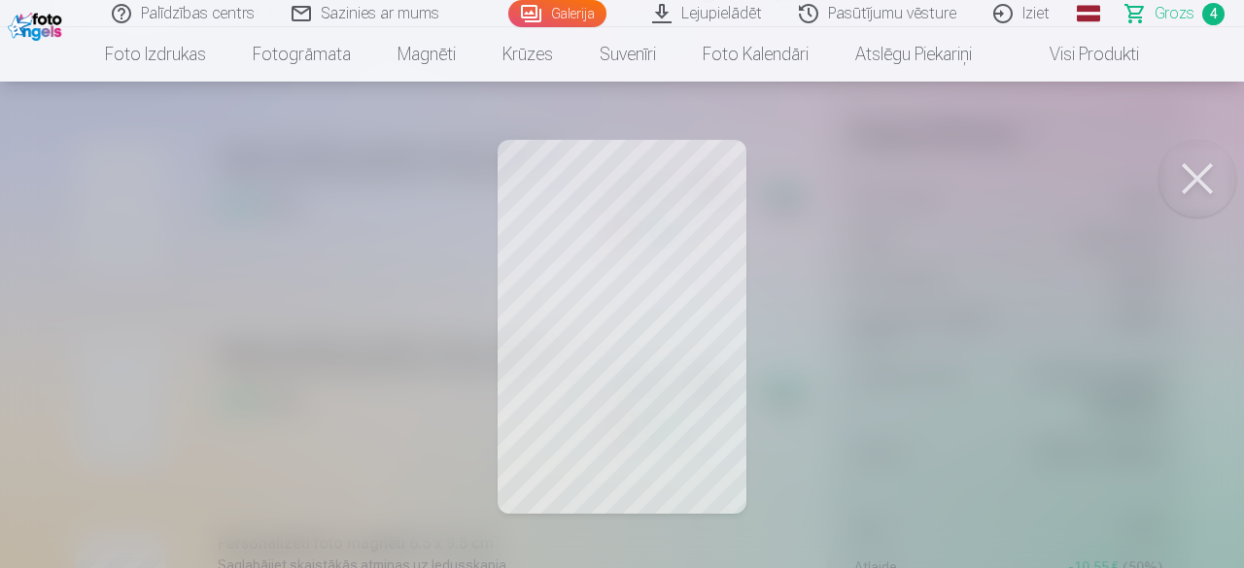
click at [1193, 171] on button at bounding box center [1197, 179] width 78 height 78
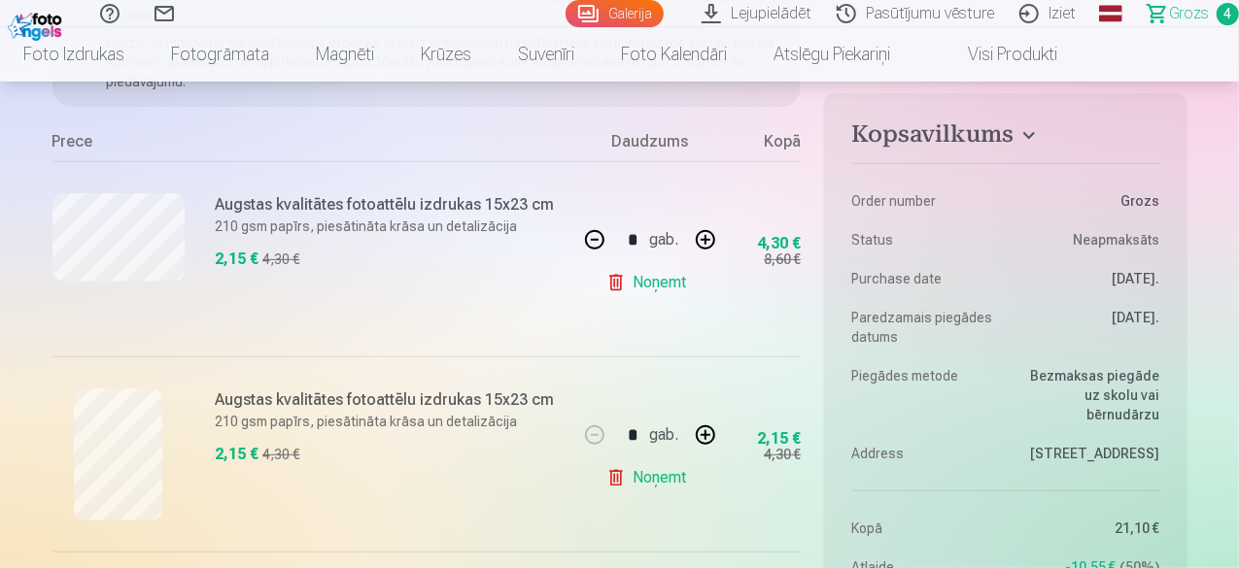
scroll to position [291, 0]
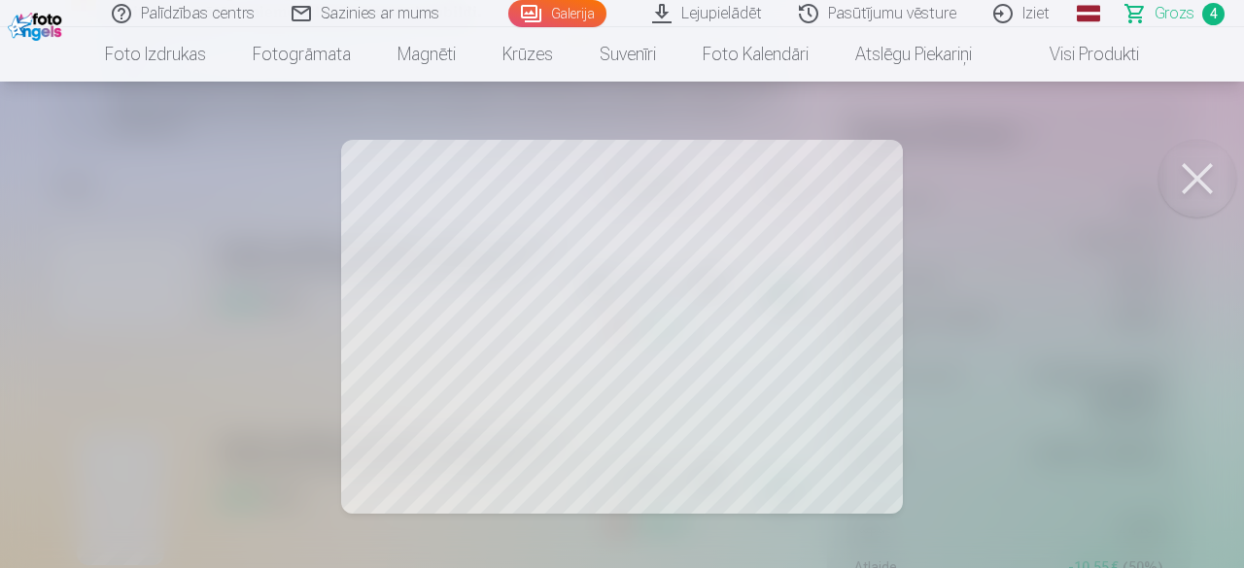
click at [1203, 178] on button at bounding box center [1197, 179] width 78 height 78
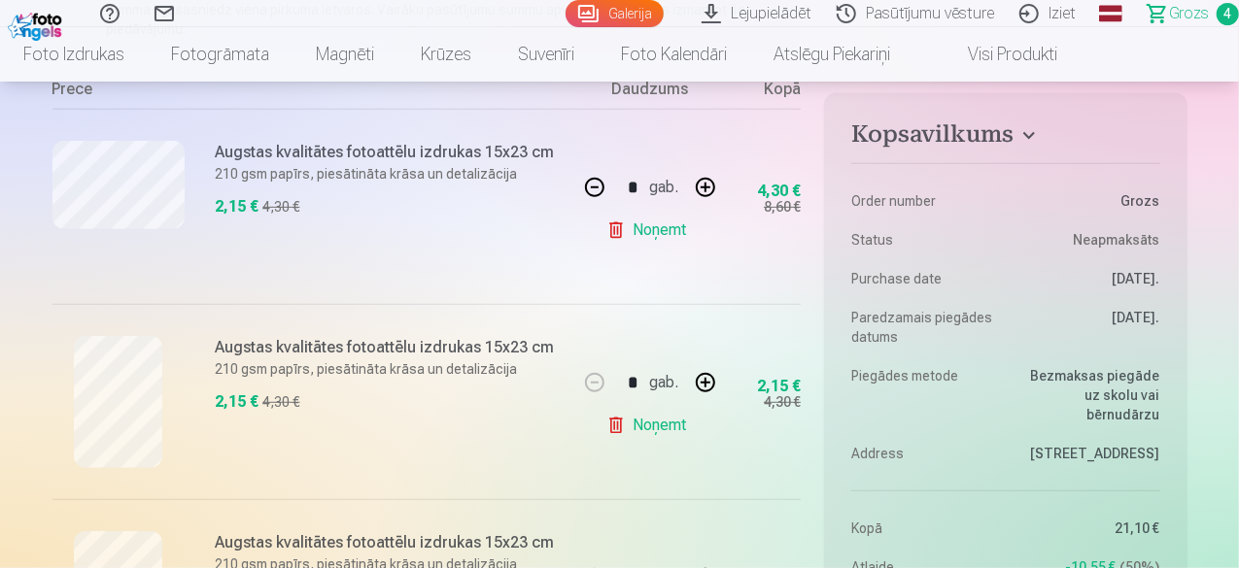
scroll to position [0, 0]
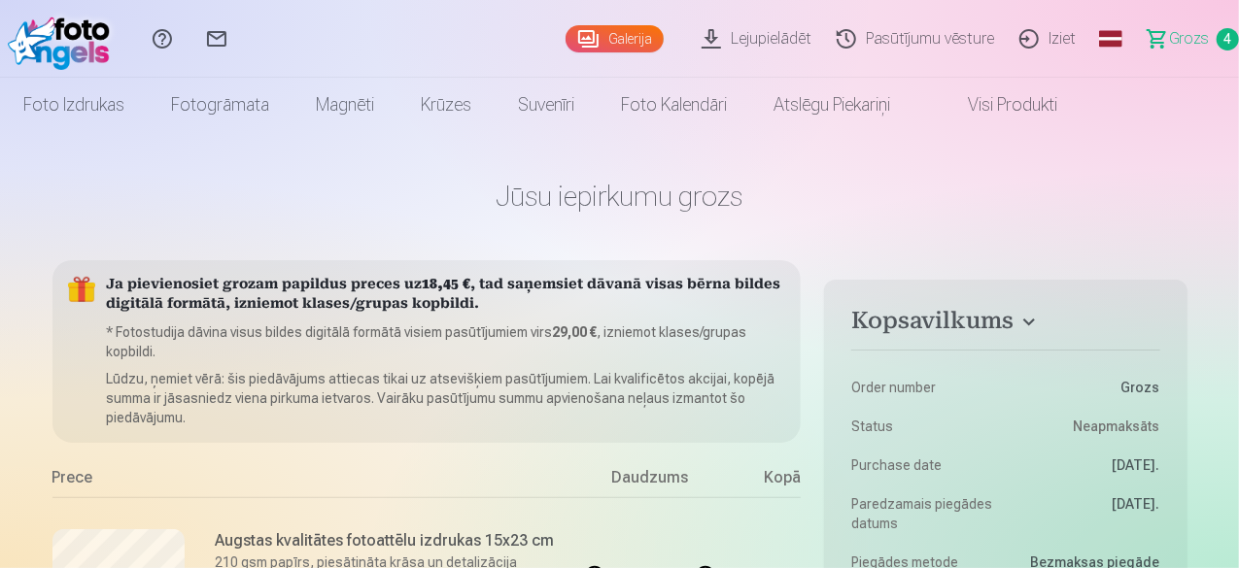
click at [1062, 106] on link "Visi produkti" at bounding box center [996, 105] width 167 height 54
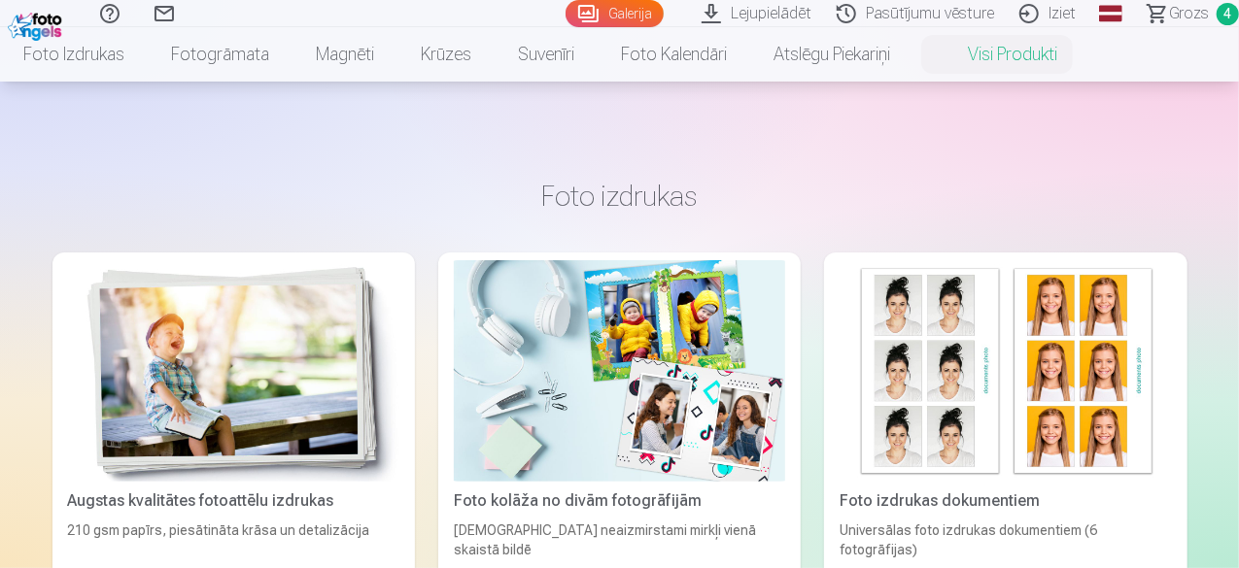
scroll to position [97, 0]
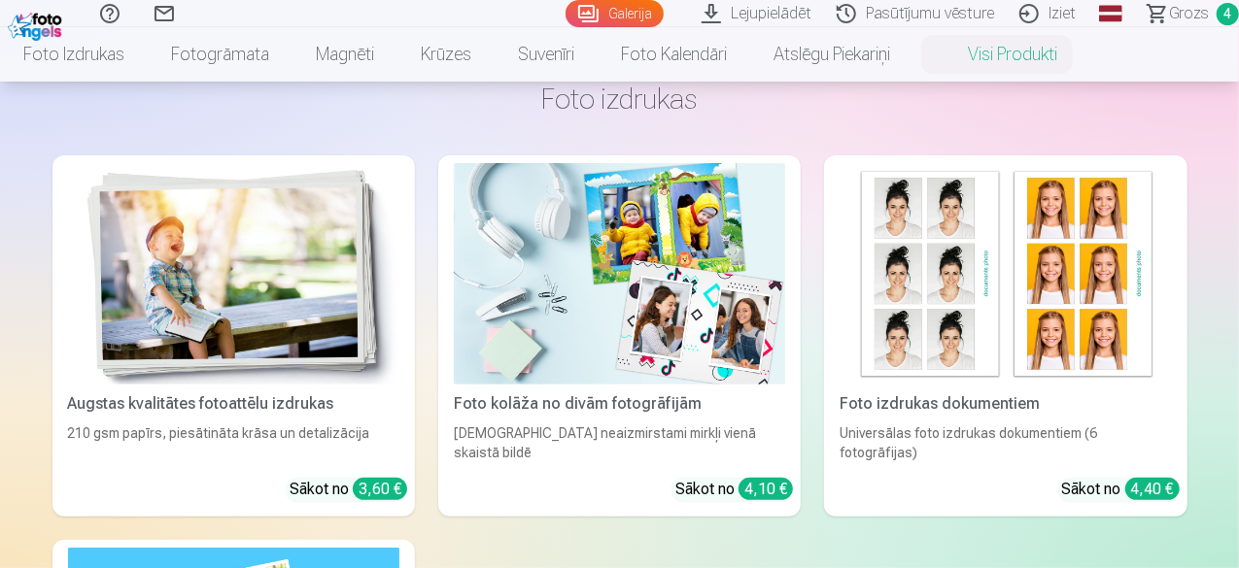
click at [469, 315] on img at bounding box center [619, 274] width 331 height 222
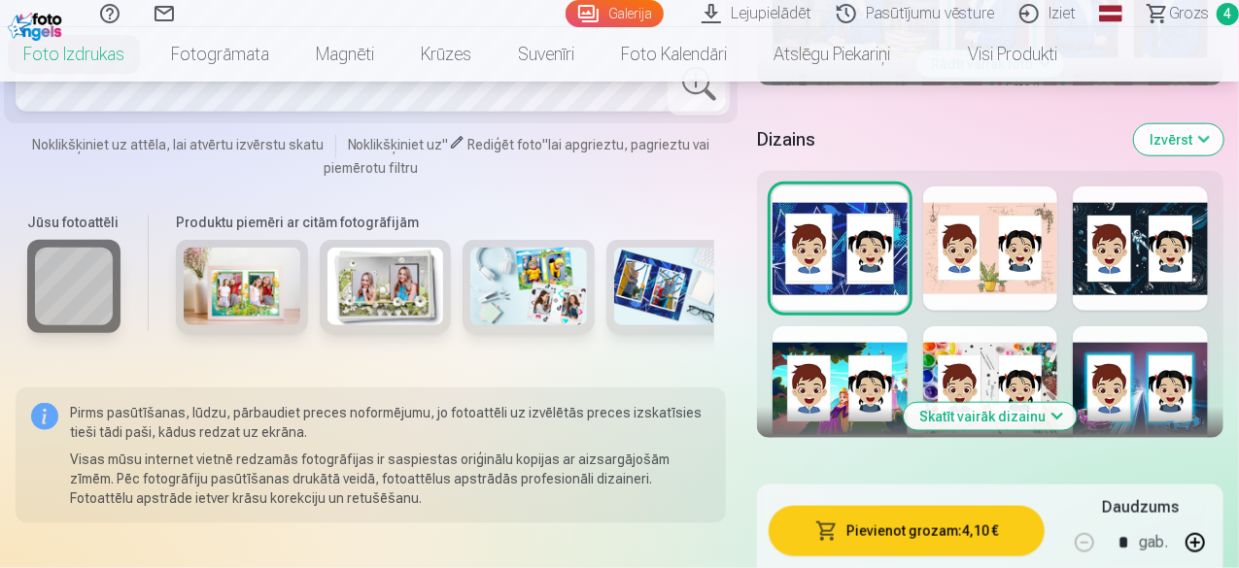
scroll to position [971, 0]
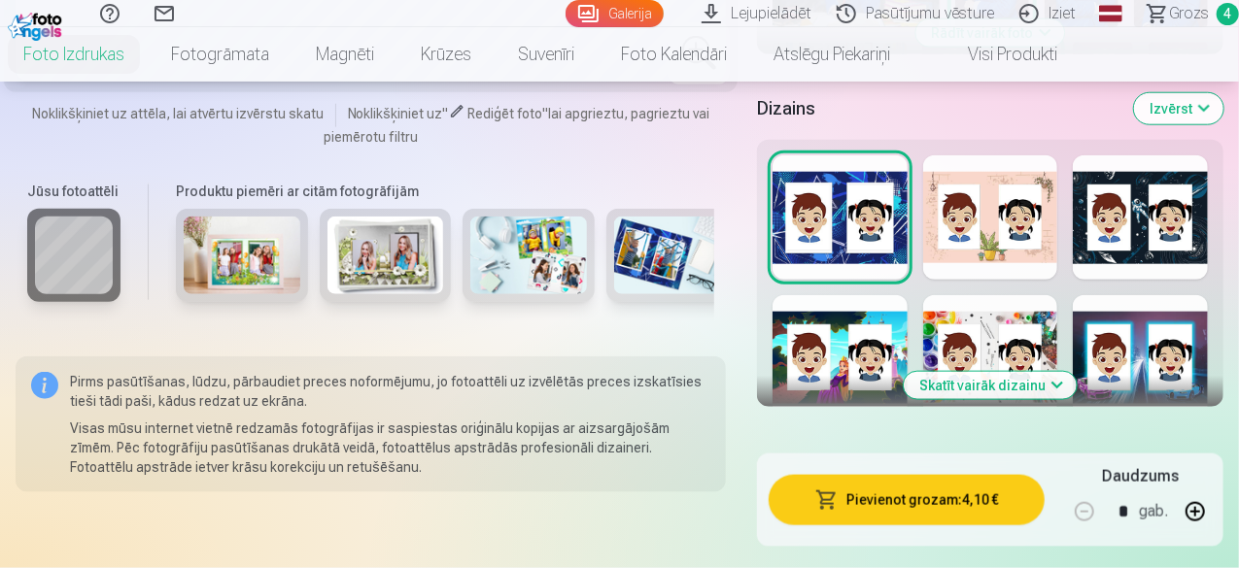
click at [1060, 372] on button "Skatīt vairāk dizainu" at bounding box center [989, 385] width 173 height 27
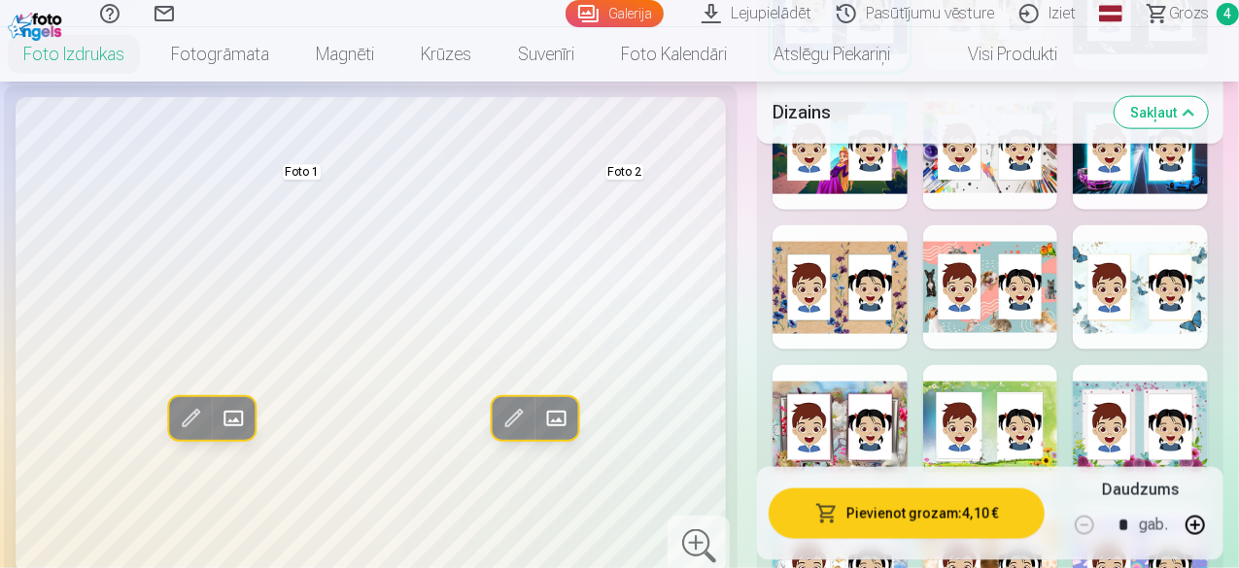
scroll to position [1069, 0]
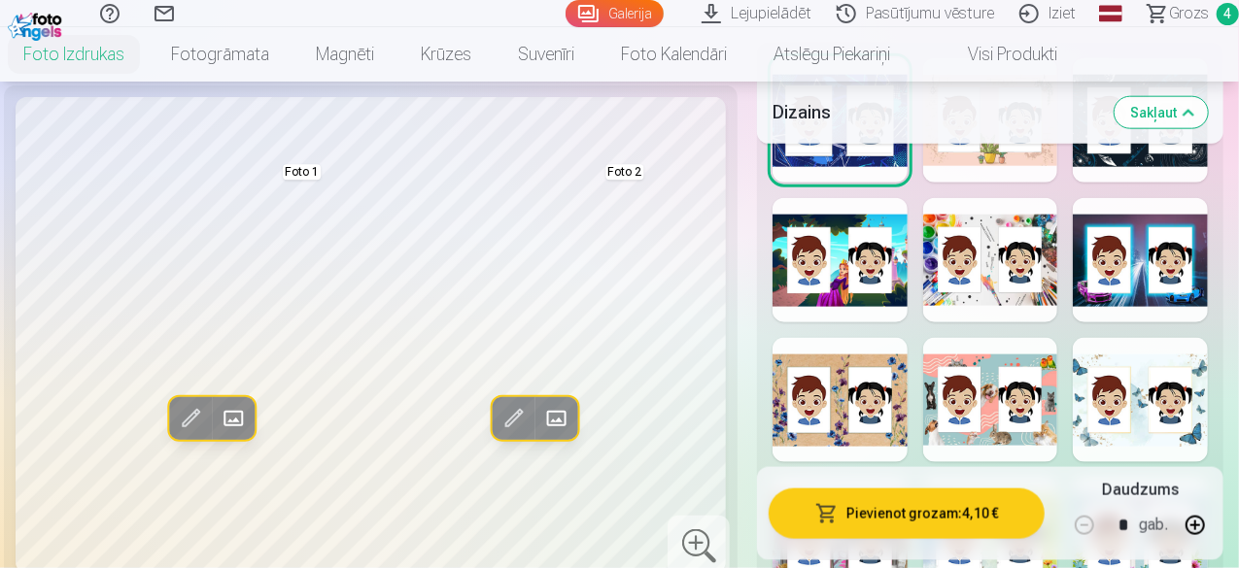
click at [1001, 277] on div at bounding box center [990, 260] width 135 height 124
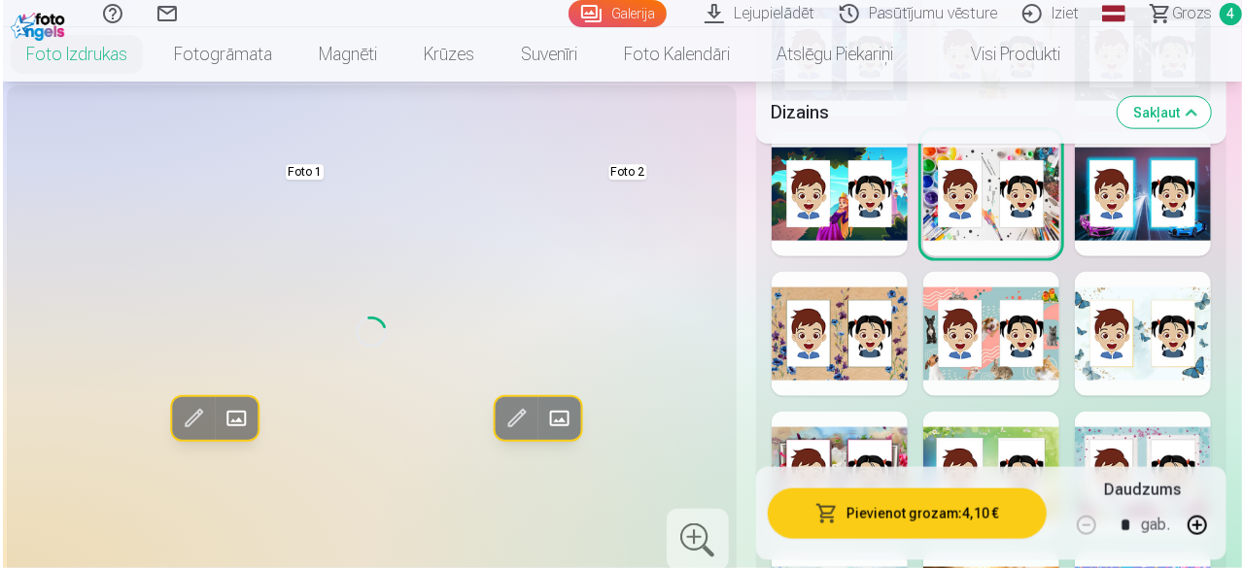
scroll to position [1166, 0]
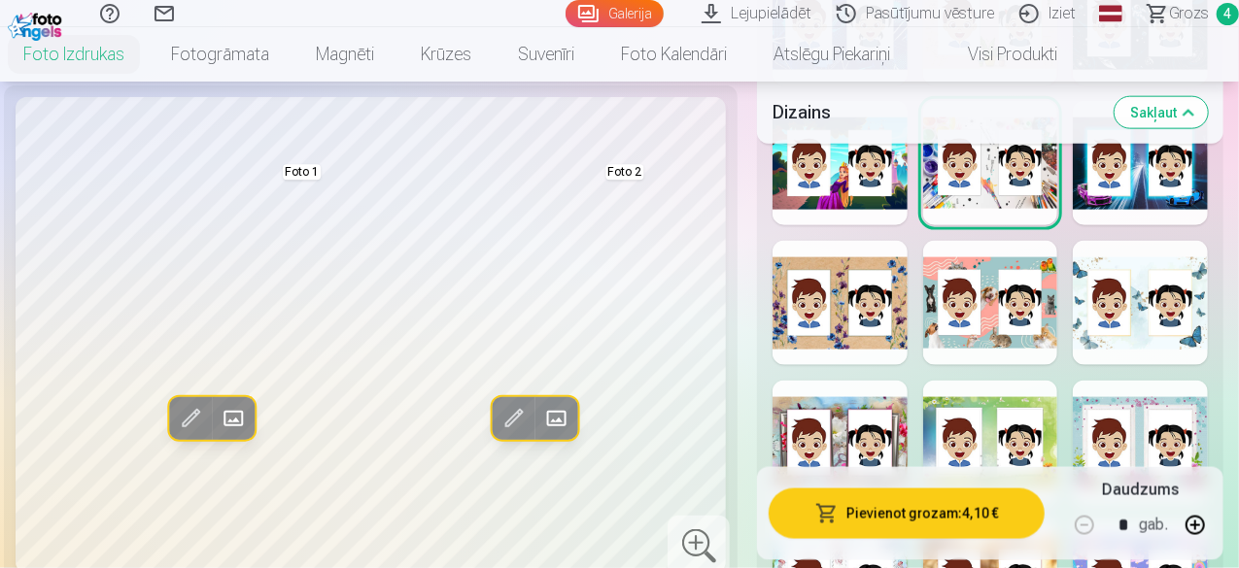
click at [181, 434] on span at bounding box center [190, 418] width 31 height 31
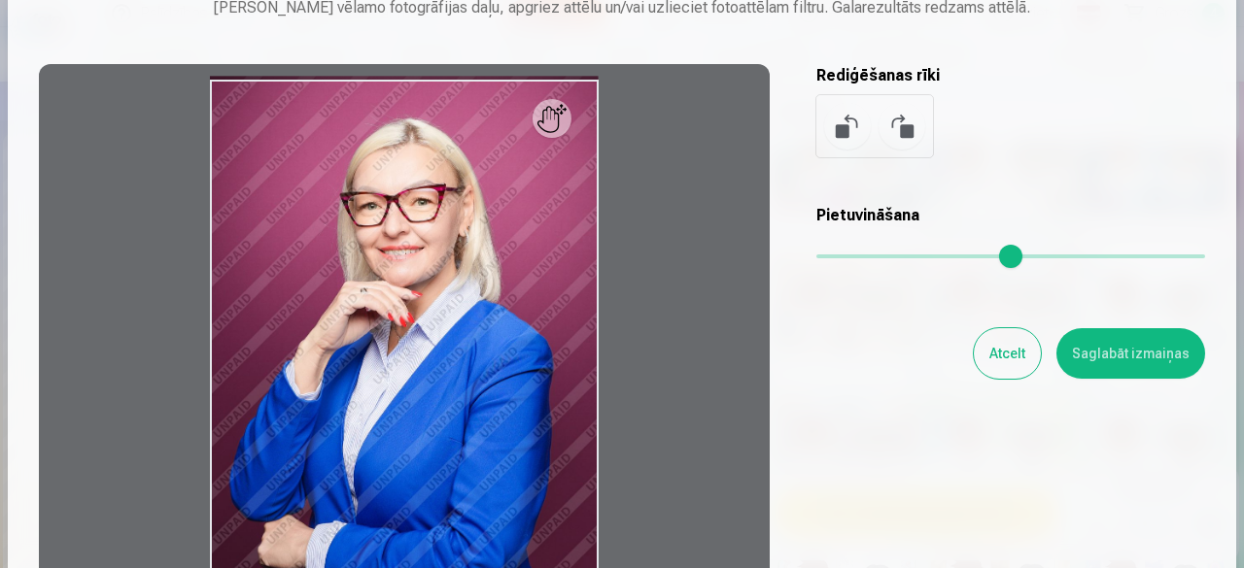
scroll to position [0, 0]
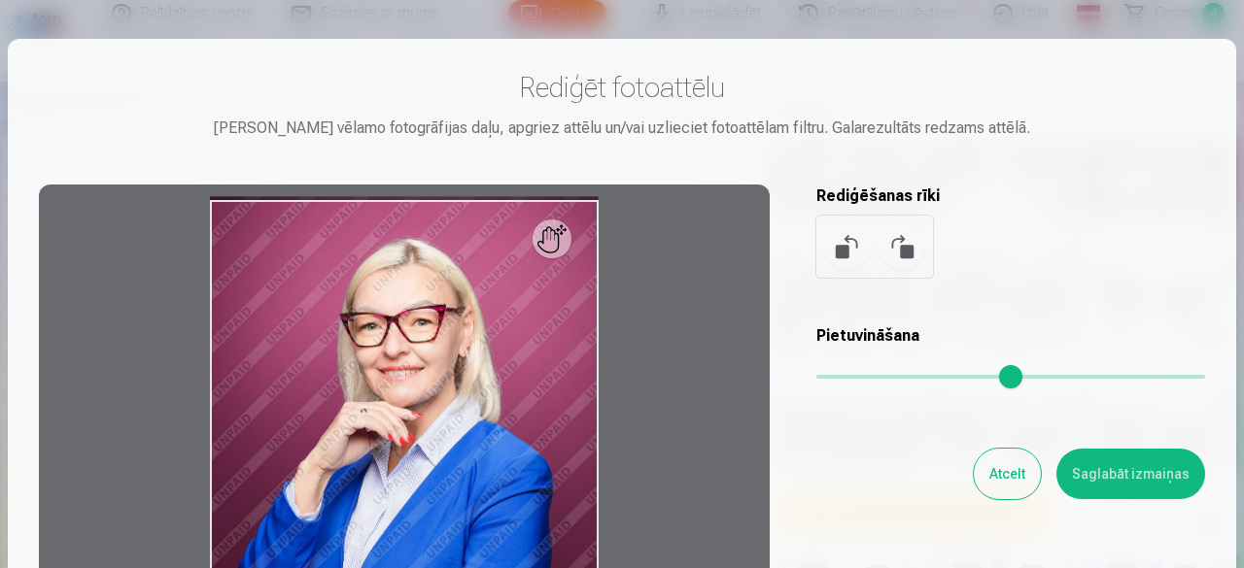
click at [561, 242] on div at bounding box center [404, 490] width 731 height 610
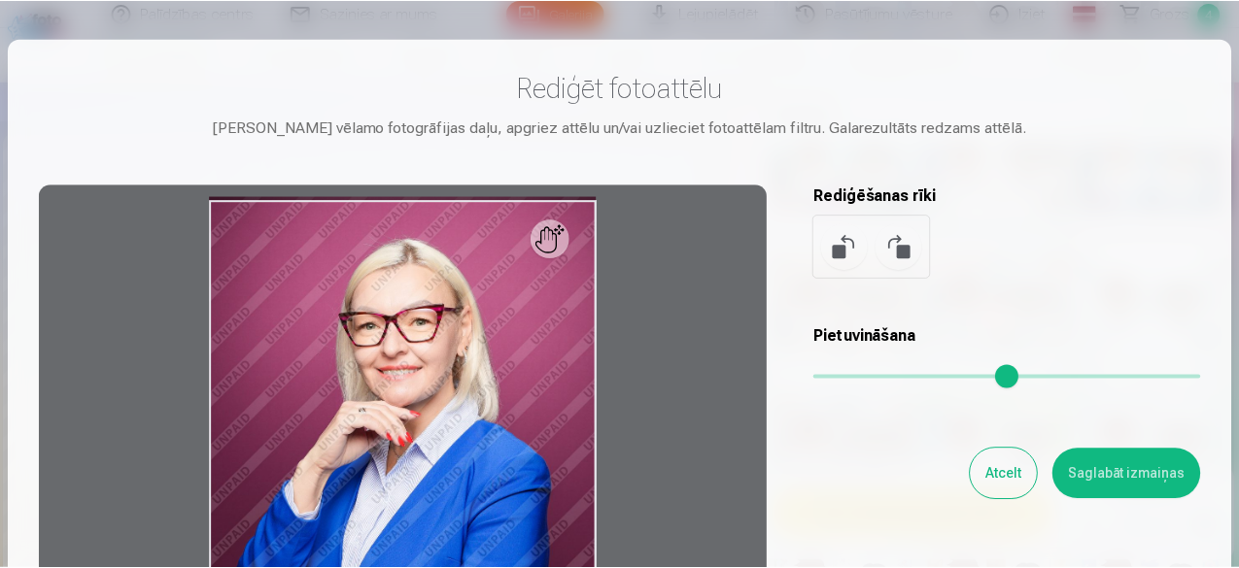
scroll to position [194, 0]
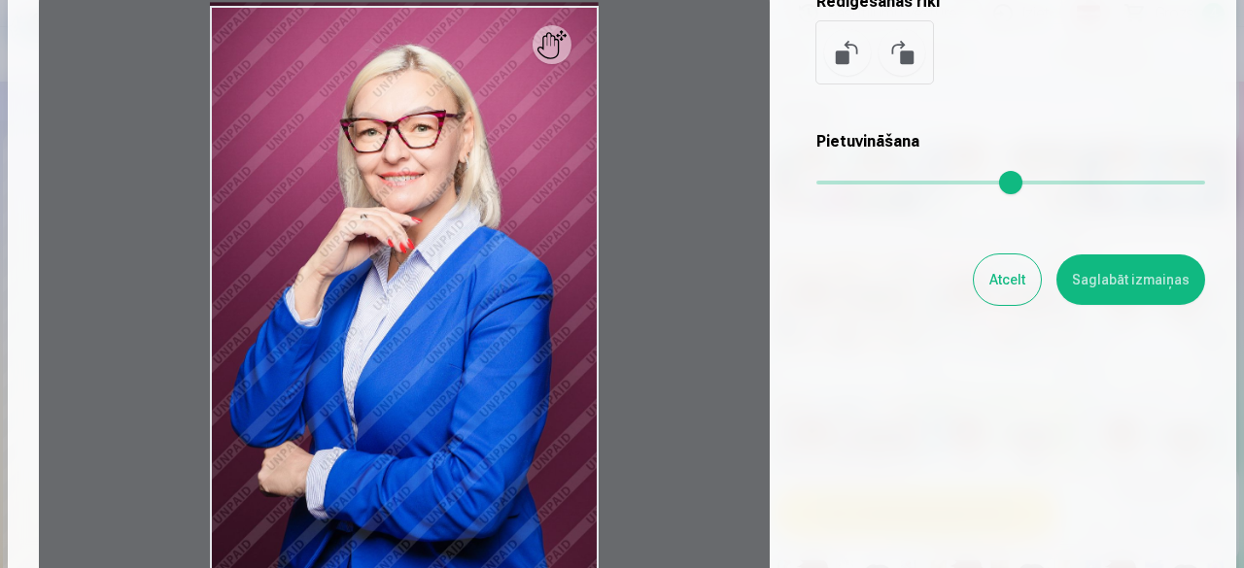
click at [1003, 270] on button "Atcelt" at bounding box center [1006, 280] width 67 height 51
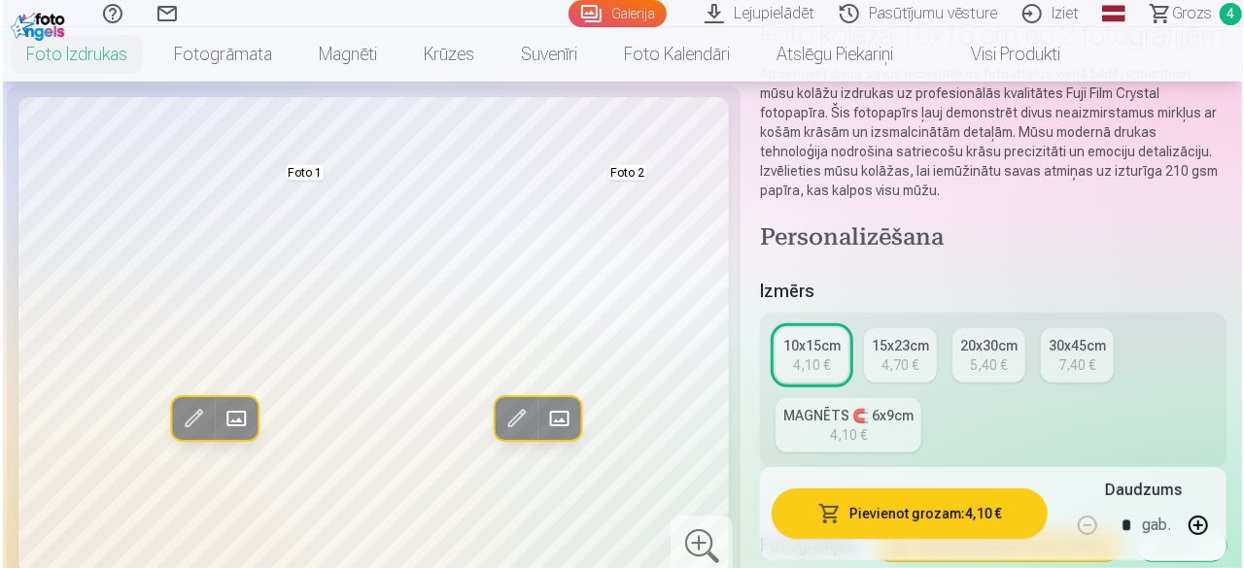
scroll to position [291, 0]
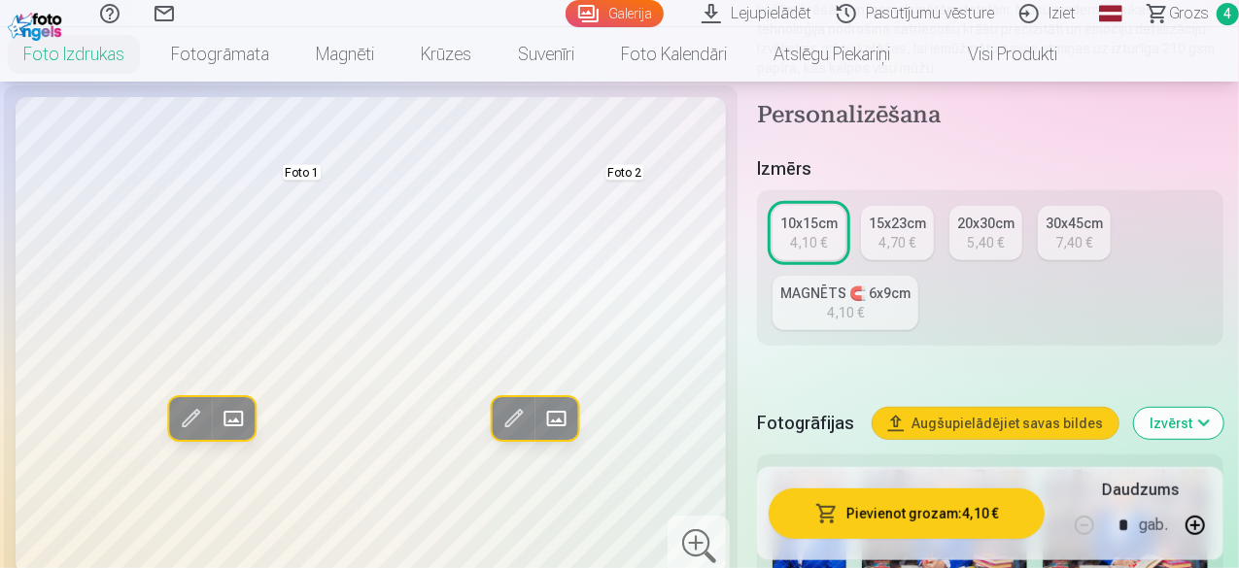
click at [218, 434] on span at bounding box center [233, 418] width 31 height 31
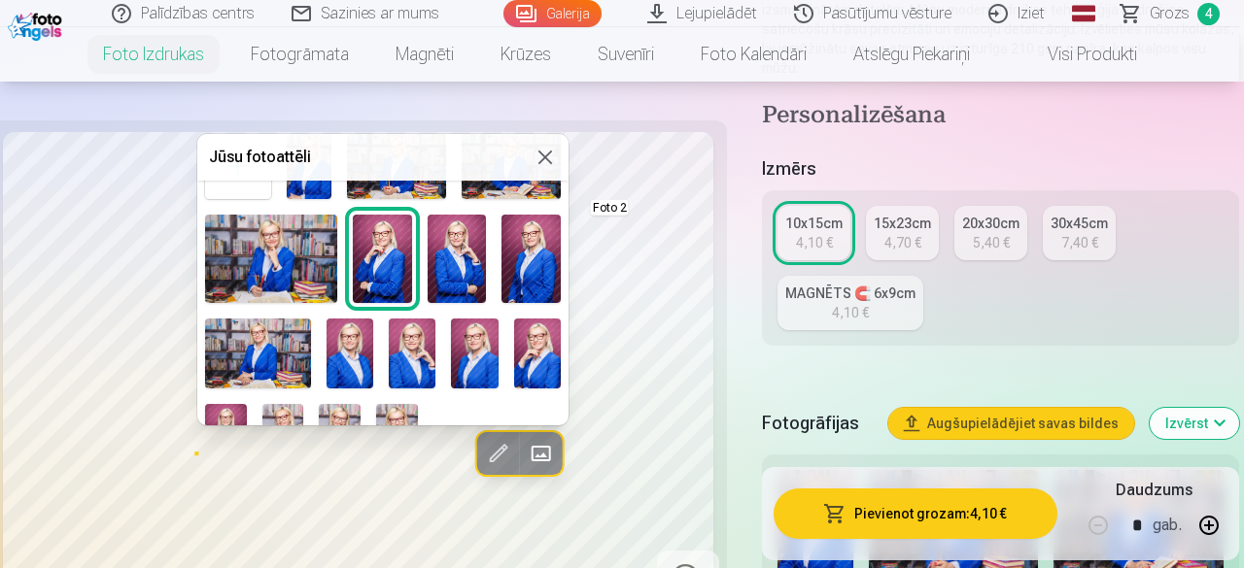
scroll to position [97, 0]
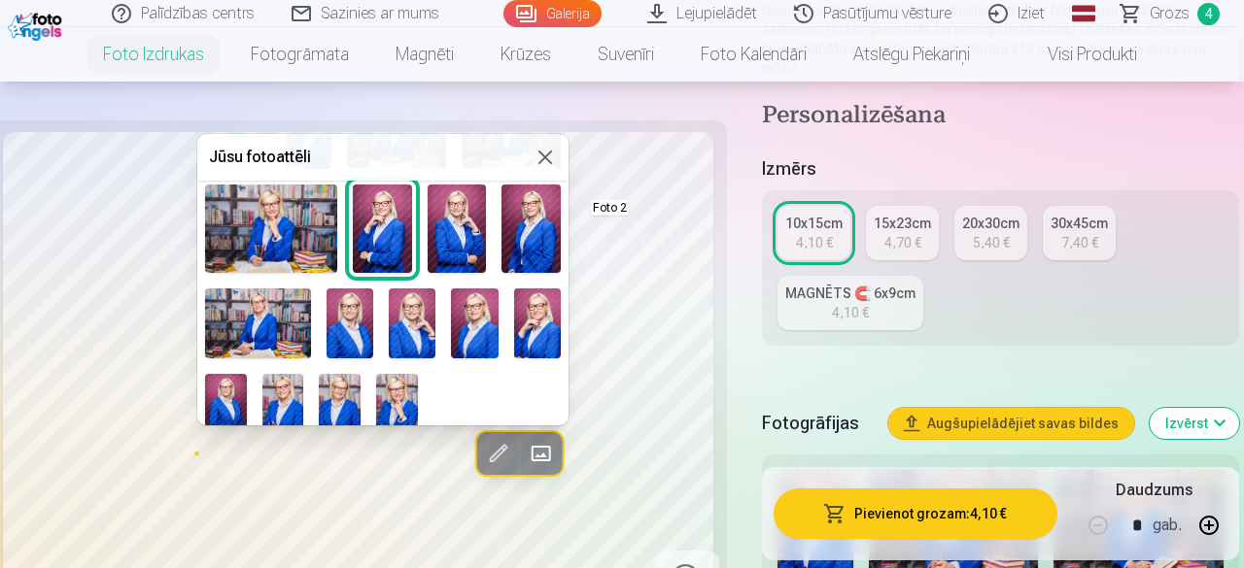
click at [400, 395] on img at bounding box center [397, 405] width 42 height 62
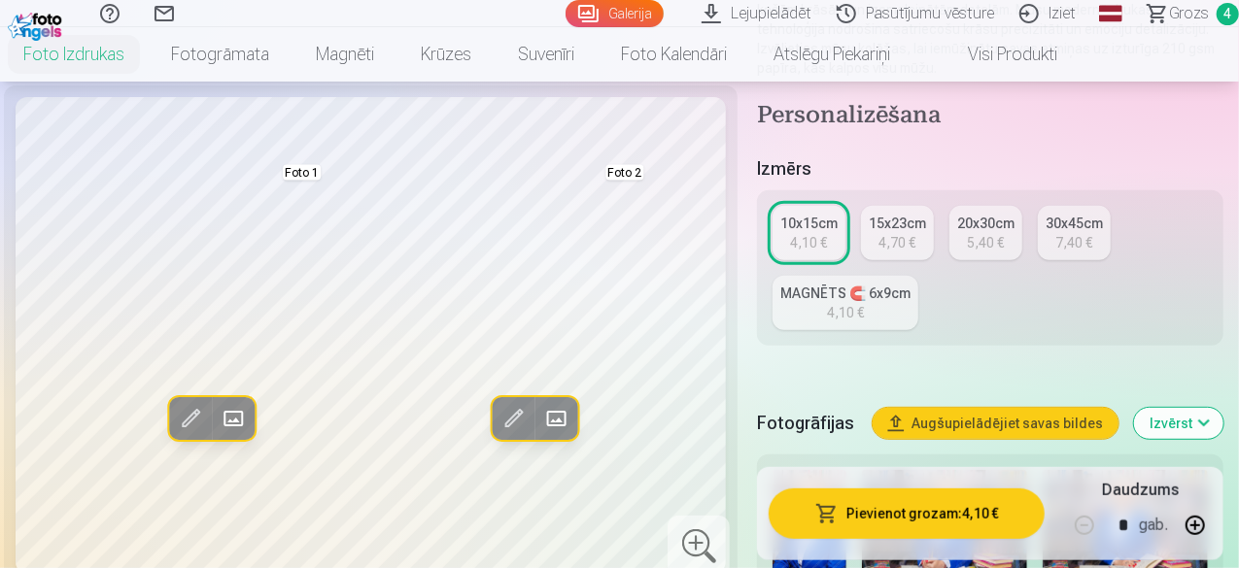
click at [540, 434] on span at bounding box center [555, 418] width 31 height 31
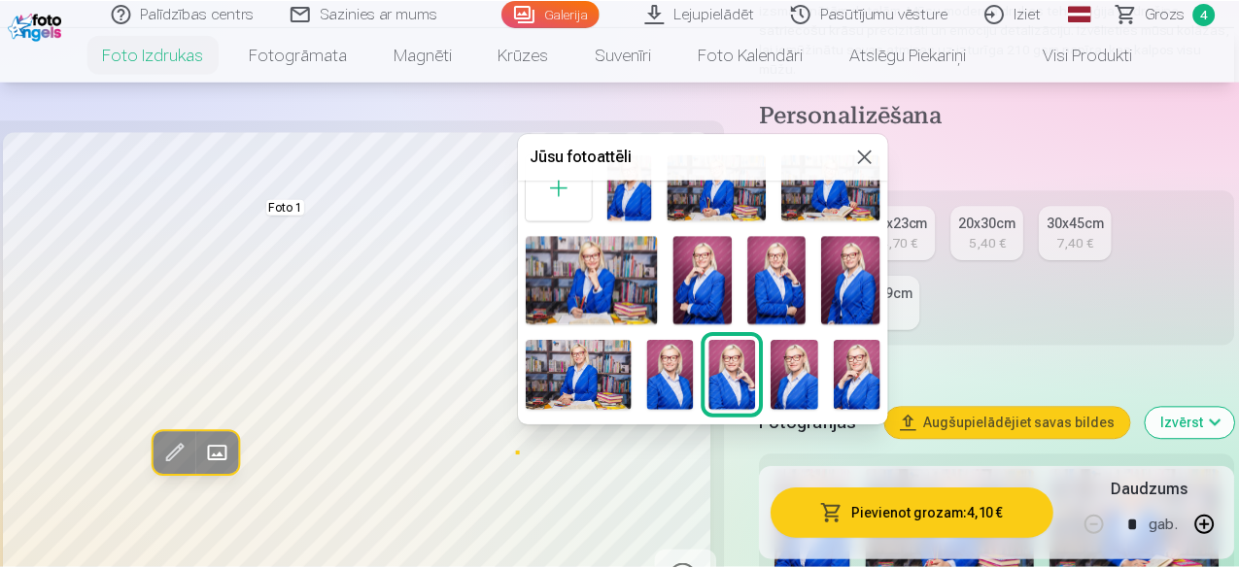
scroll to position [16, 0]
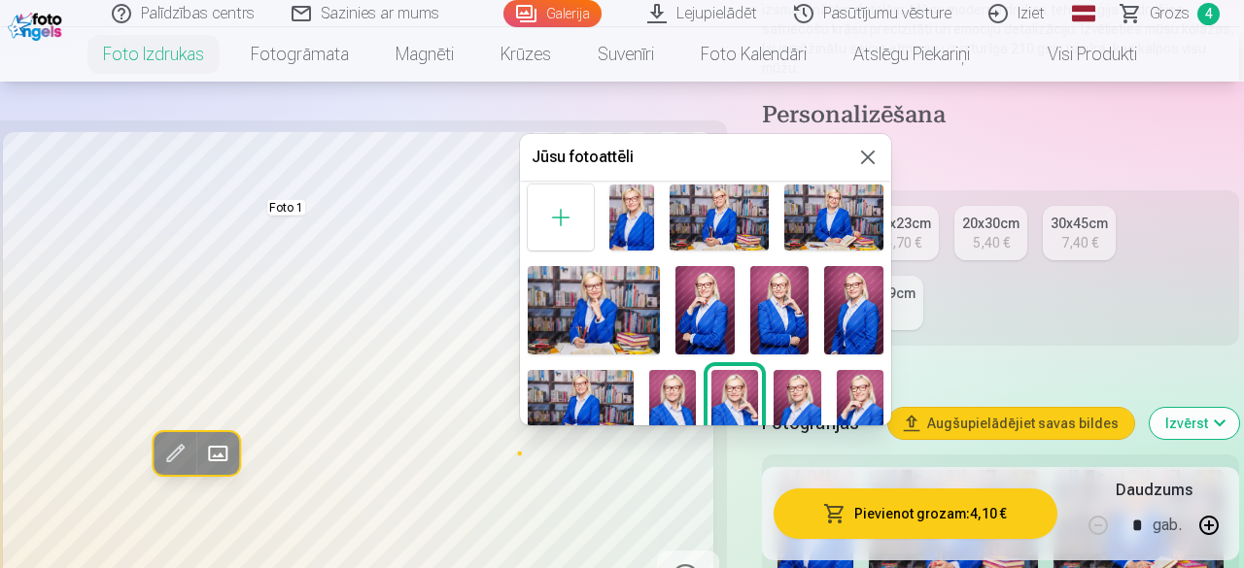
click at [837, 217] on img at bounding box center [833, 218] width 99 height 66
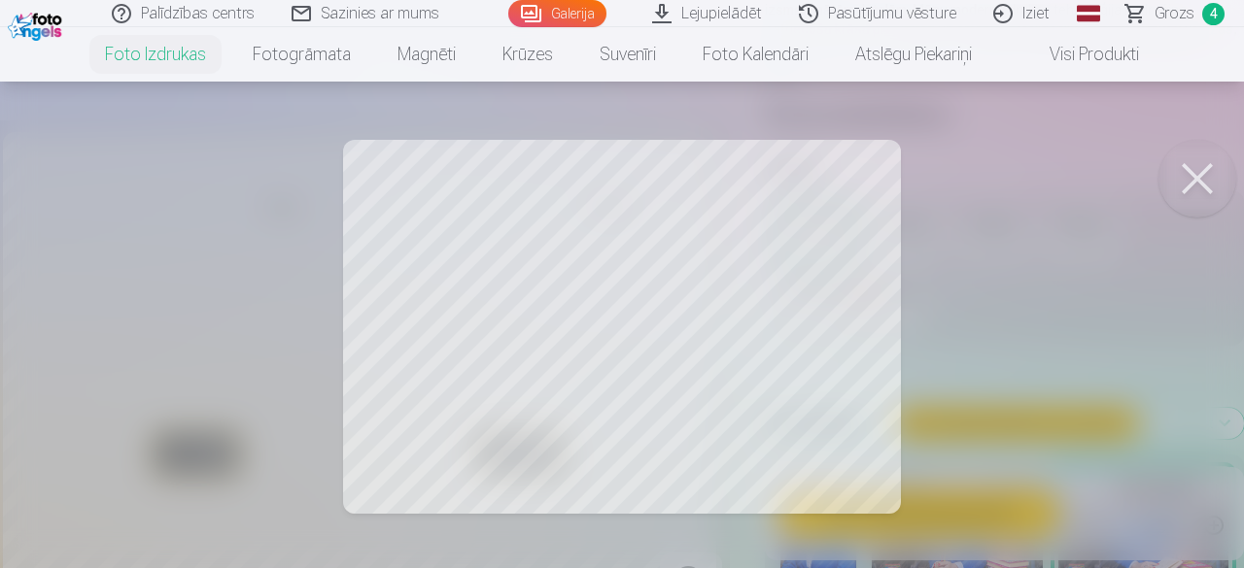
click at [1197, 174] on button at bounding box center [1197, 179] width 78 height 78
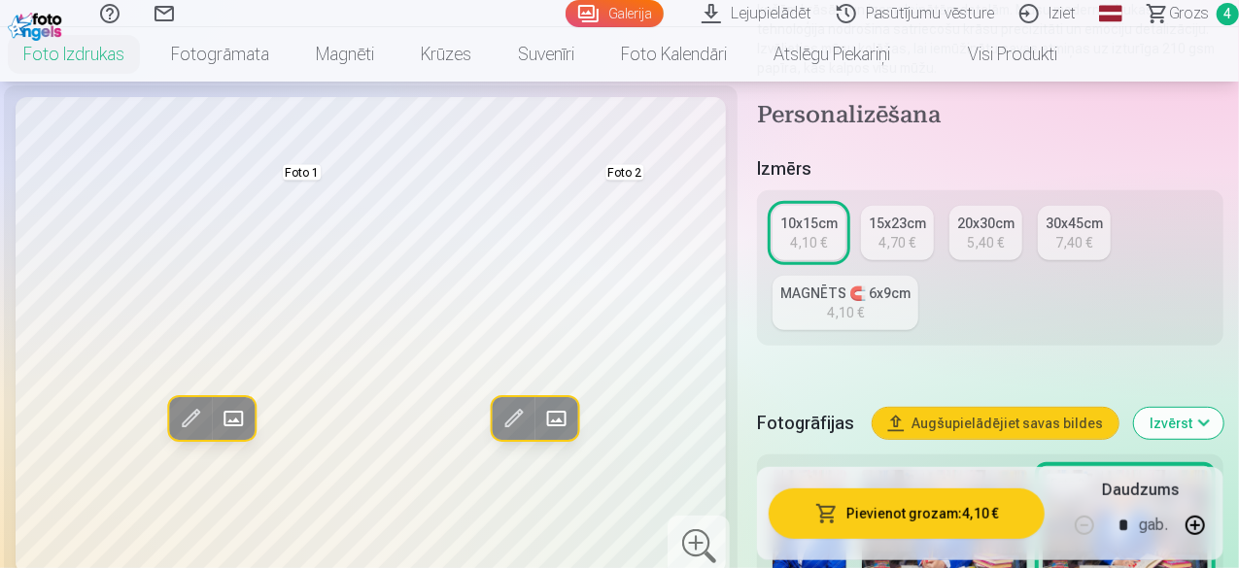
click at [816, 214] on div "10x15cm" at bounding box center [808, 223] width 57 height 19
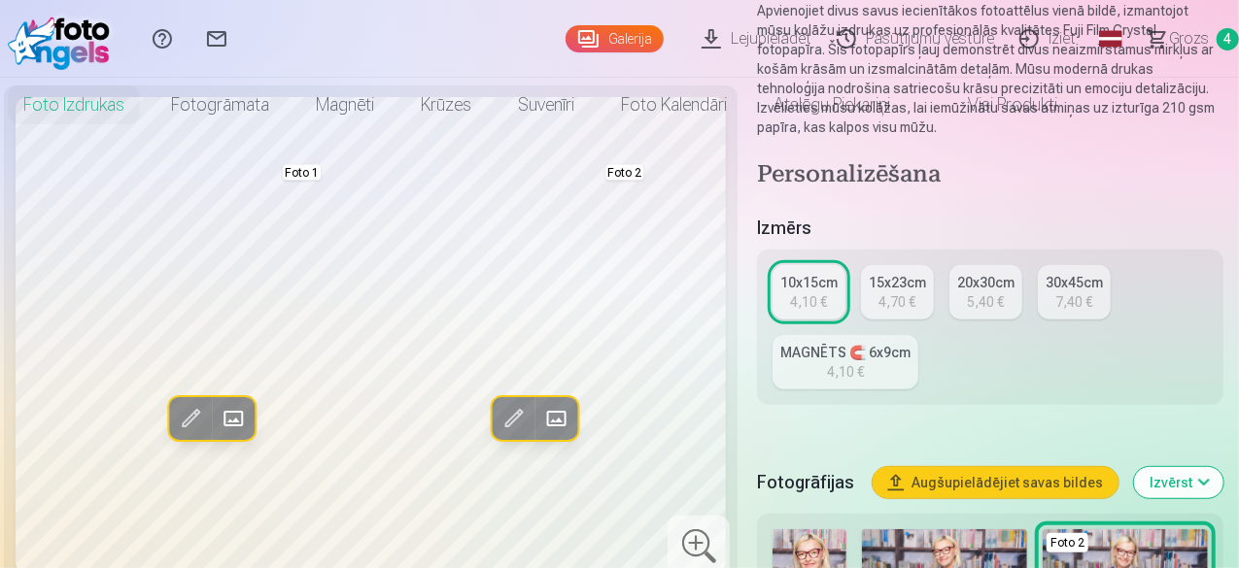
scroll to position [0, 0]
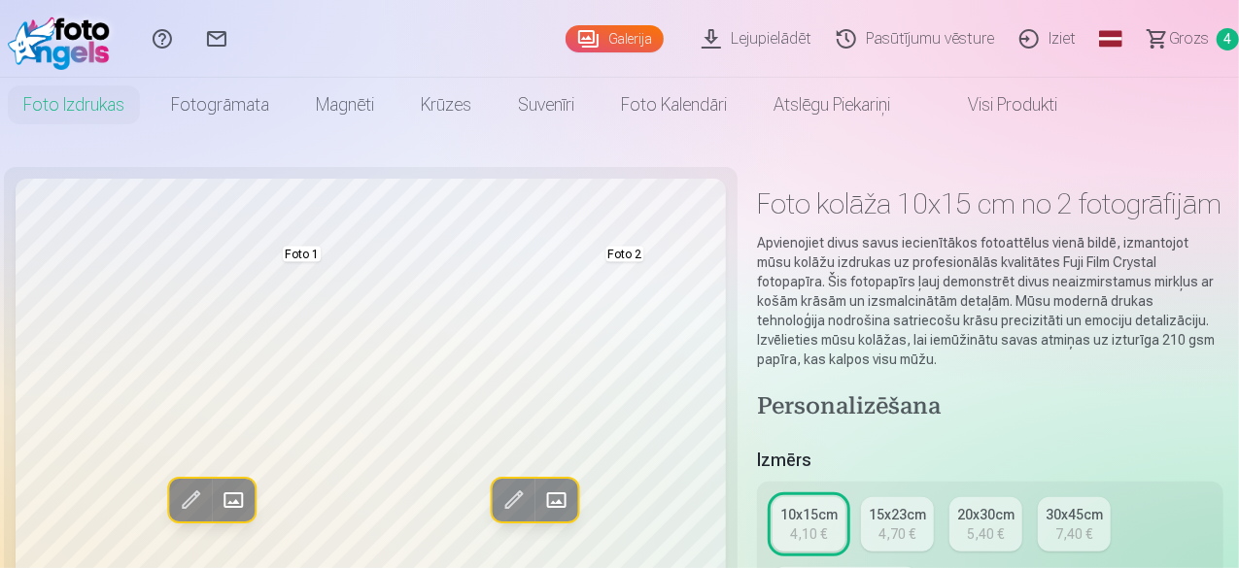
click at [1080, 107] on link "Visi produkti" at bounding box center [996, 105] width 167 height 54
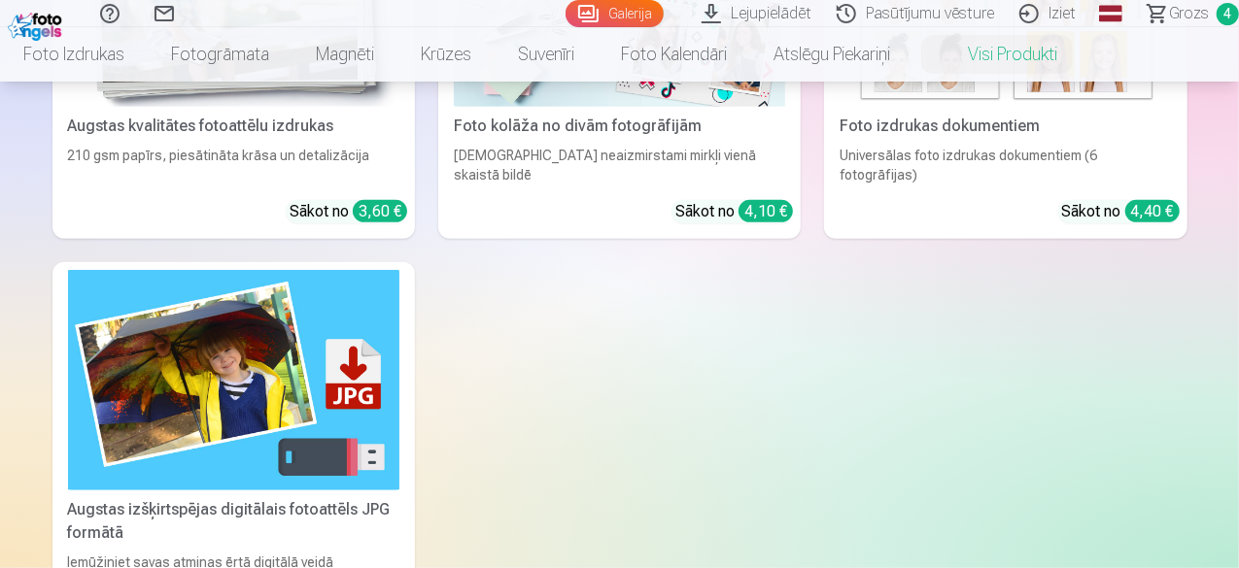
scroll to position [97, 0]
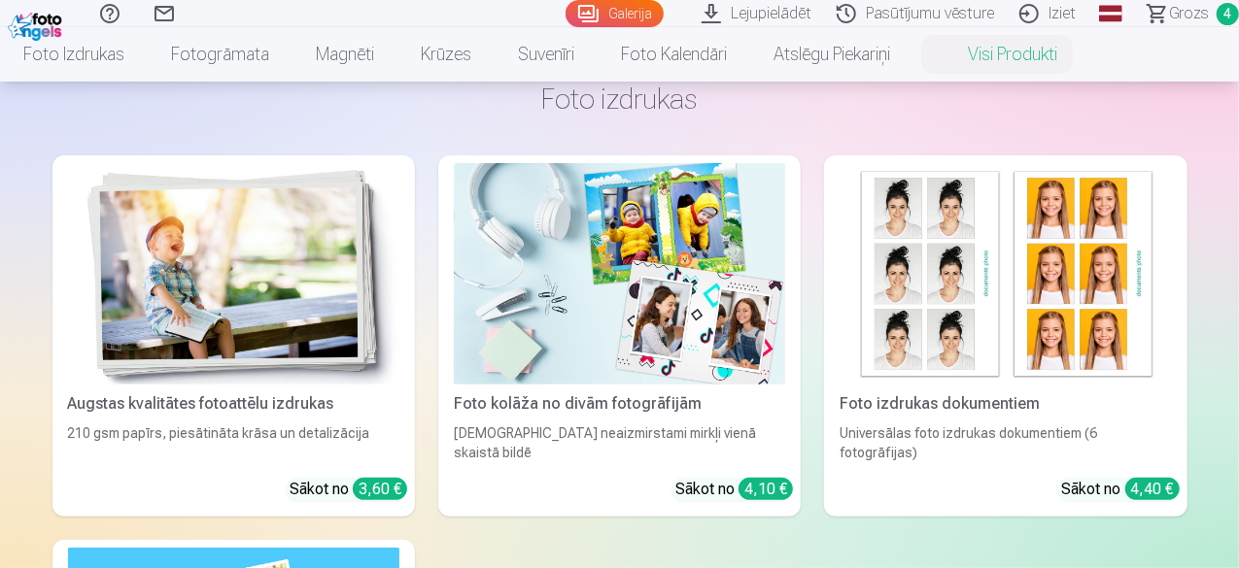
click at [832, 392] on div "Foto izdrukas dokumentiem" at bounding box center [1005, 403] width 347 height 23
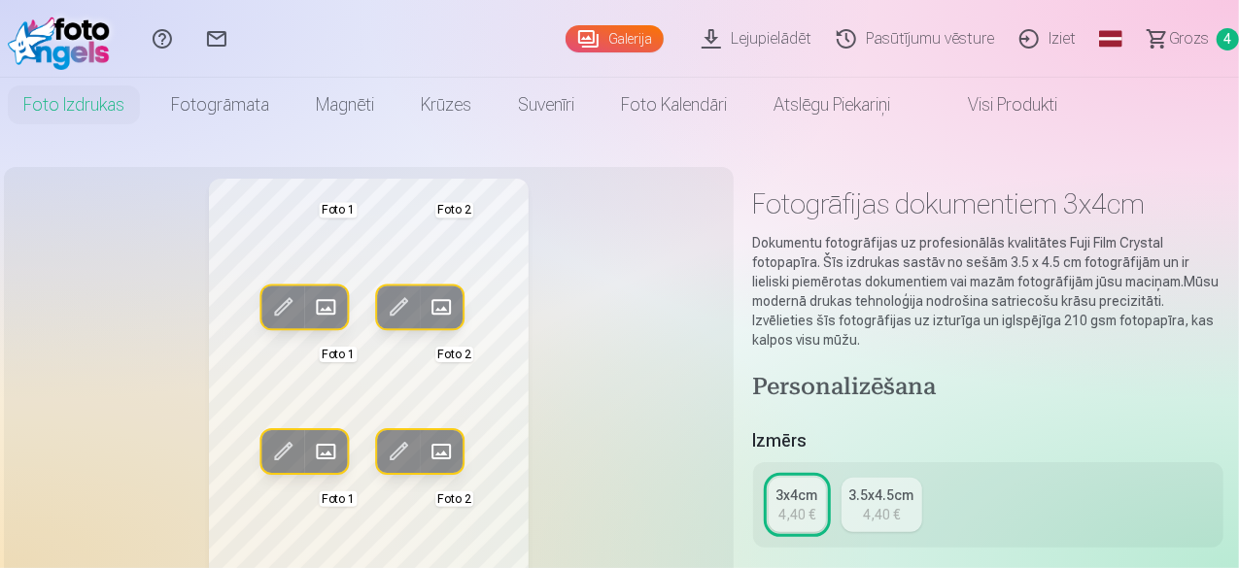
click at [310, 303] on span at bounding box center [325, 306] width 31 height 31
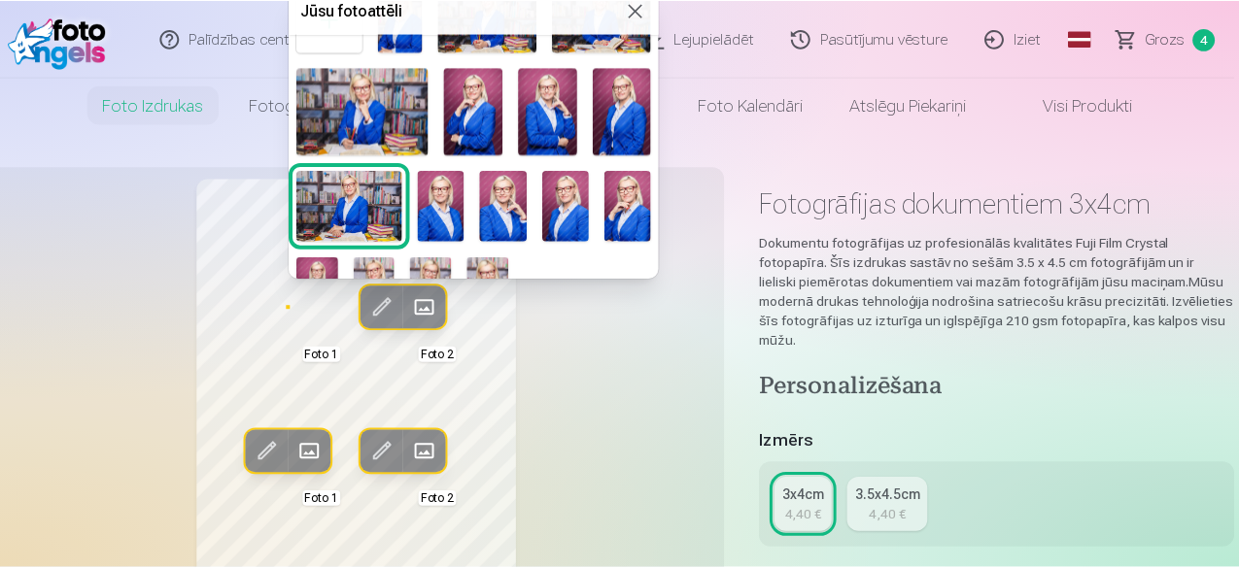
scroll to position [97, 0]
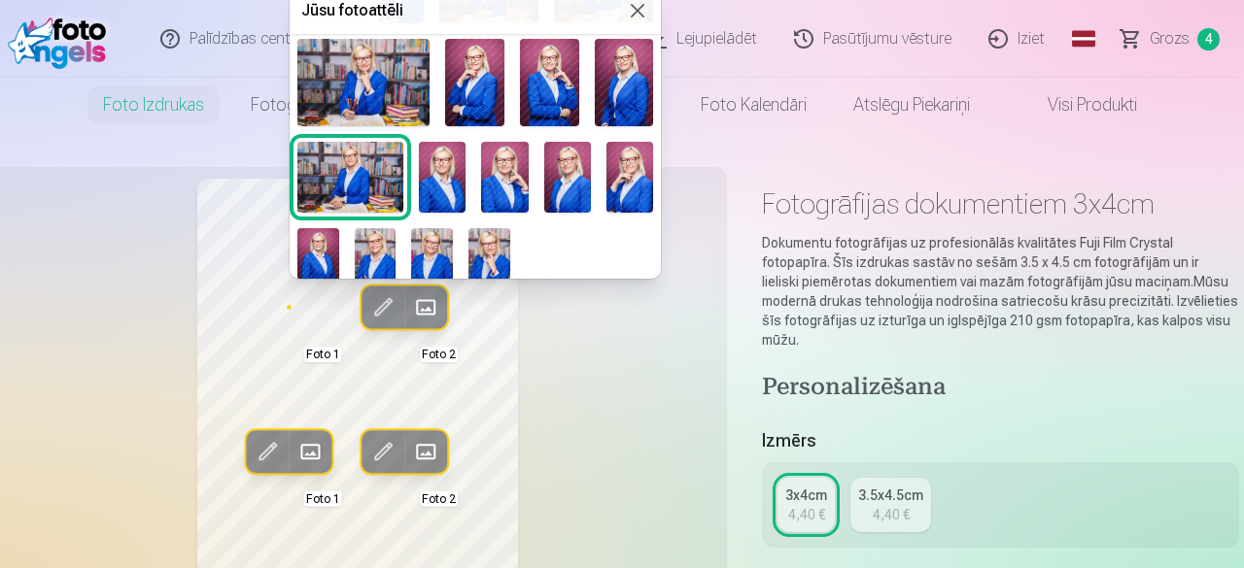
click at [437, 170] on img at bounding box center [442, 177] width 47 height 70
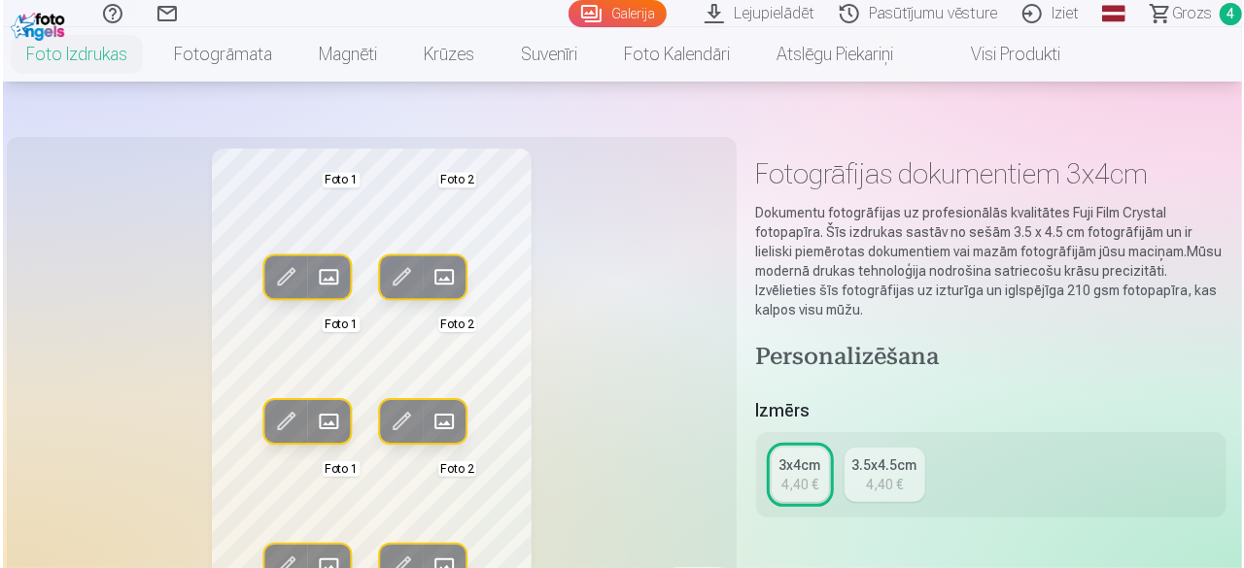
scroll to position [0, 0]
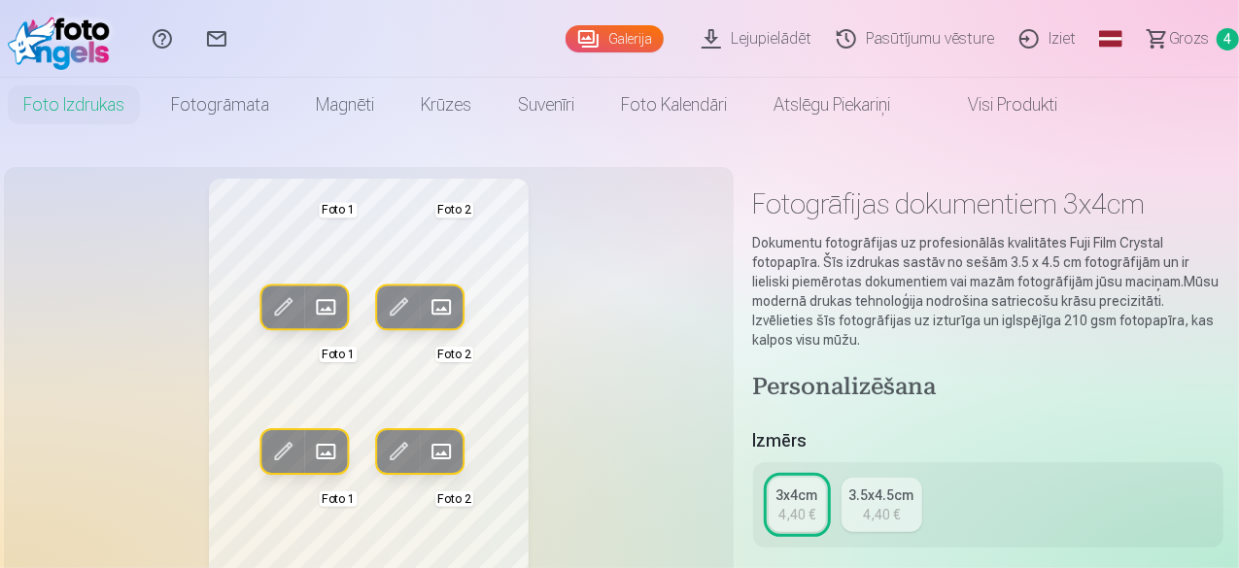
click at [427, 304] on span at bounding box center [441, 306] width 31 height 31
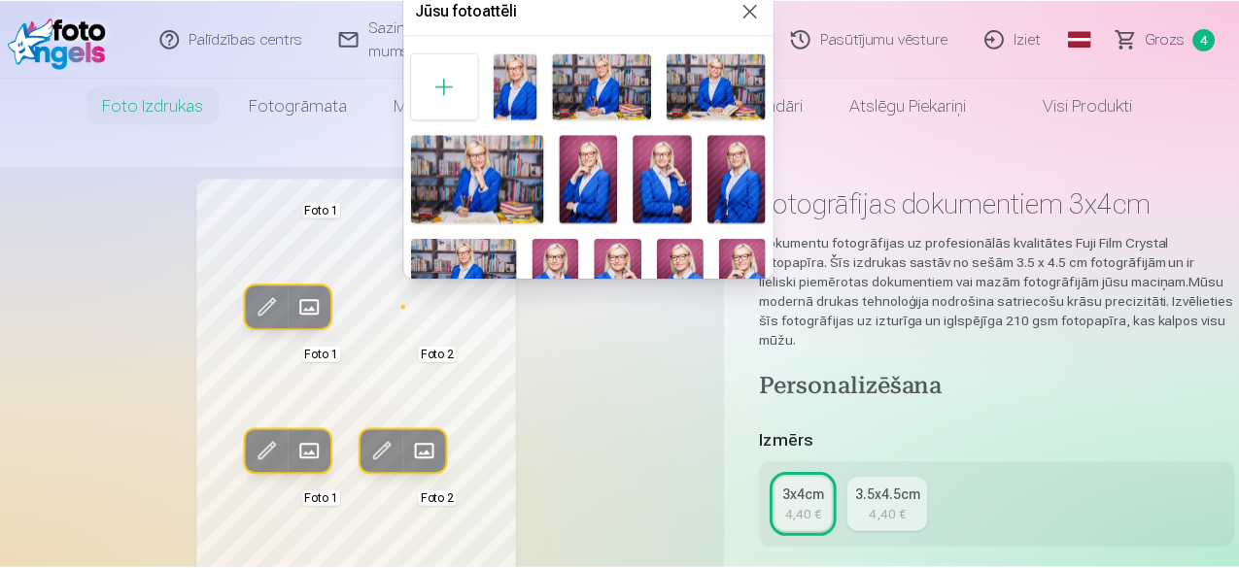
scroll to position [97, 0]
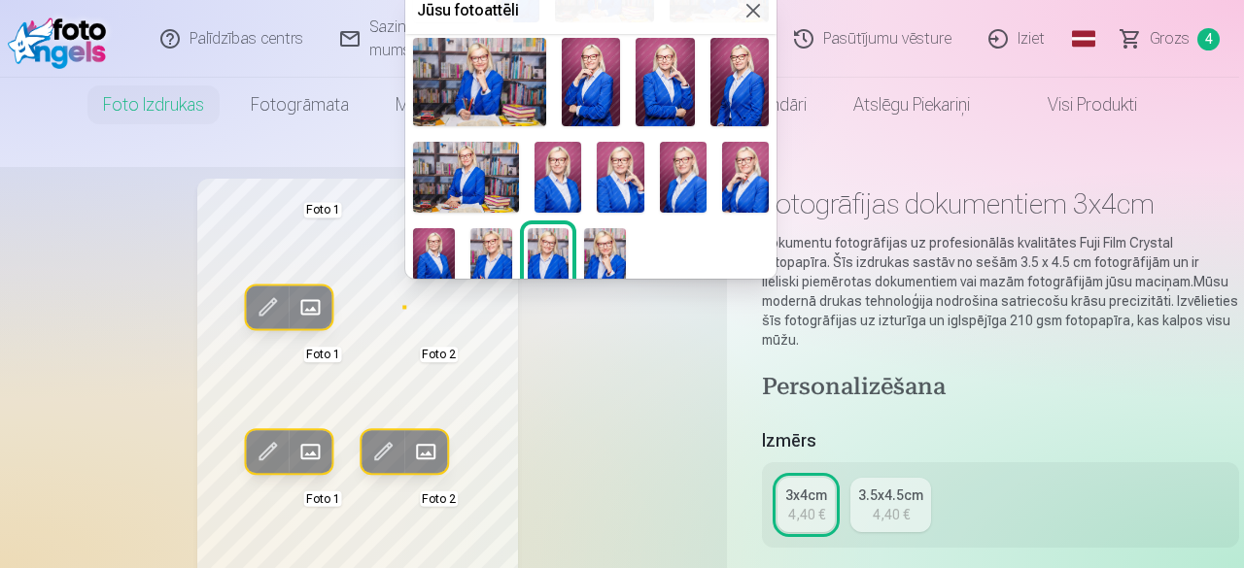
click at [651, 386] on div at bounding box center [622, 284] width 1244 height 568
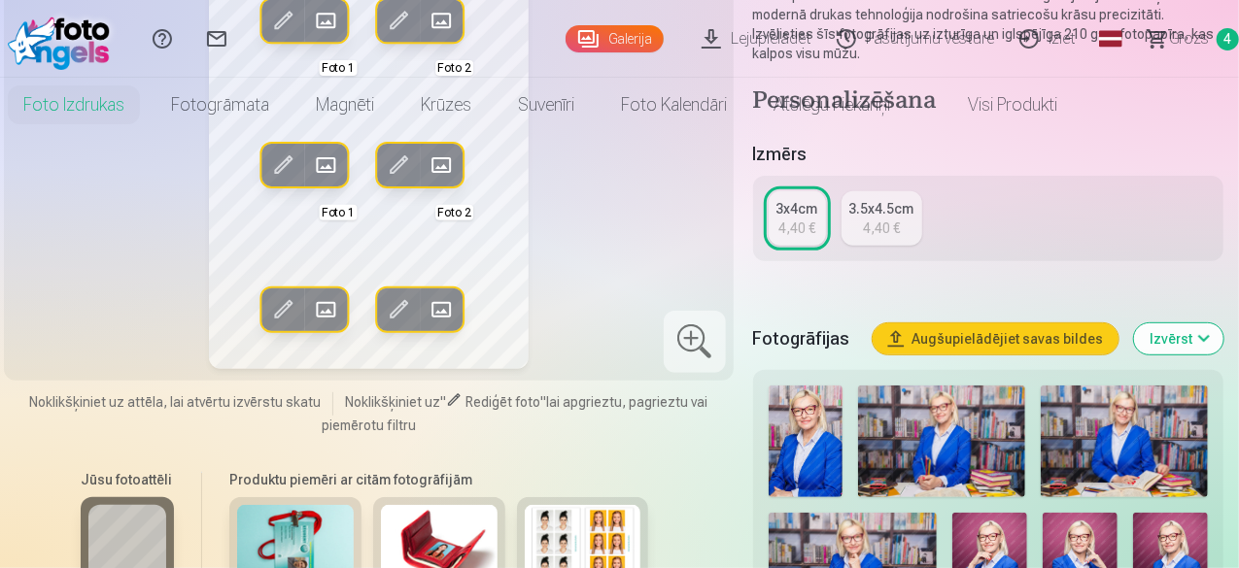
scroll to position [0, 0]
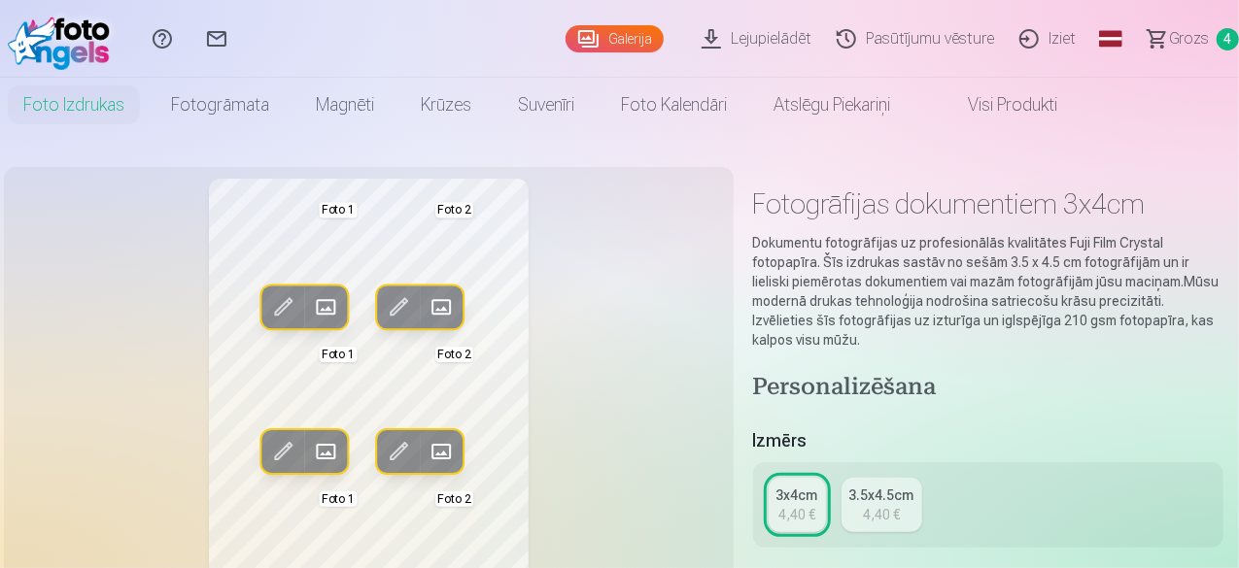
click at [1078, 106] on link "Visi produkti" at bounding box center [996, 105] width 167 height 54
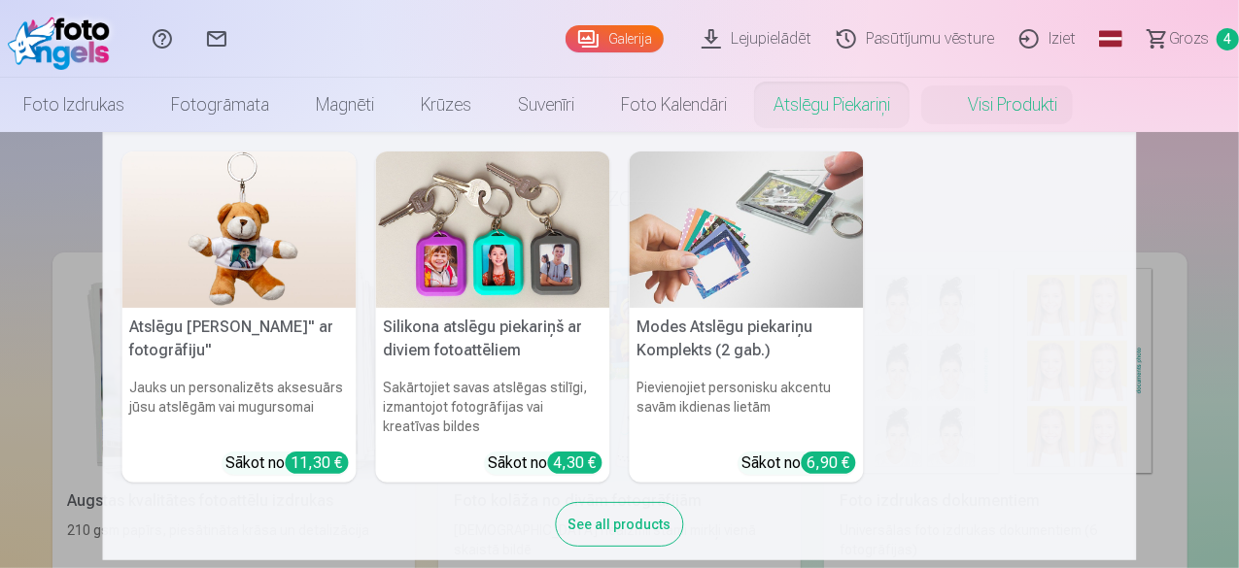
click at [913, 103] on link "Atslēgu piekariņi" at bounding box center [831, 105] width 163 height 54
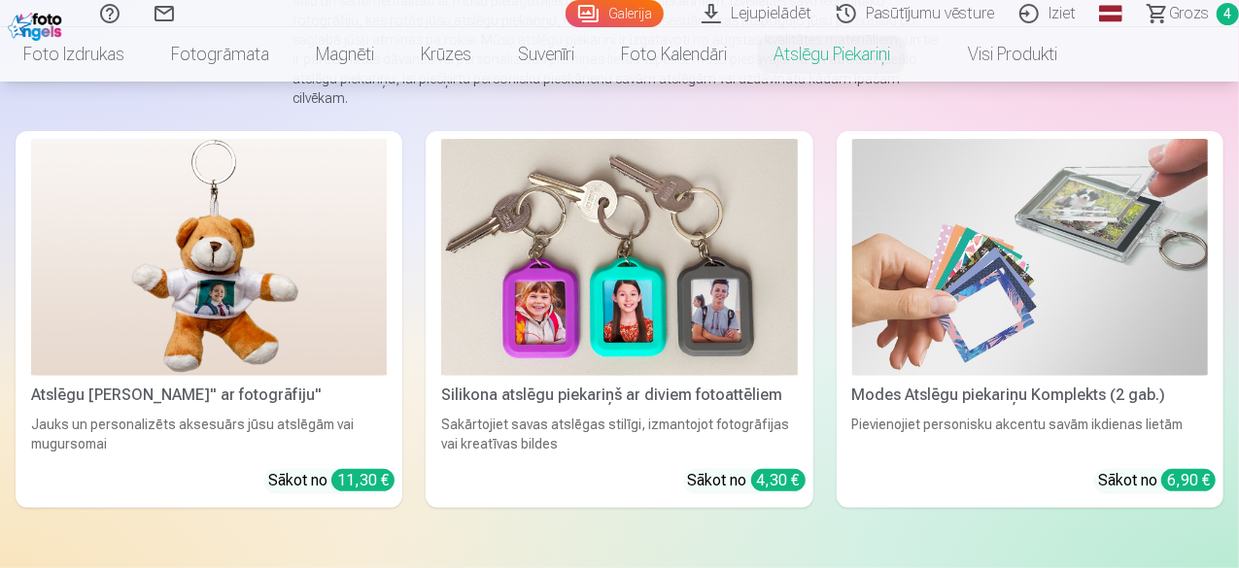
scroll to position [291, 0]
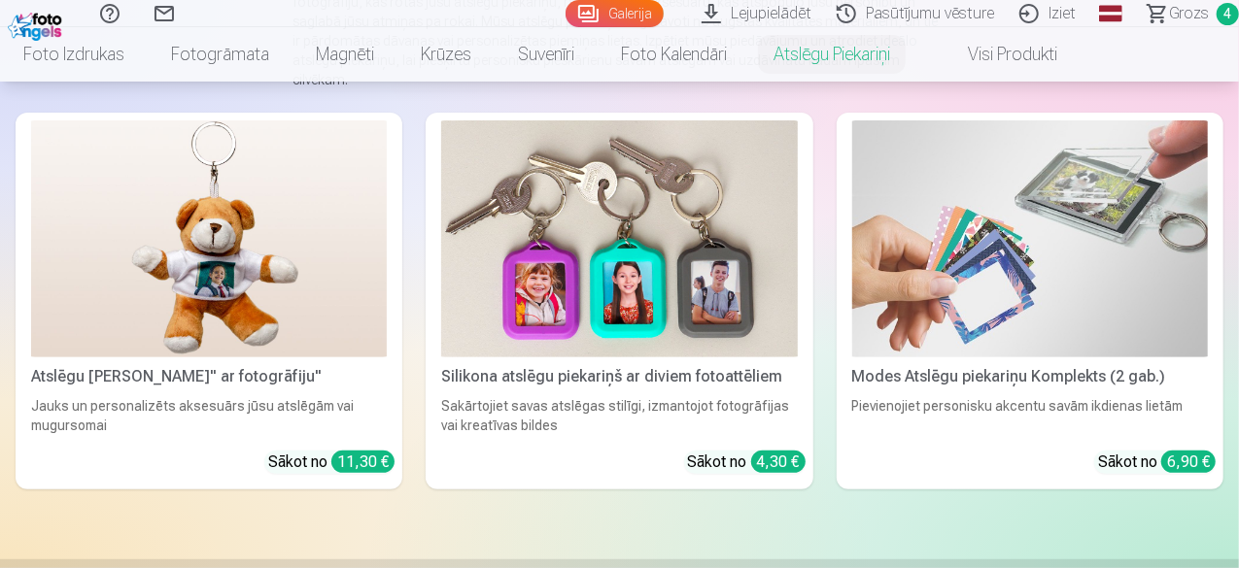
click at [441, 256] on img at bounding box center [619, 238] width 356 height 237
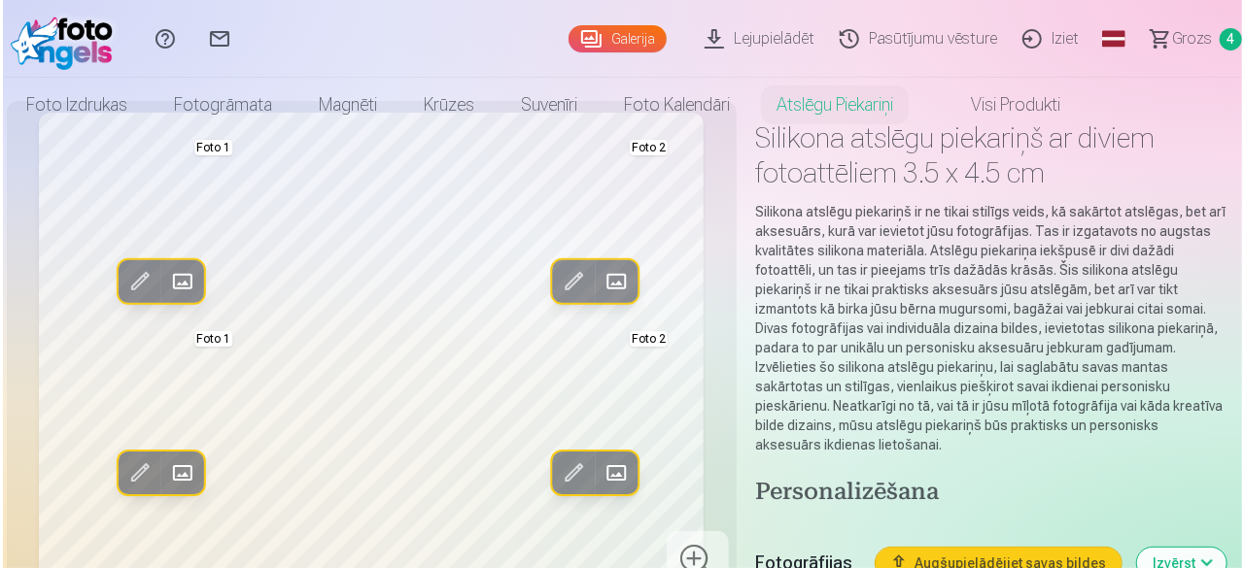
scroll to position [97, 0]
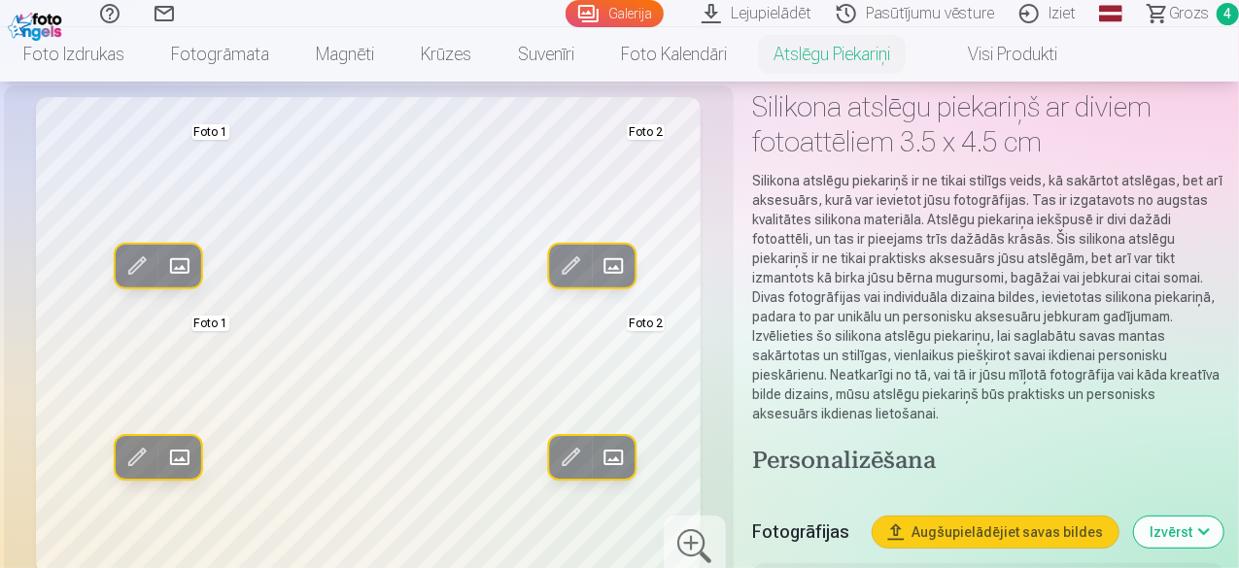
click at [165, 473] on span at bounding box center [179, 457] width 31 height 31
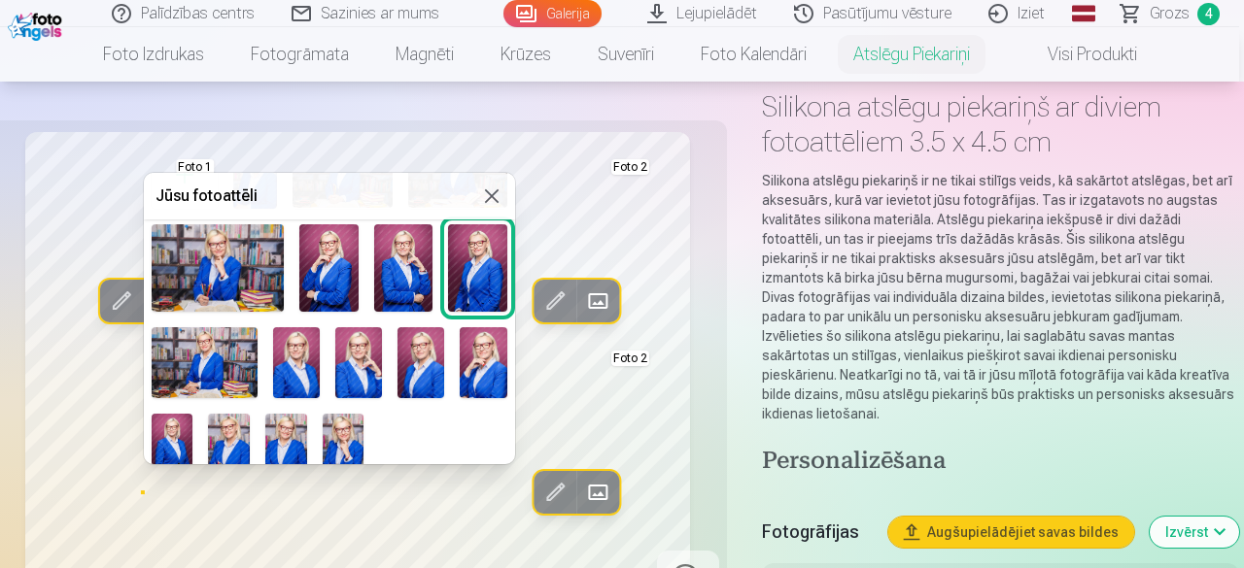
click at [293, 362] on img at bounding box center [296, 362] width 47 height 70
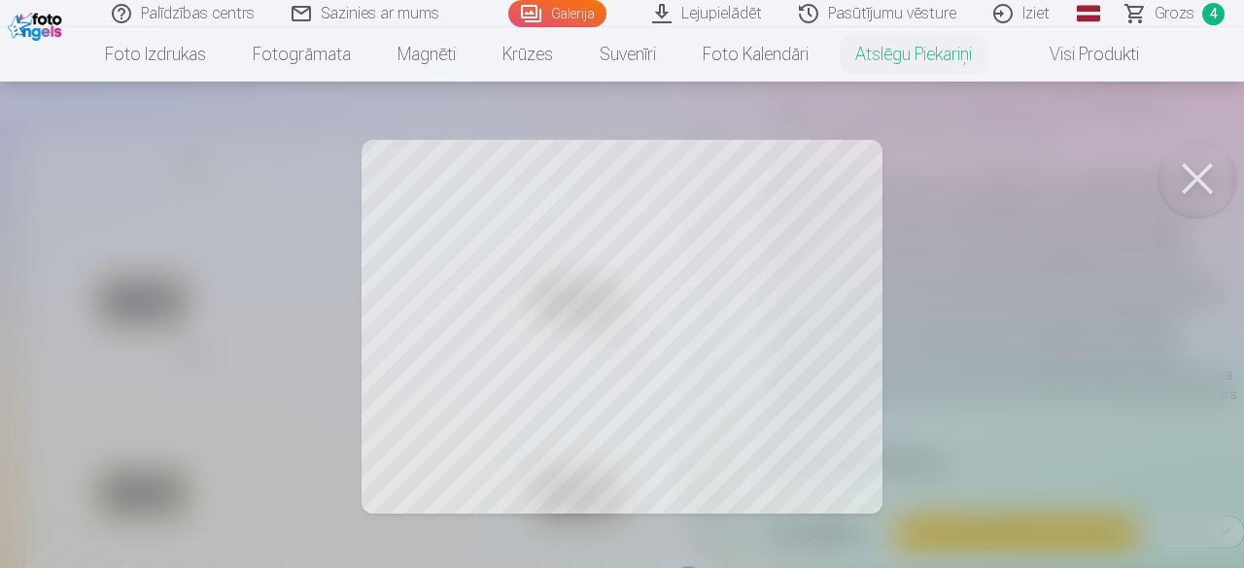
click at [470, 255] on div at bounding box center [622, 284] width 1244 height 568
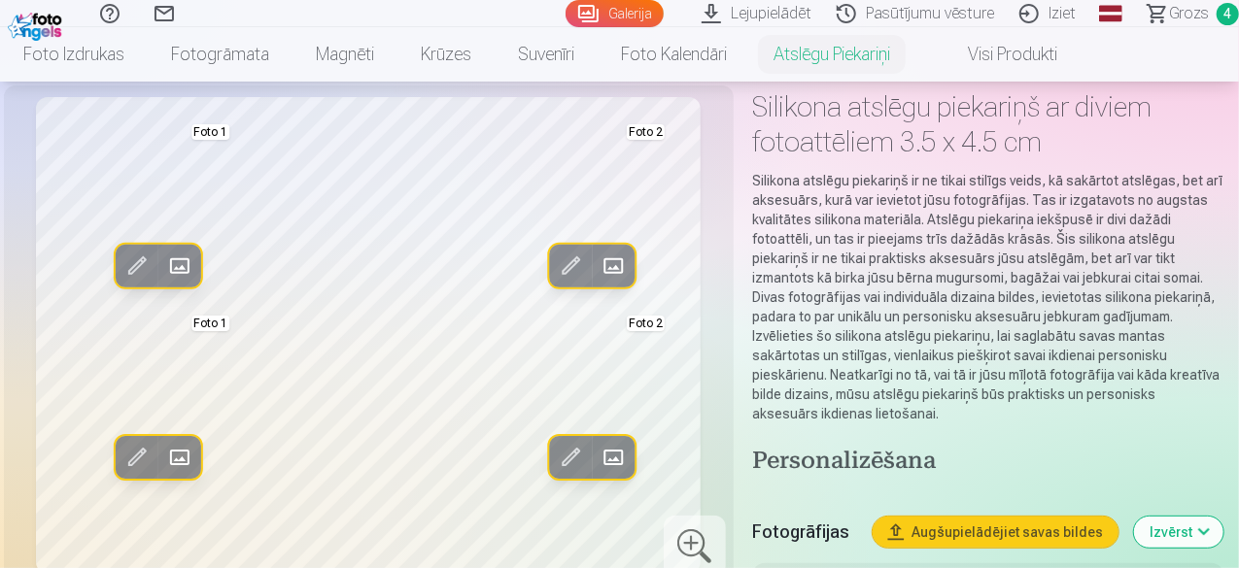
click at [600, 282] on span at bounding box center [613, 266] width 31 height 31
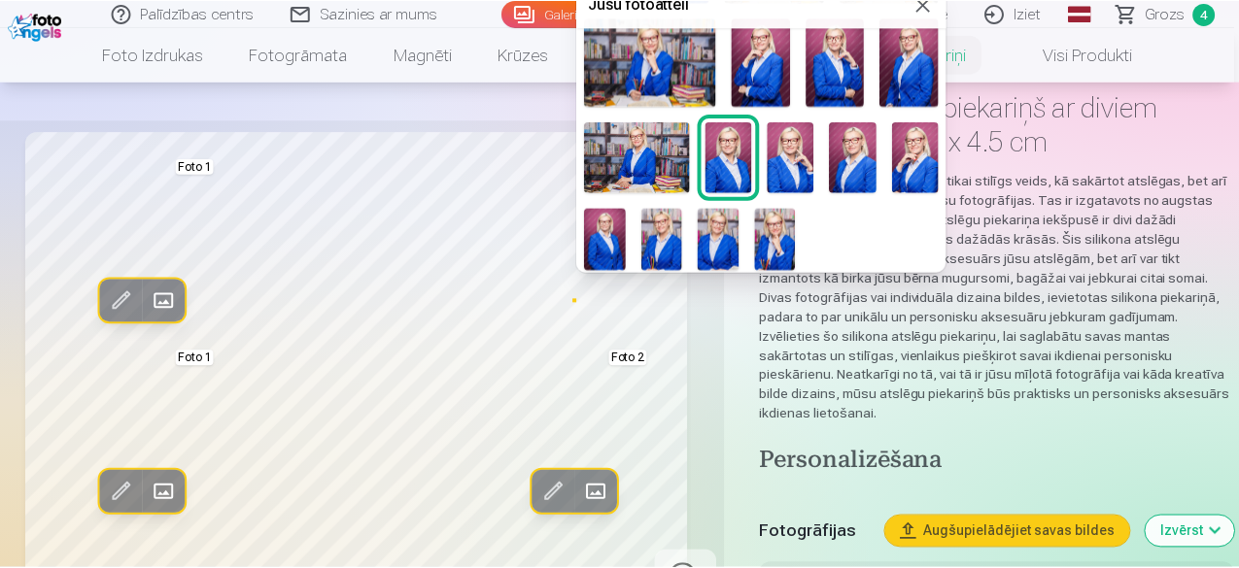
scroll to position [113, 0]
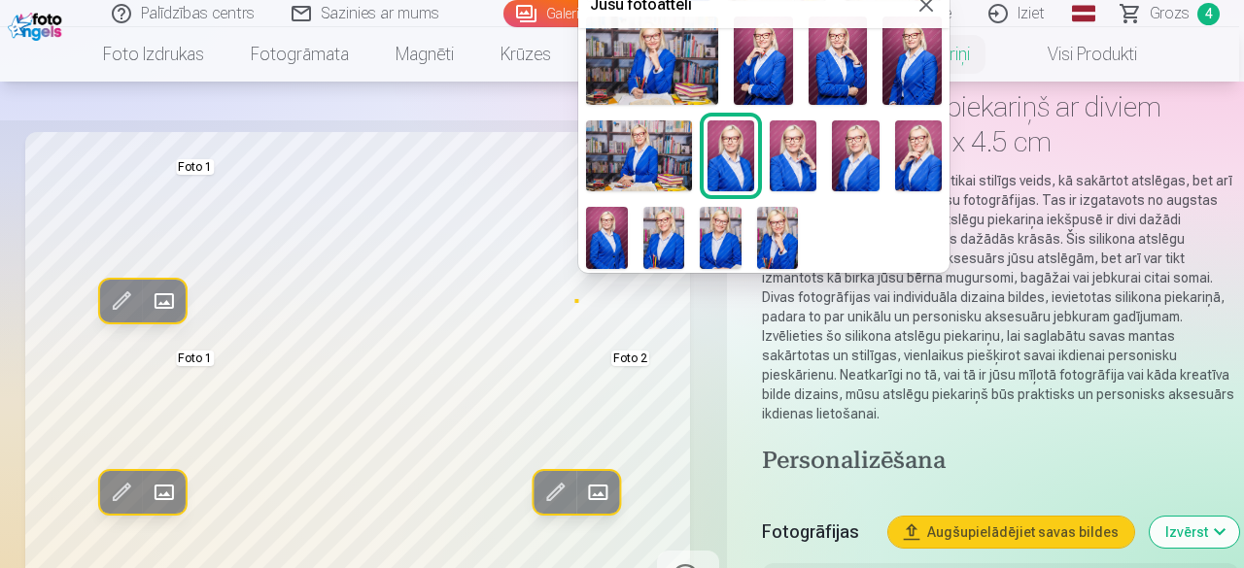
click at [663, 54] on img at bounding box center [652, 61] width 132 height 88
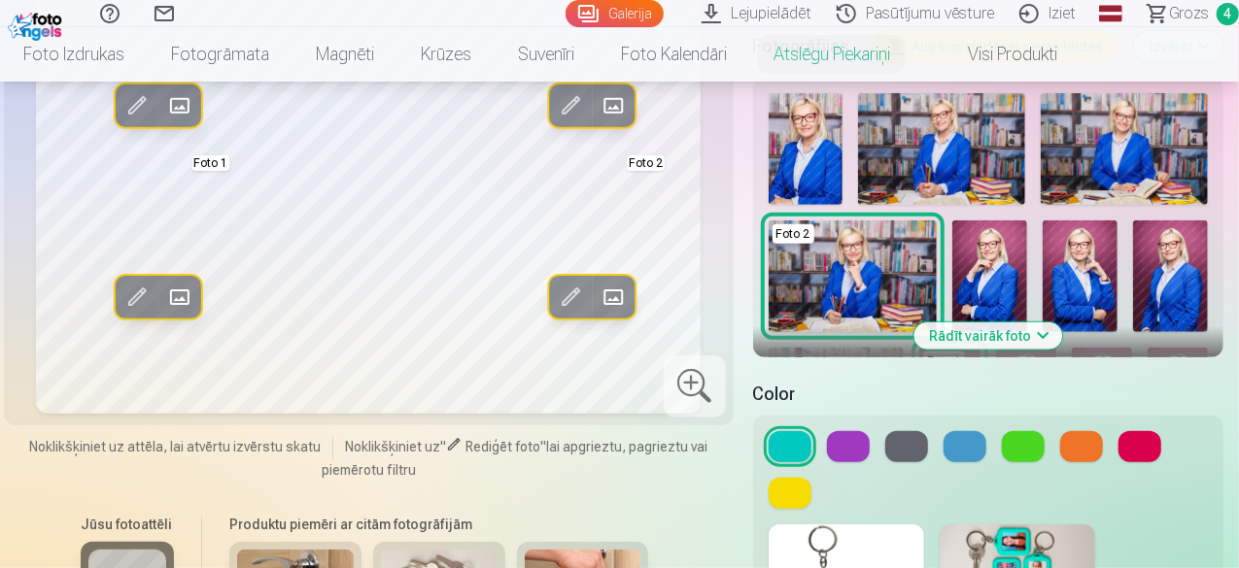
scroll to position [0, 0]
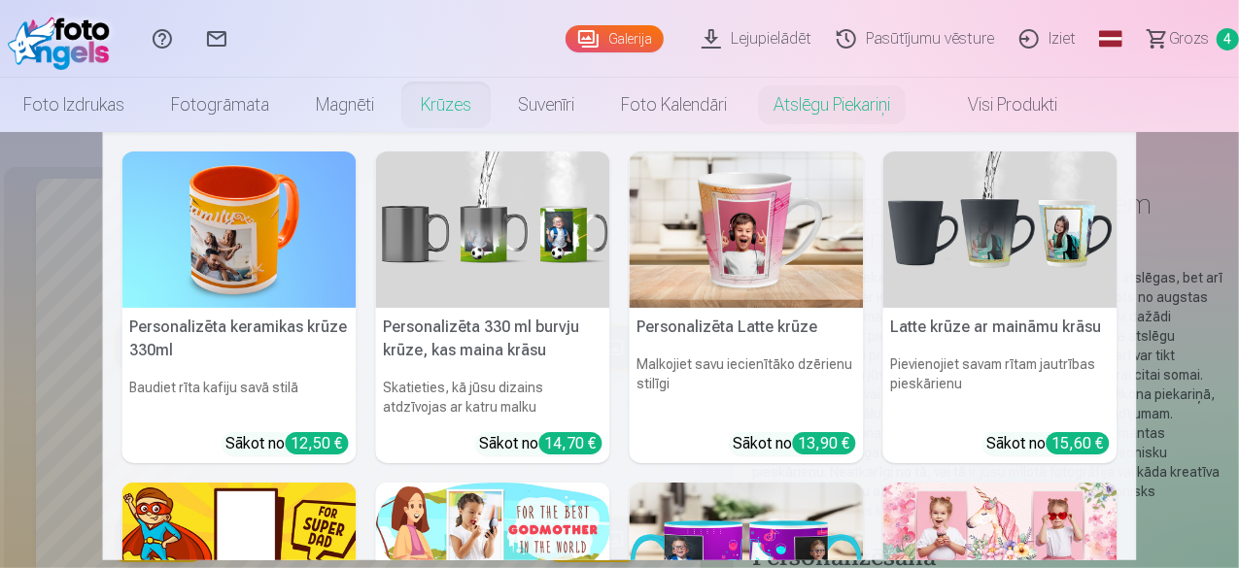
click at [494, 106] on link "Krūzes" at bounding box center [445, 105] width 97 height 54
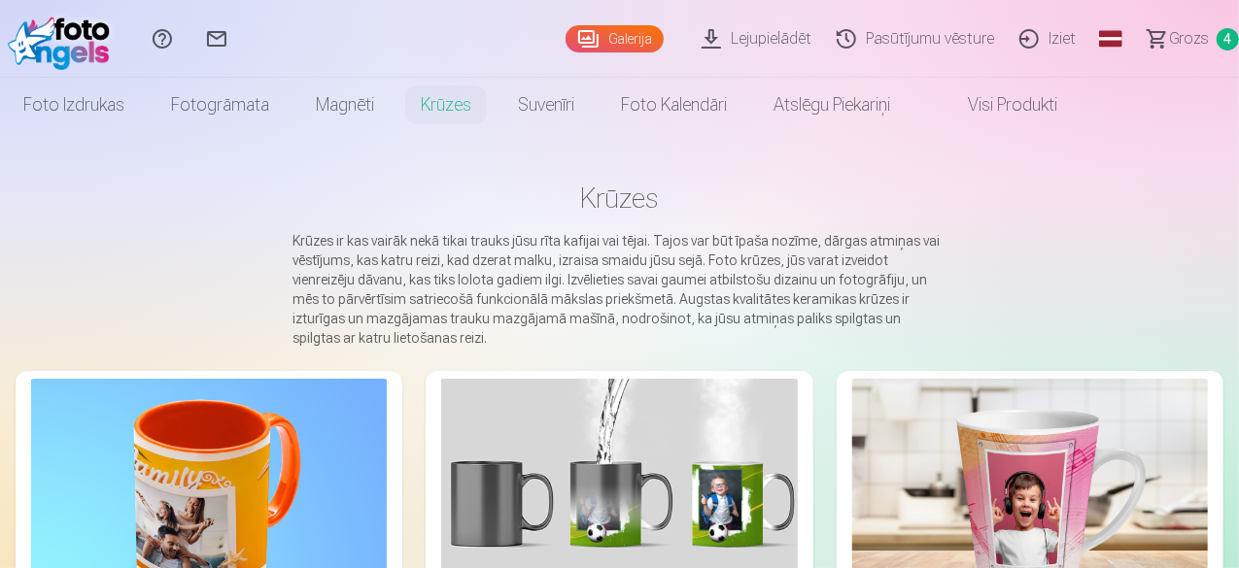
scroll to position [194, 0]
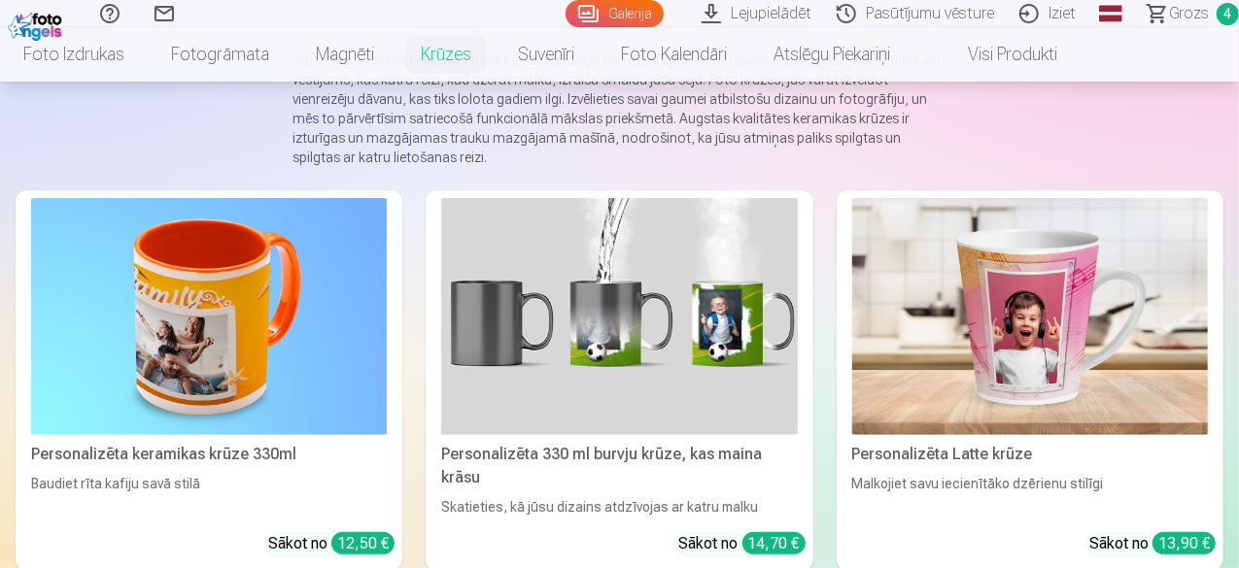
click at [852, 300] on img at bounding box center [1030, 316] width 356 height 237
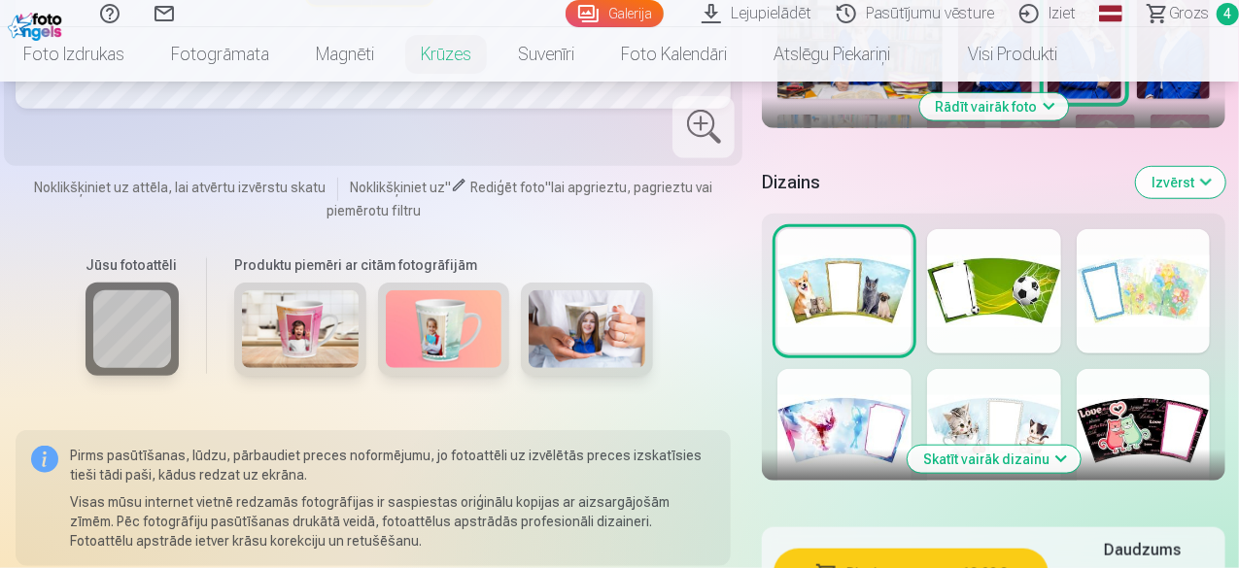
scroll to position [777, 0]
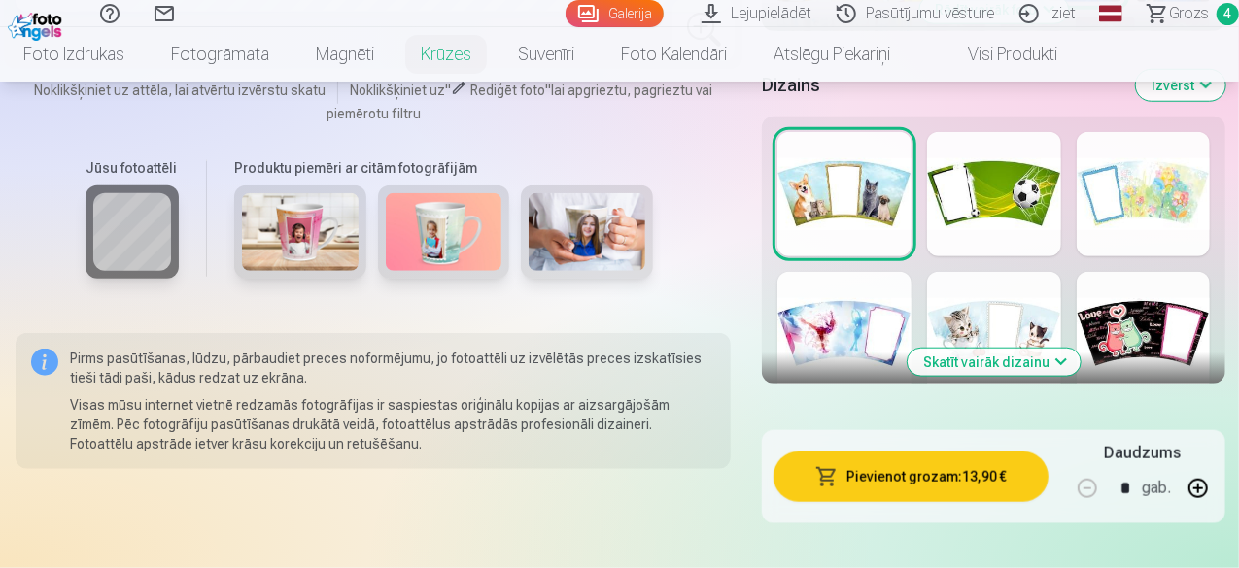
click at [996, 349] on button "Skatīt vairāk dizainu" at bounding box center [993, 362] width 173 height 27
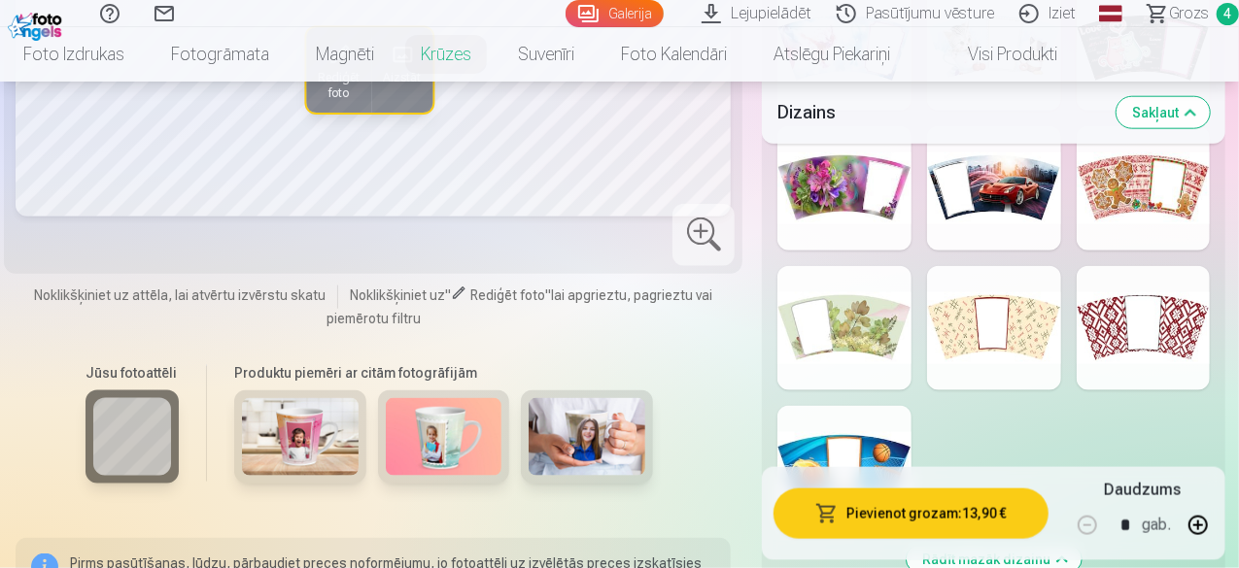
scroll to position [1069, 0]
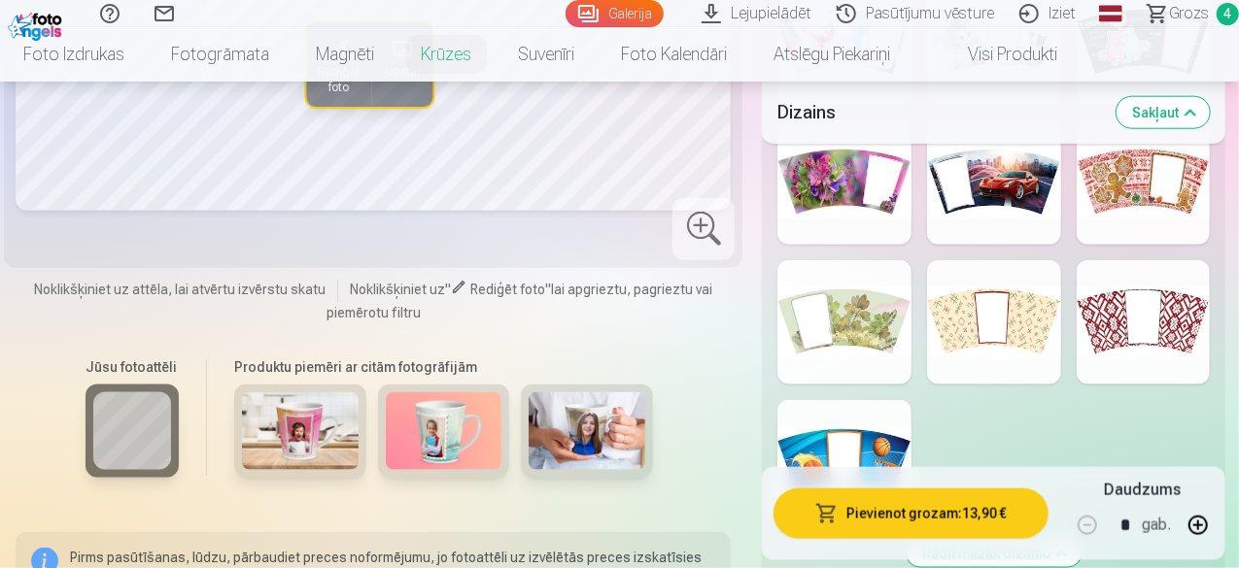
click at [868, 171] on div at bounding box center [844, 182] width 134 height 124
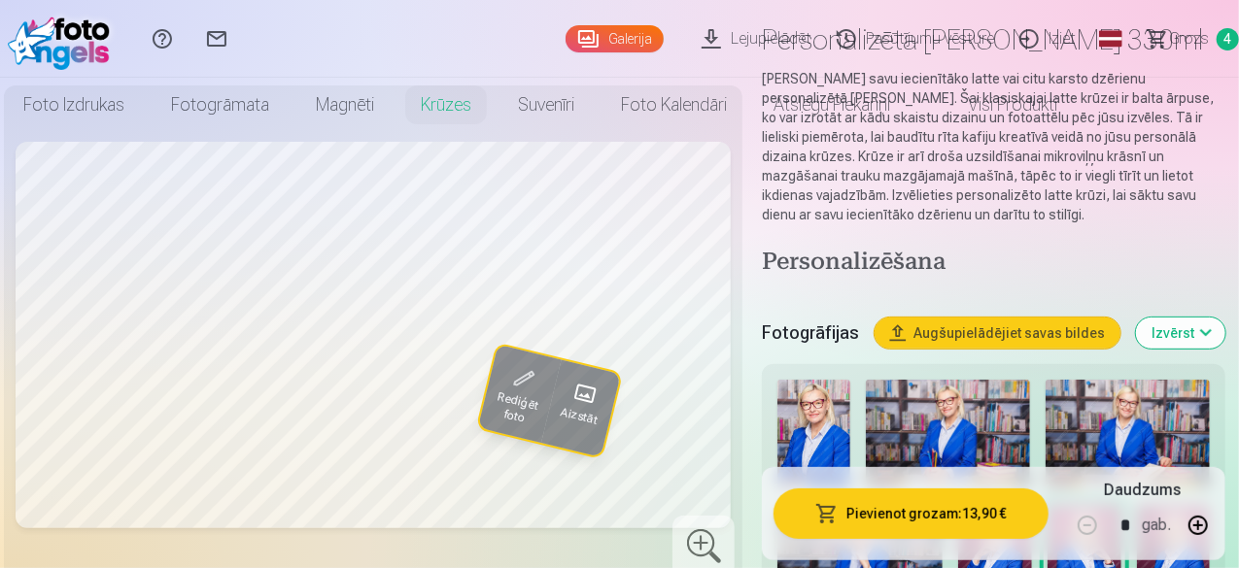
scroll to position [0, 0]
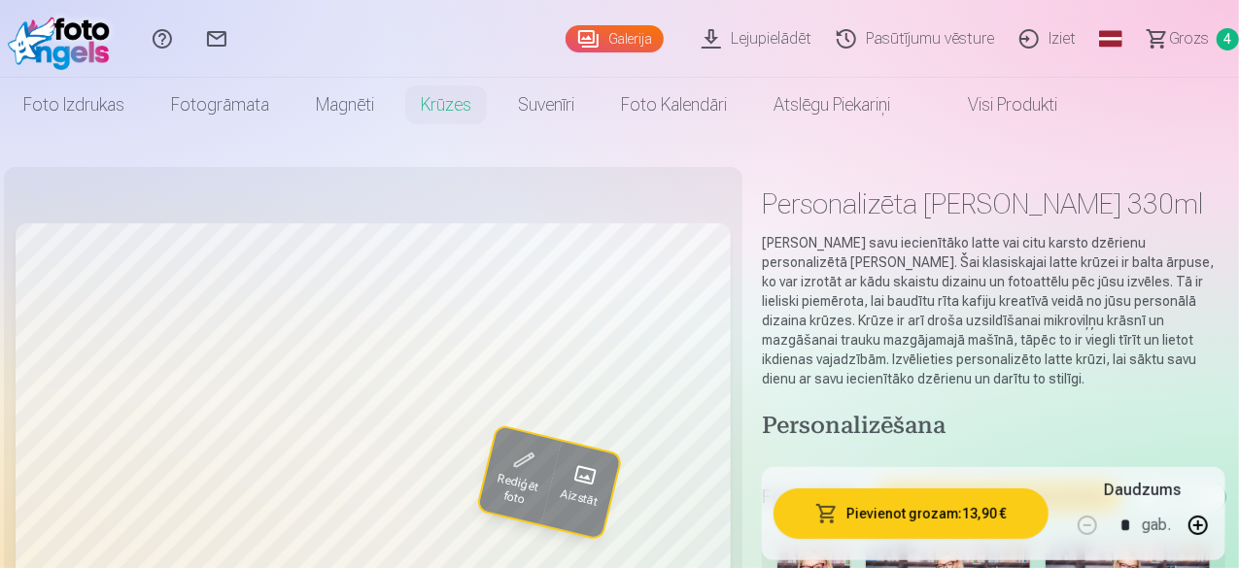
click at [1186, 39] on span "Grozs" at bounding box center [1189, 38] width 40 height 23
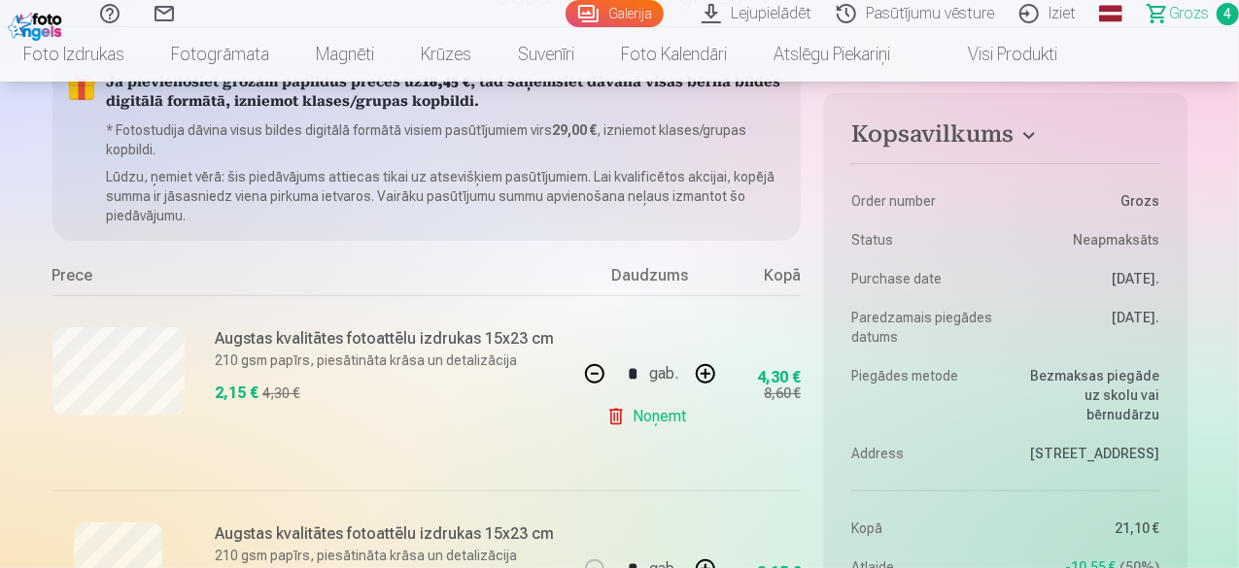
scroll to position [194, 0]
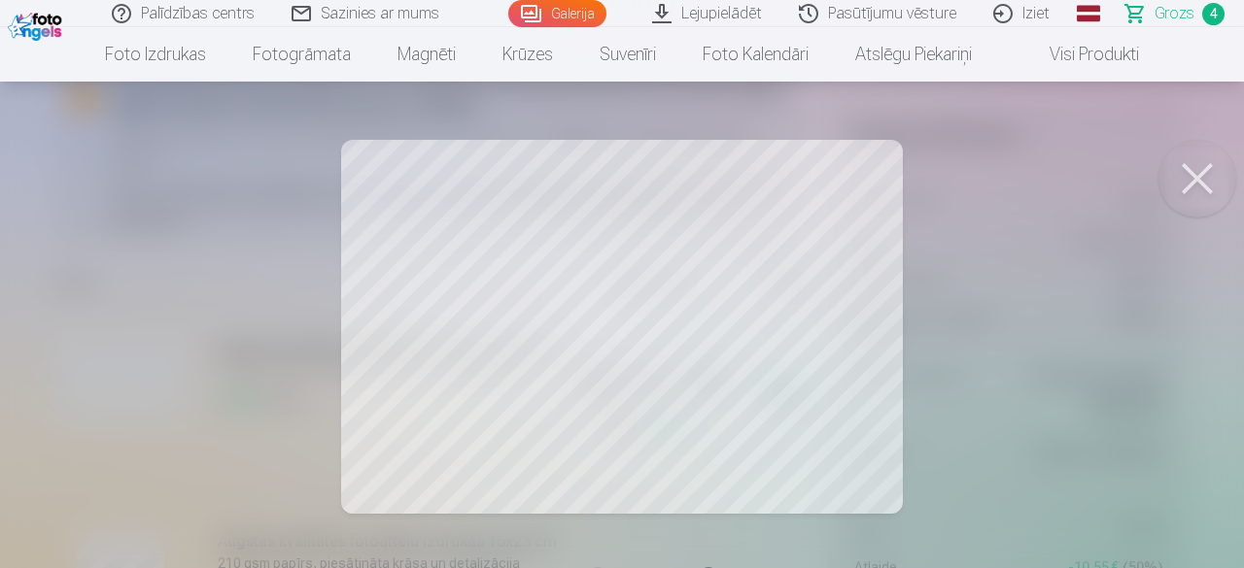
click at [589, 319] on div at bounding box center [622, 284] width 1244 height 568
click at [635, 298] on div at bounding box center [622, 284] width 1244 height 568
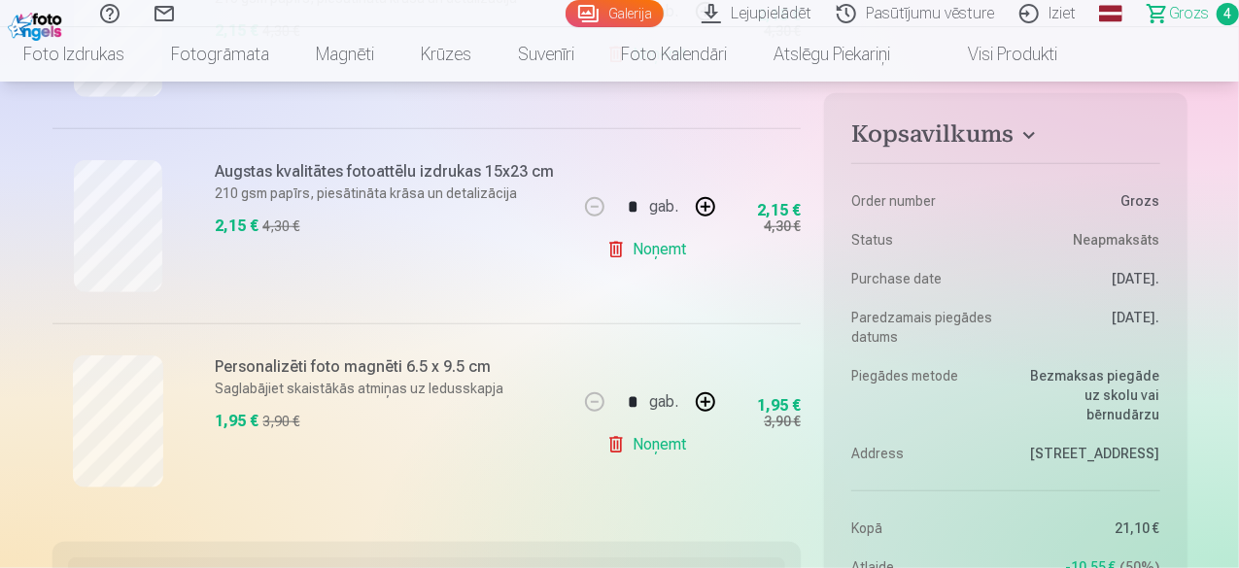
scroll to position [874, 0]
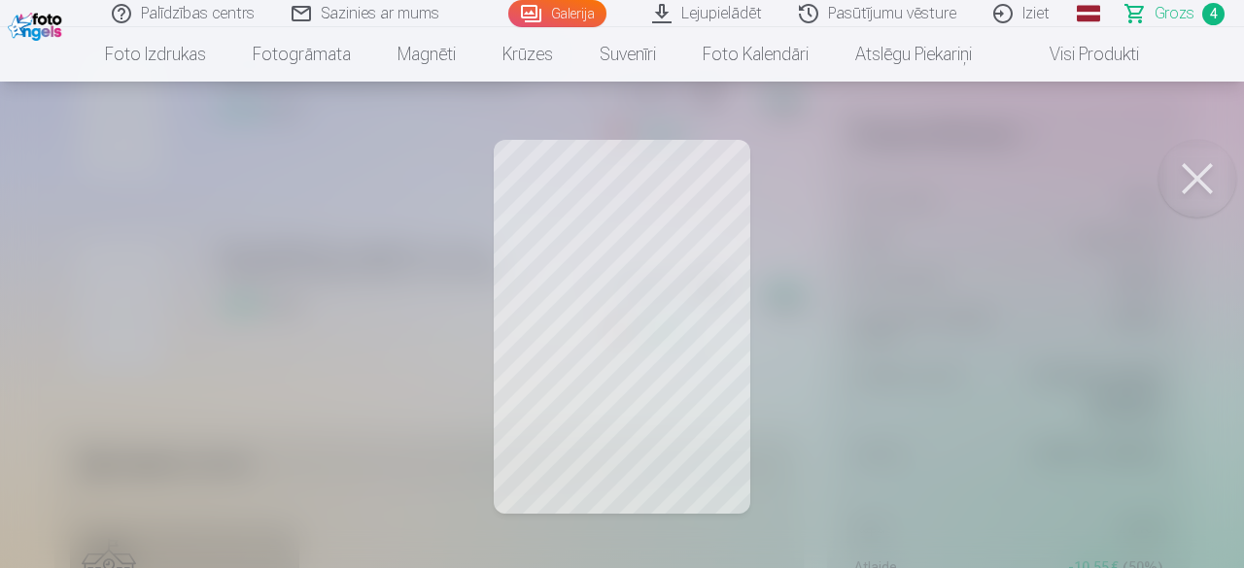
click at [1199, 172] on button at bounding box center [1197, 179] width 78 height 78
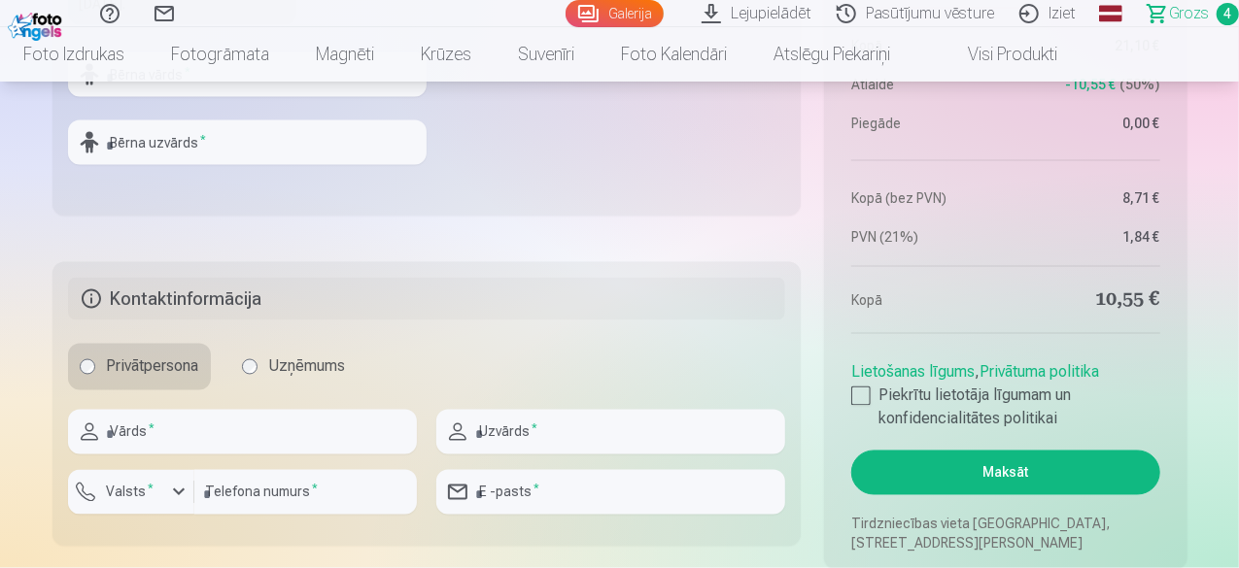
scroll to position [1554, 0]
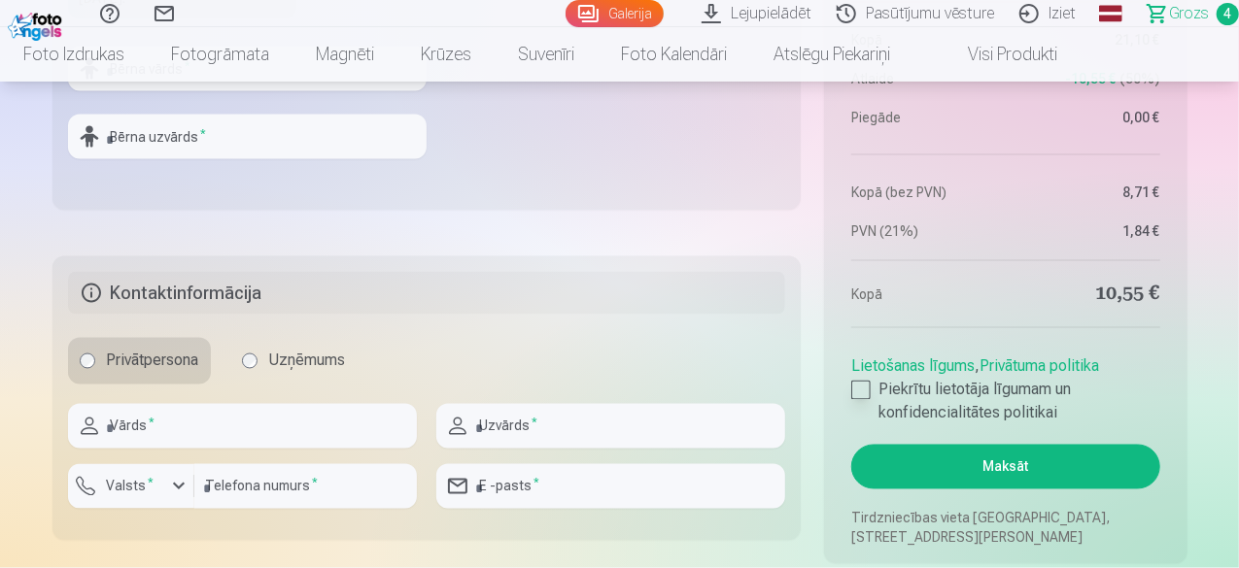
click at [863, 390] on div at bounding box center [860, 390] width 19 height 19
click at [1020, 461] on button "Maksāt" at bounding box center [1005, 467] width 308 height 45
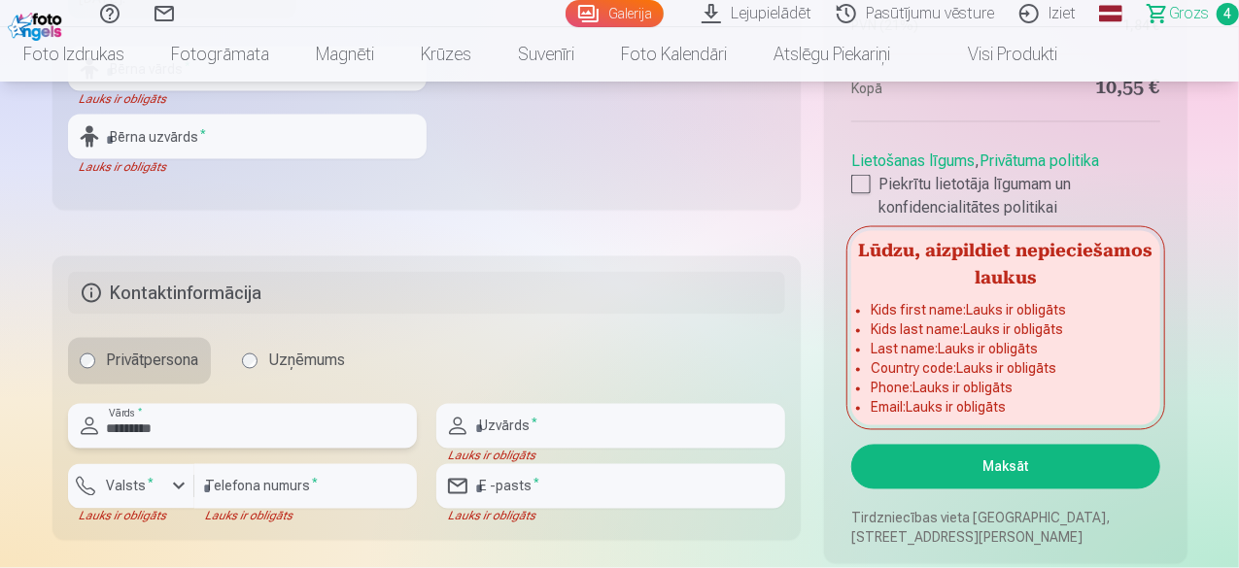
type input "*********"
click at [541, 428] on input "text" at bounding box center [610, 426] width 349 height 45
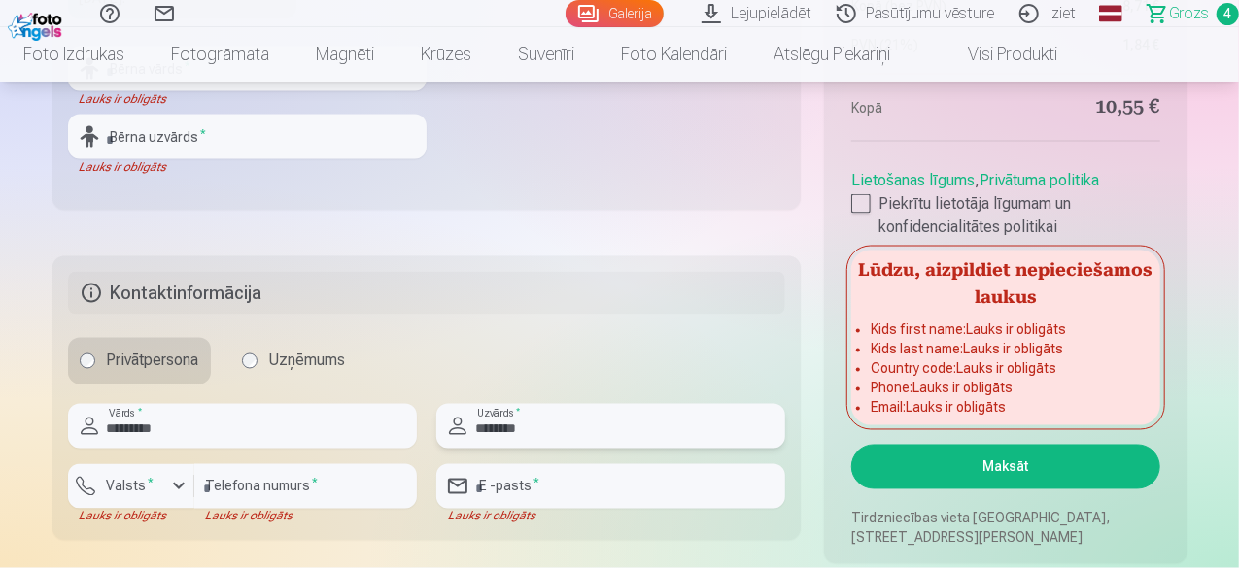
type input "********"
click at [298, 489] on input "number" at bounding box center [305, 486] width 222 height 45
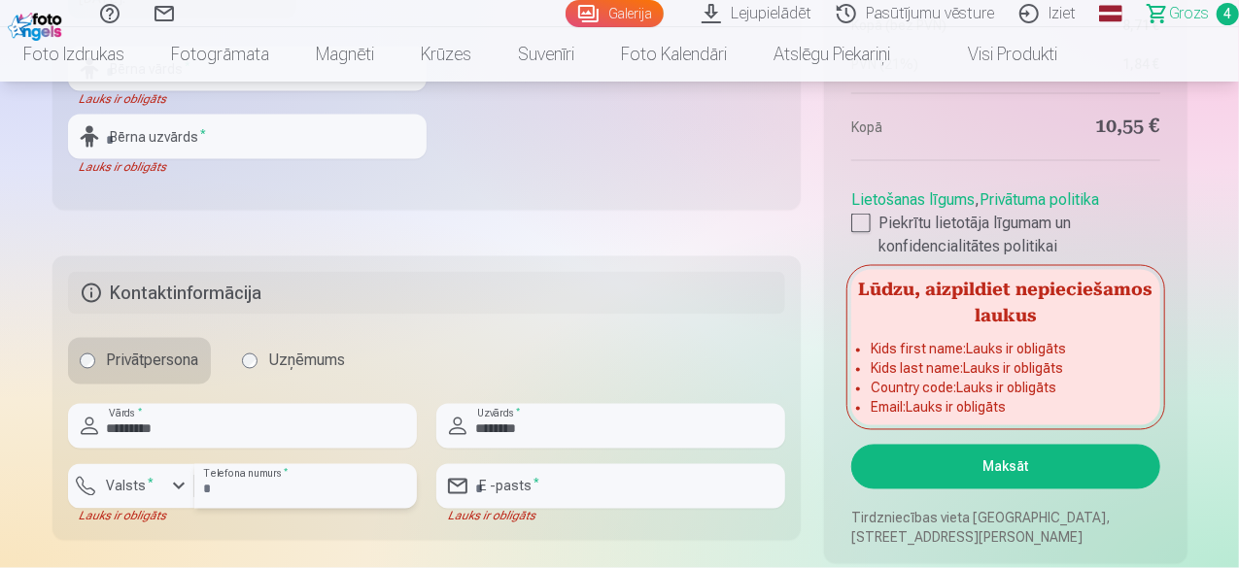
type input "********"
click at [546, 491] on input "email" at bounding box center [610, 486] width 349 height 45
type input "**********"
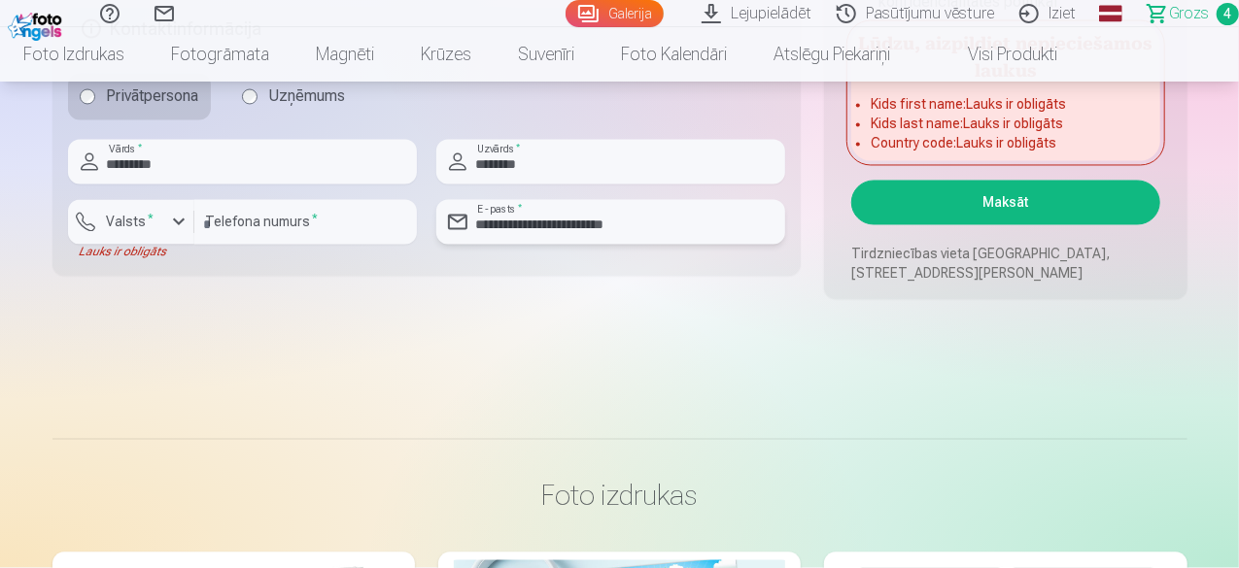
scroll to position [1846, 0]
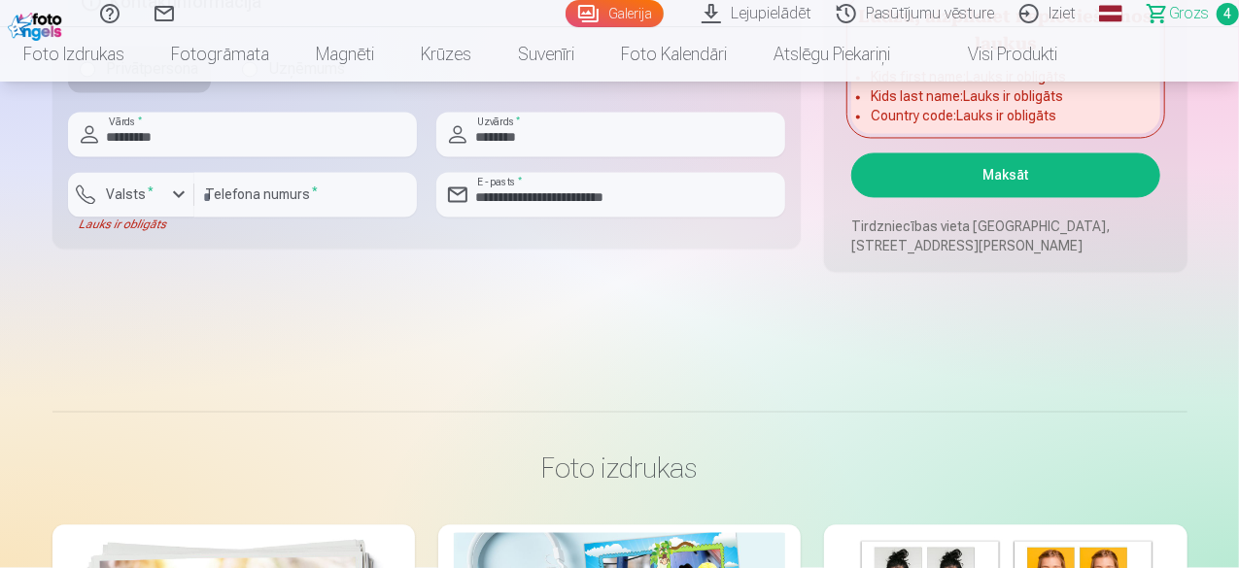
click at [1019, 172] on button "Maksāt" at bounding box center [1005, 175] width 308 height 45
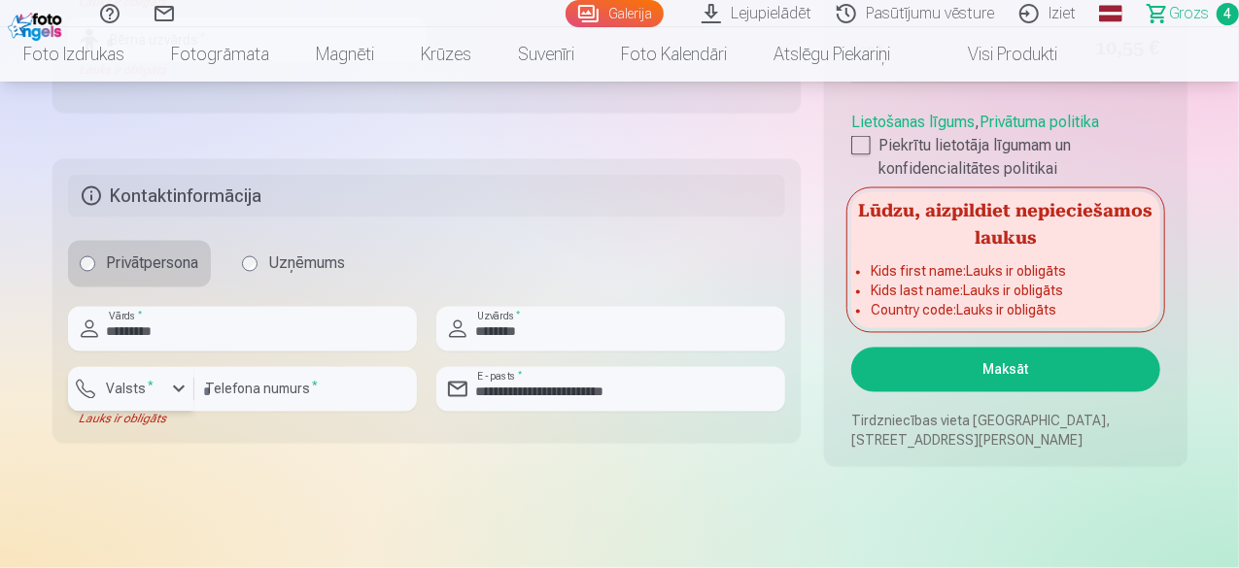
click at [181, 391] on div "button" at bounding box center [178, 389] width 23 height 23
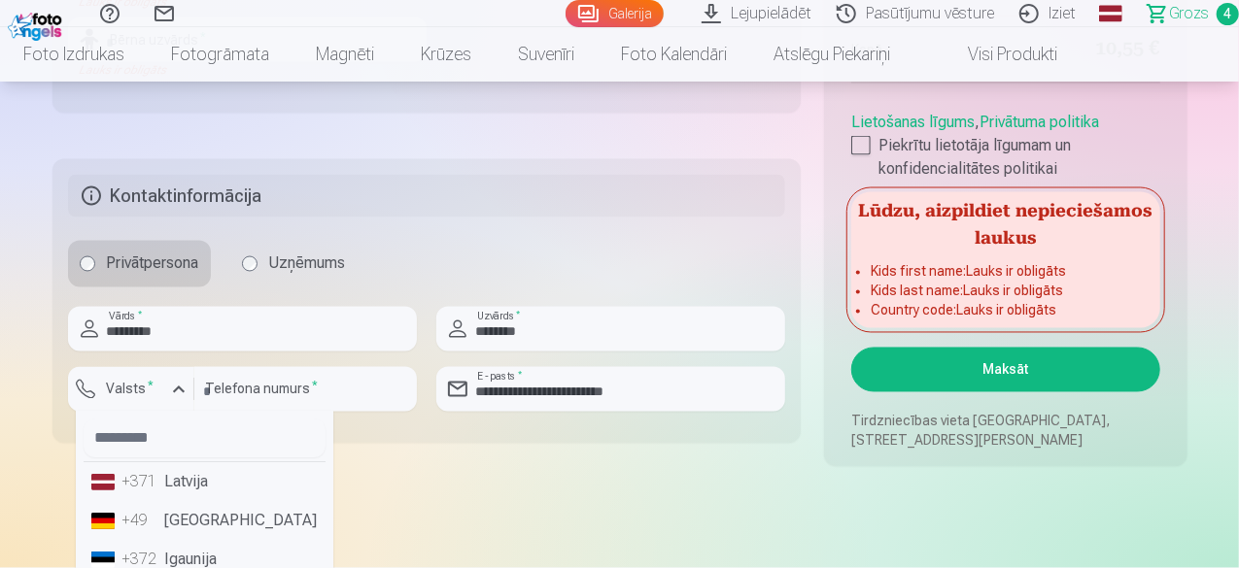
click at [194, 476] on li "+371 Latvija" at bounding box center [205, 482] width 242 height 39
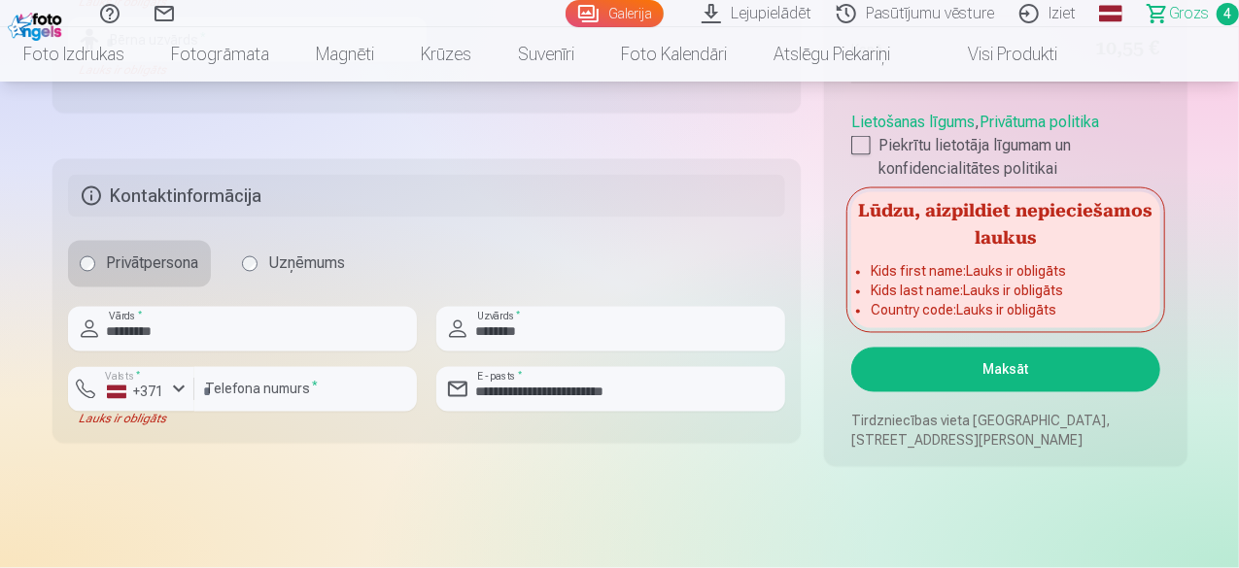
click at [1028, 364] on button "Maksāt" at bounding box center [1005, 370] width 308 height 45
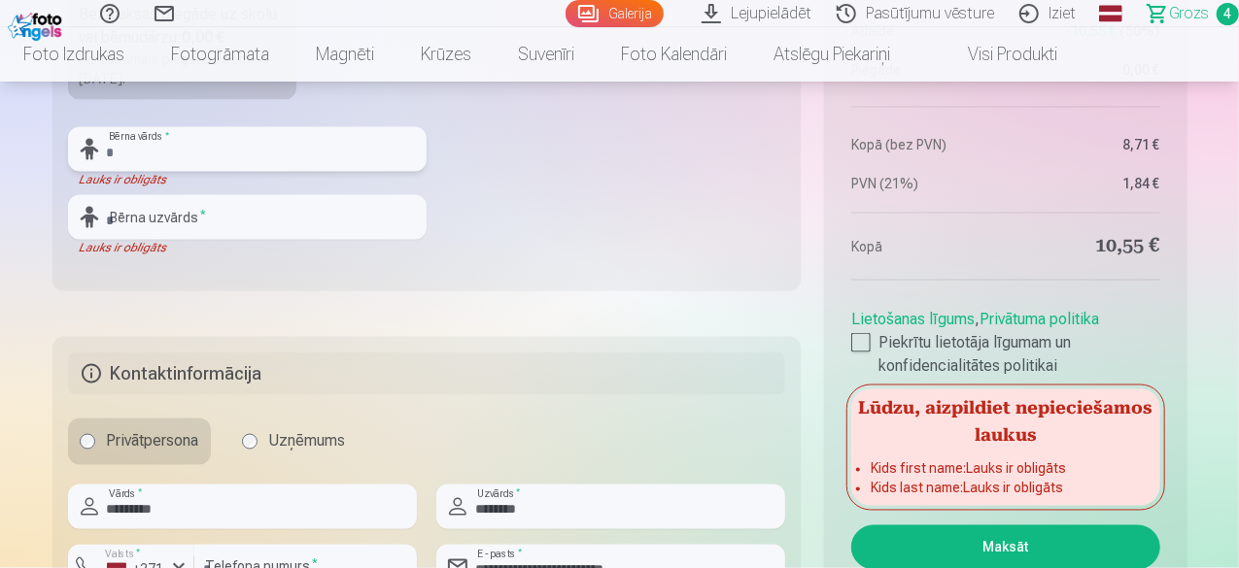
scroll to position [1554, 0]
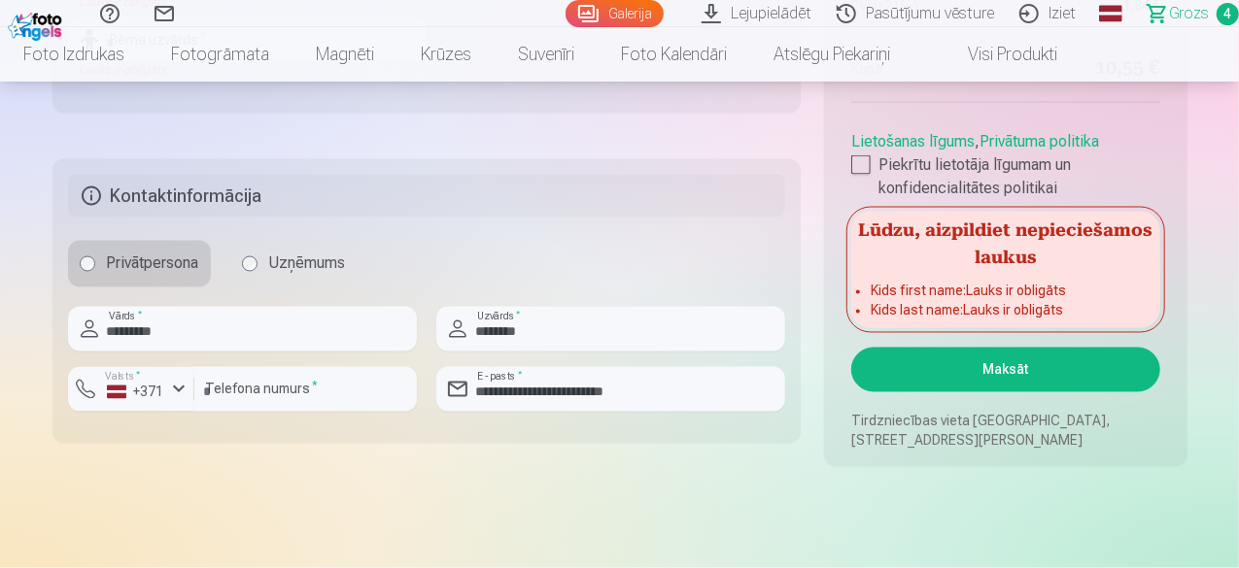
click at [1012, 353] on button "Maksāt" at bounding box center [1005, 370] width 308 height 45
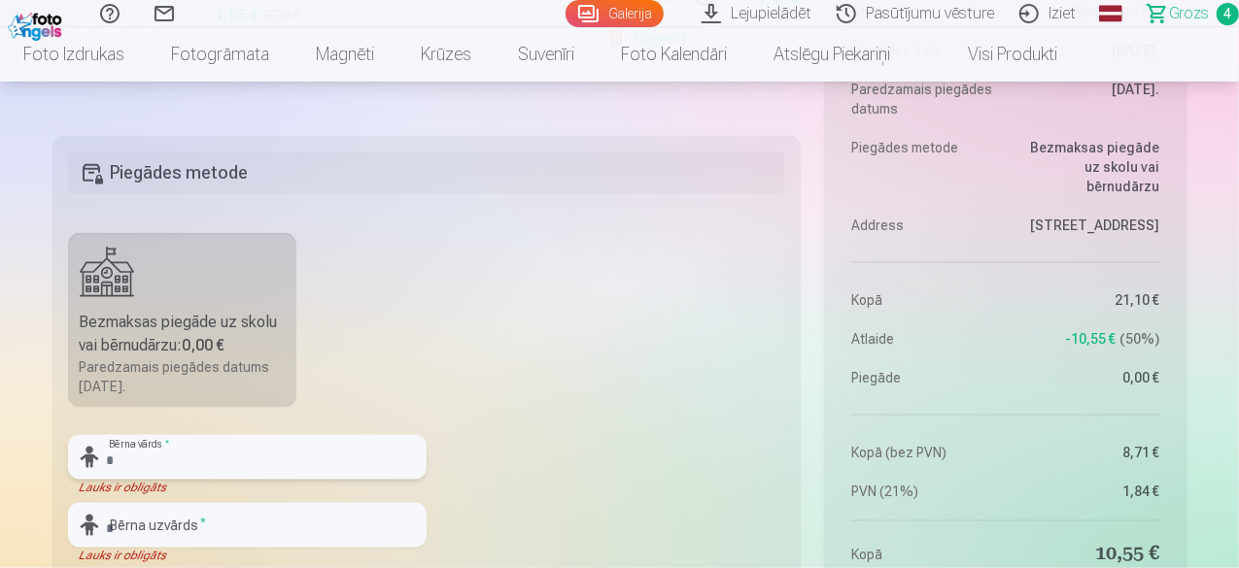
scroll to position [1263, 0]
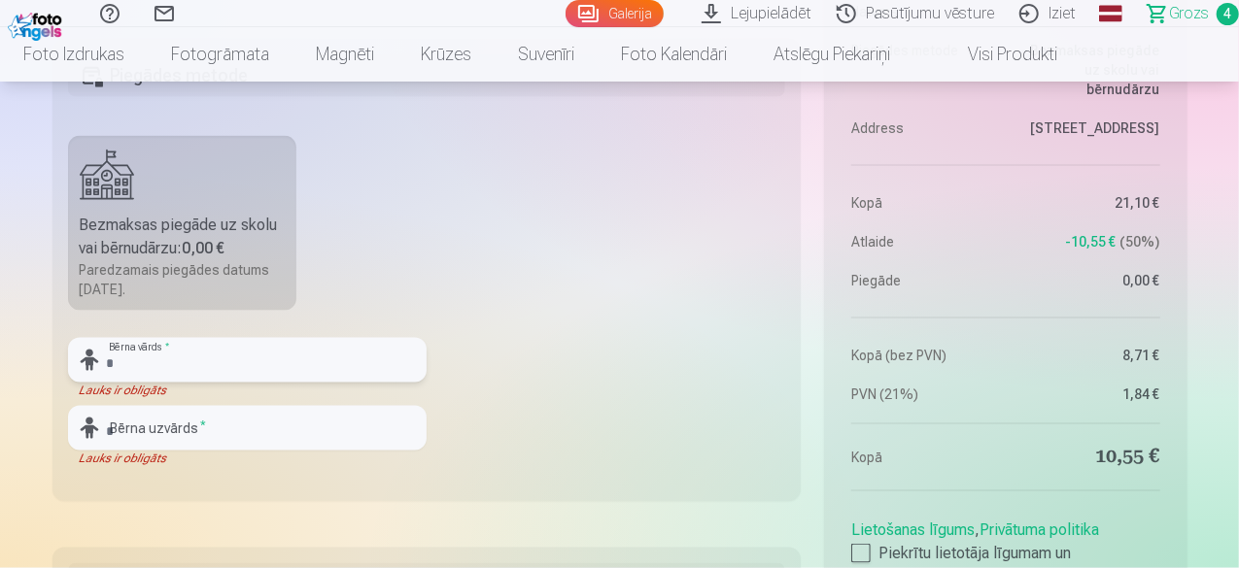
click at [130, 360] on input "text" at bounding box center [247, 360] width 358 height 45
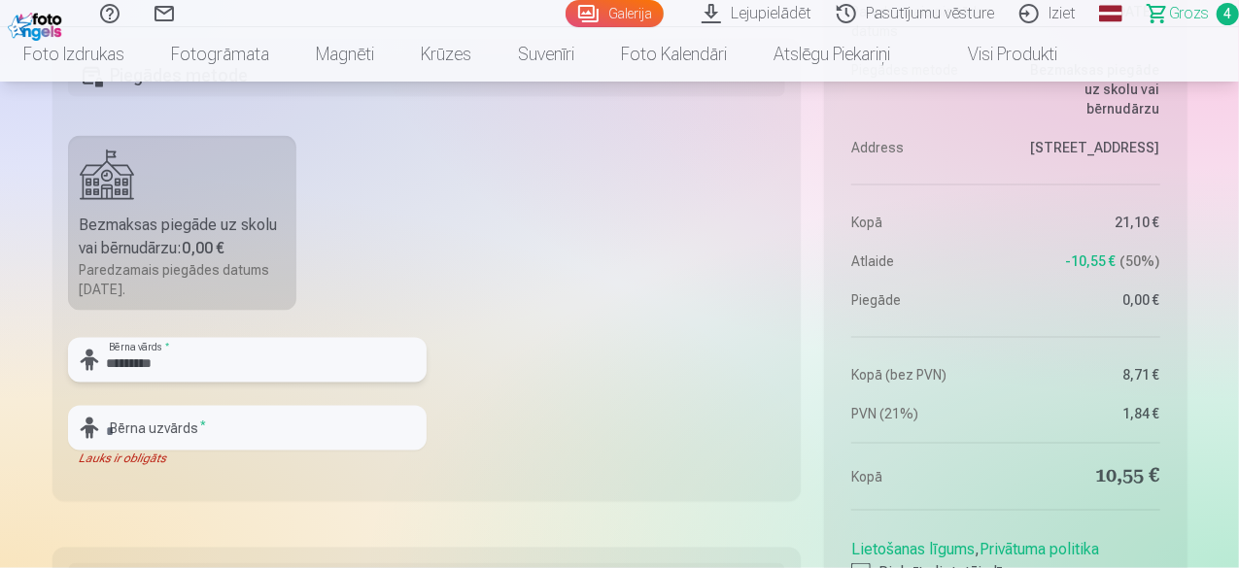
type input "*********"
click at [134, 434] on input "text" at bounding box center [247, 428] width 358 height 45
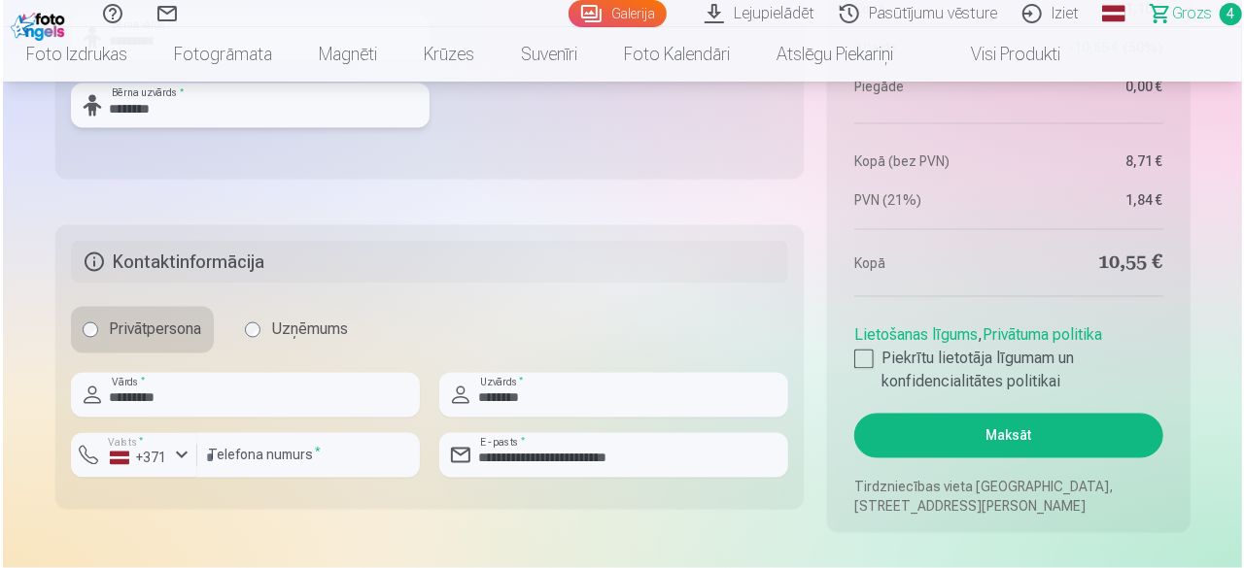
scroll to position [1652, 0]
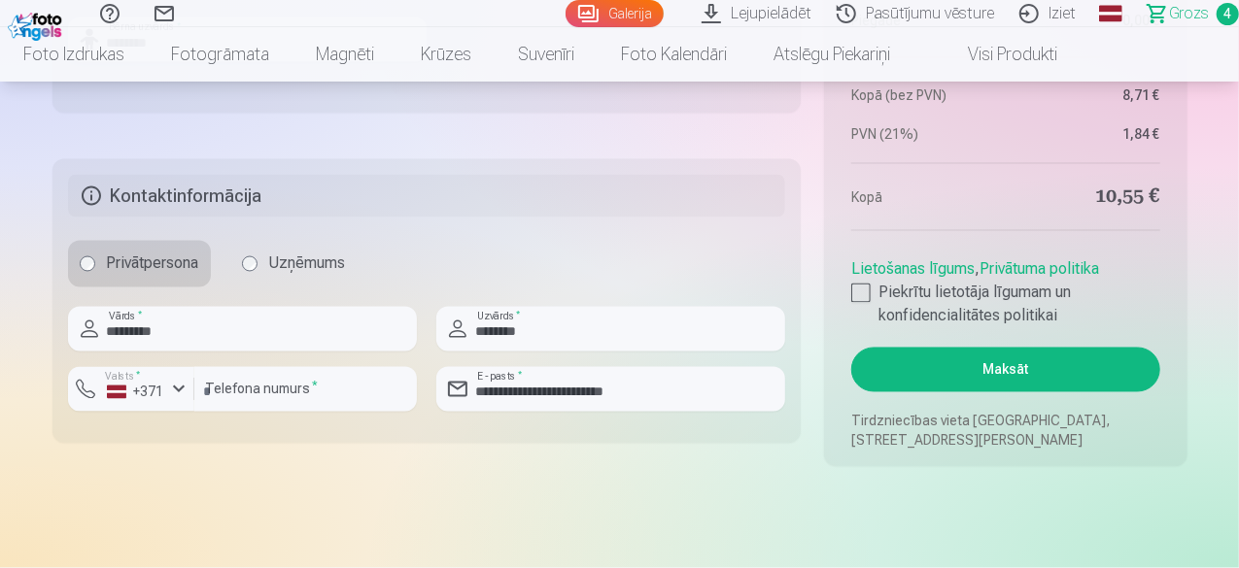
type input "********"
click at [1028, 366] on button "Maksāt" at bounding box center [1005, 370] width 308 height 45
